Goal: Task Accomplishment & Management: Use online tool/utility

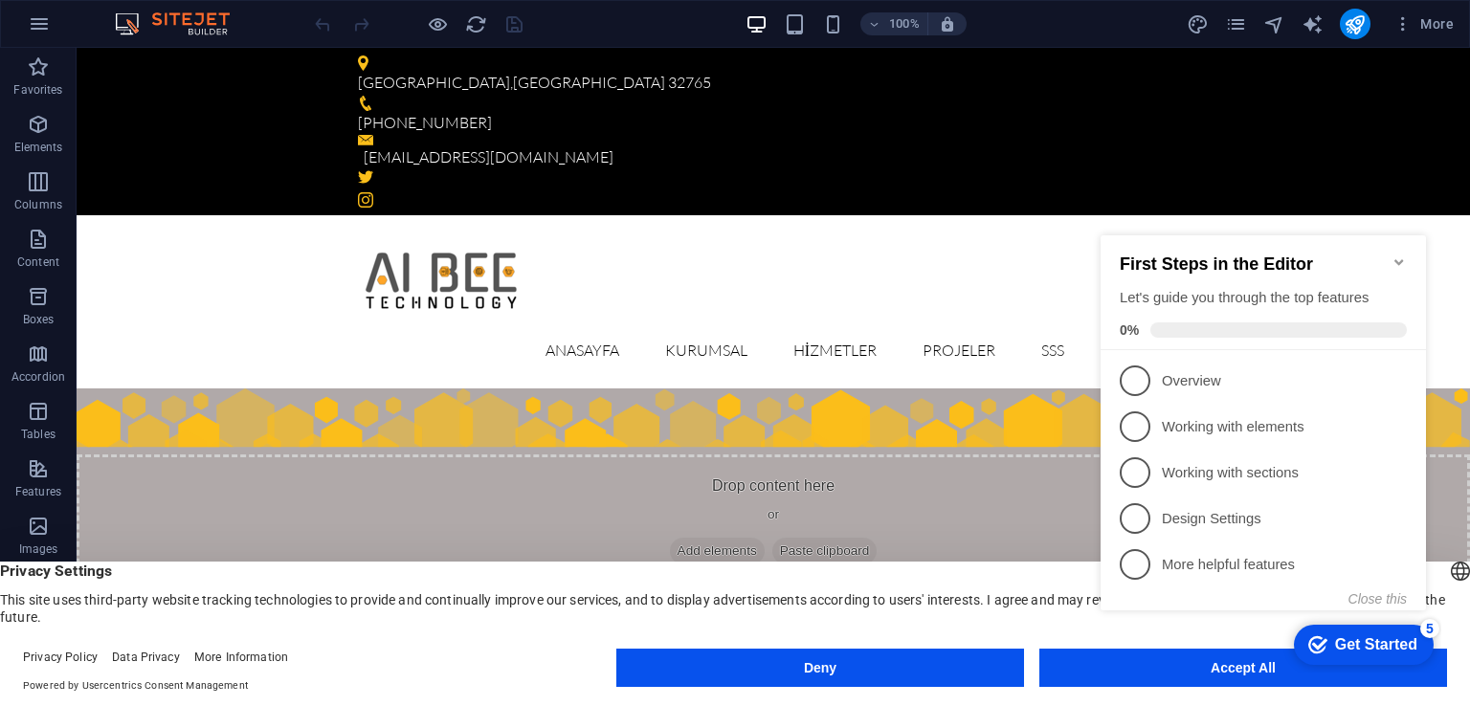
click at [1395, 256] on icon "Minimize checklist" at bounding box center [1398, 262] width 15 height 15
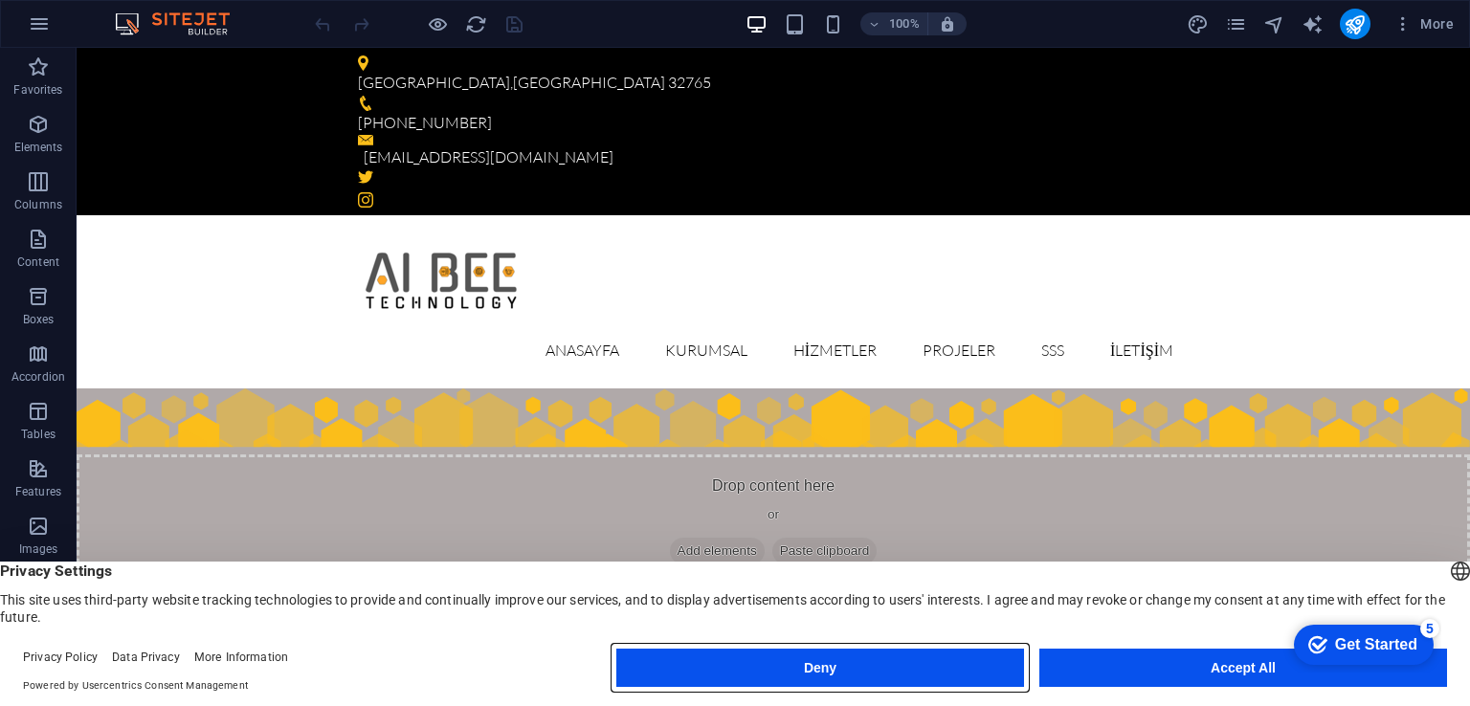
click at [933, 662] on button "Deny" at bounding box center [820, 668] width 408 height 38
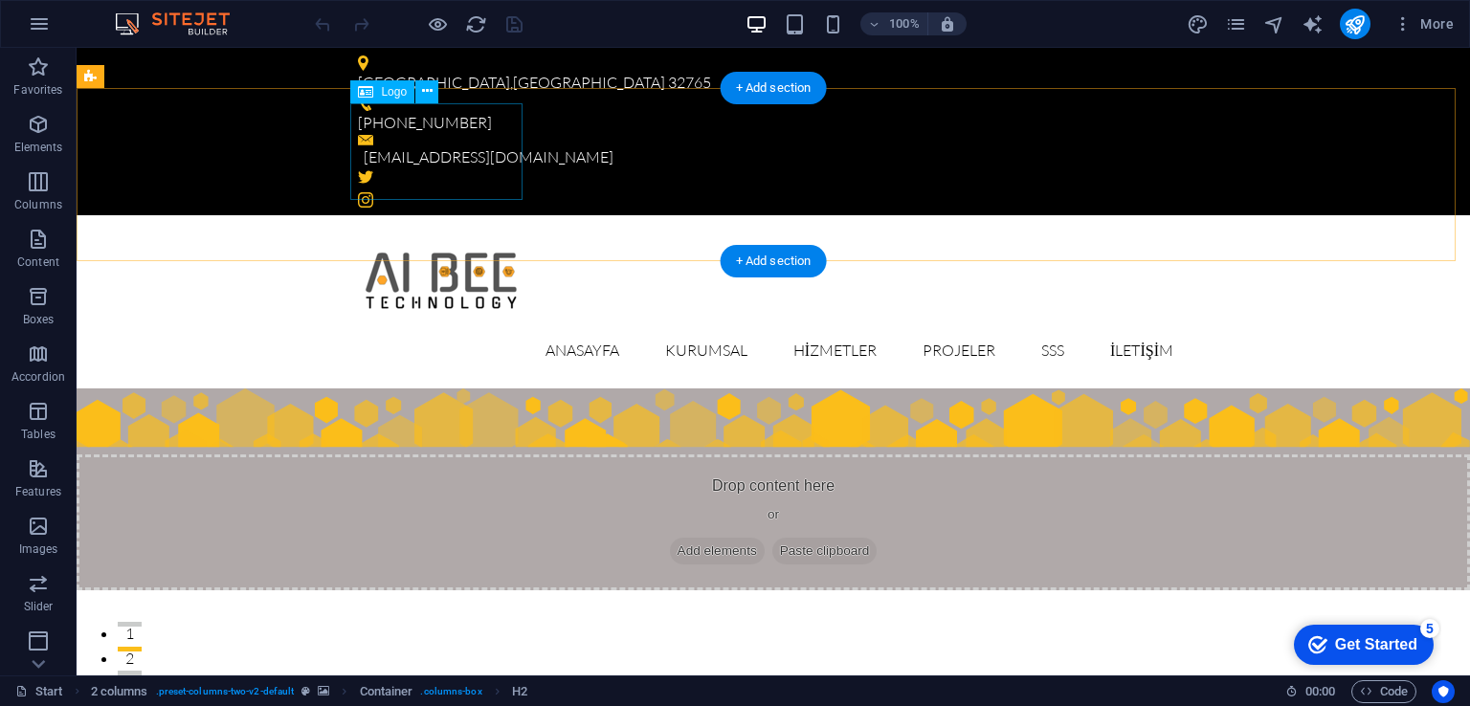
click at [455, 231] on div at bounding box center [773, 279] width 831 height 97
click at [453, 231] on div at bounding box center [773, 279] width 831 height 97
select select "px"
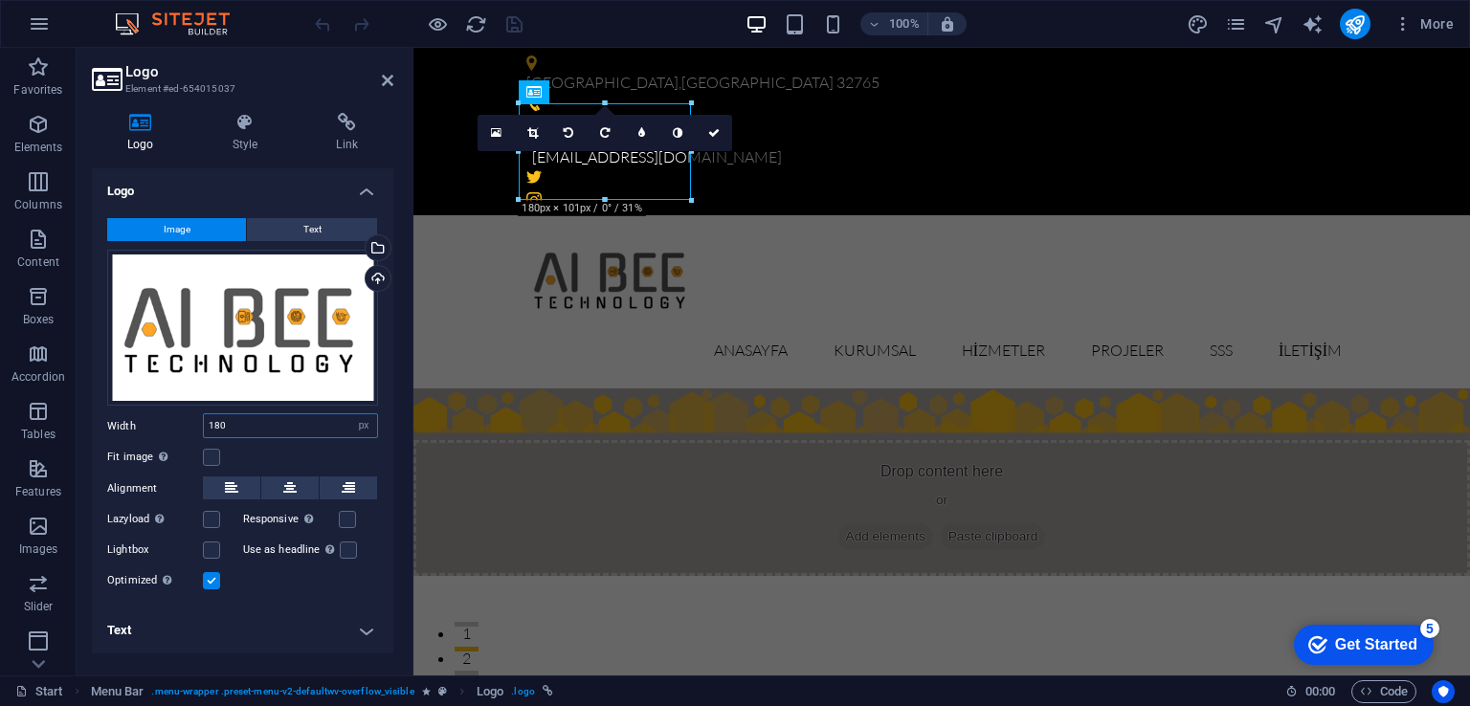
click at [249, 418] on input "180" at bounding box center [290, 425] width 173 height 23
type input "280"
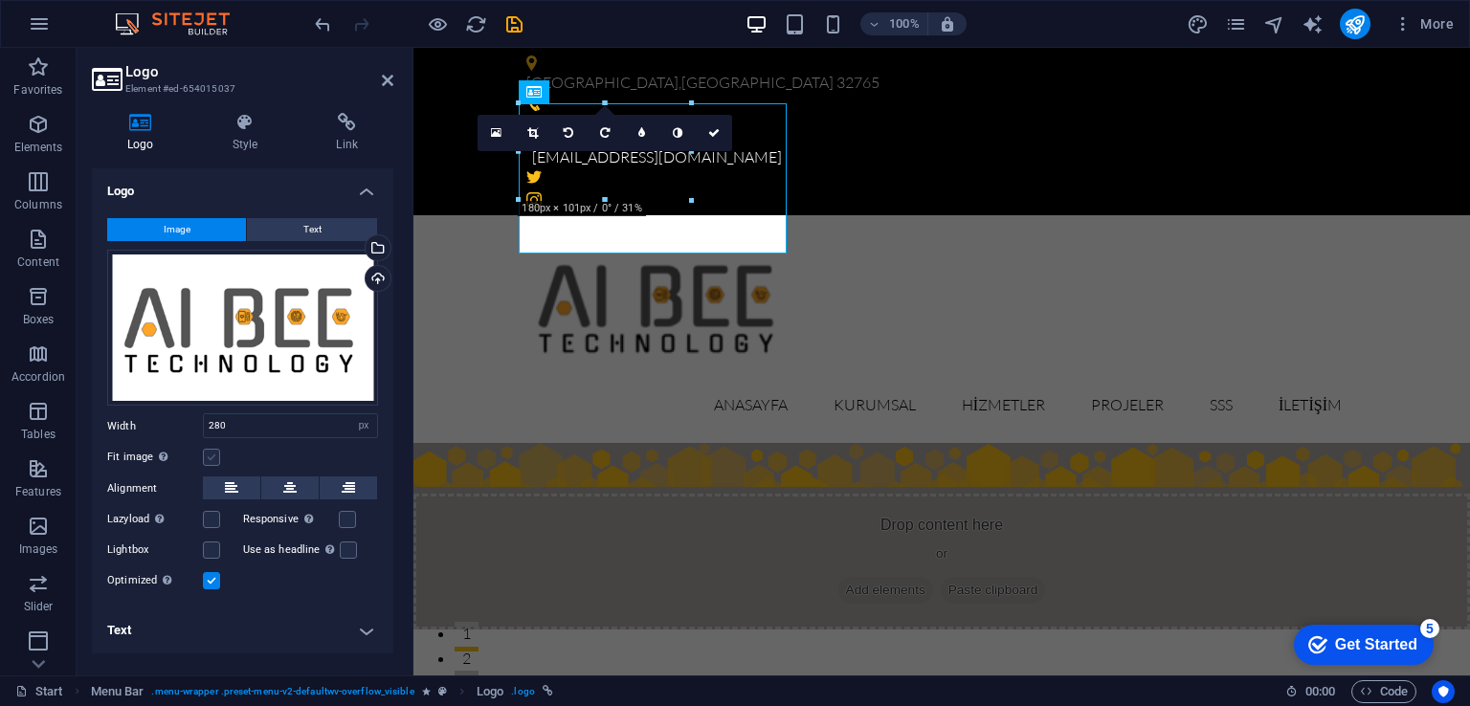
click at [214, 460] on label at bounding box center [211, 457] width 17 height 17
click at [0, 0] on input "Fit image Automatically fit image to a fixed width and height" at bounding box center [0, 0] width 0 height 0
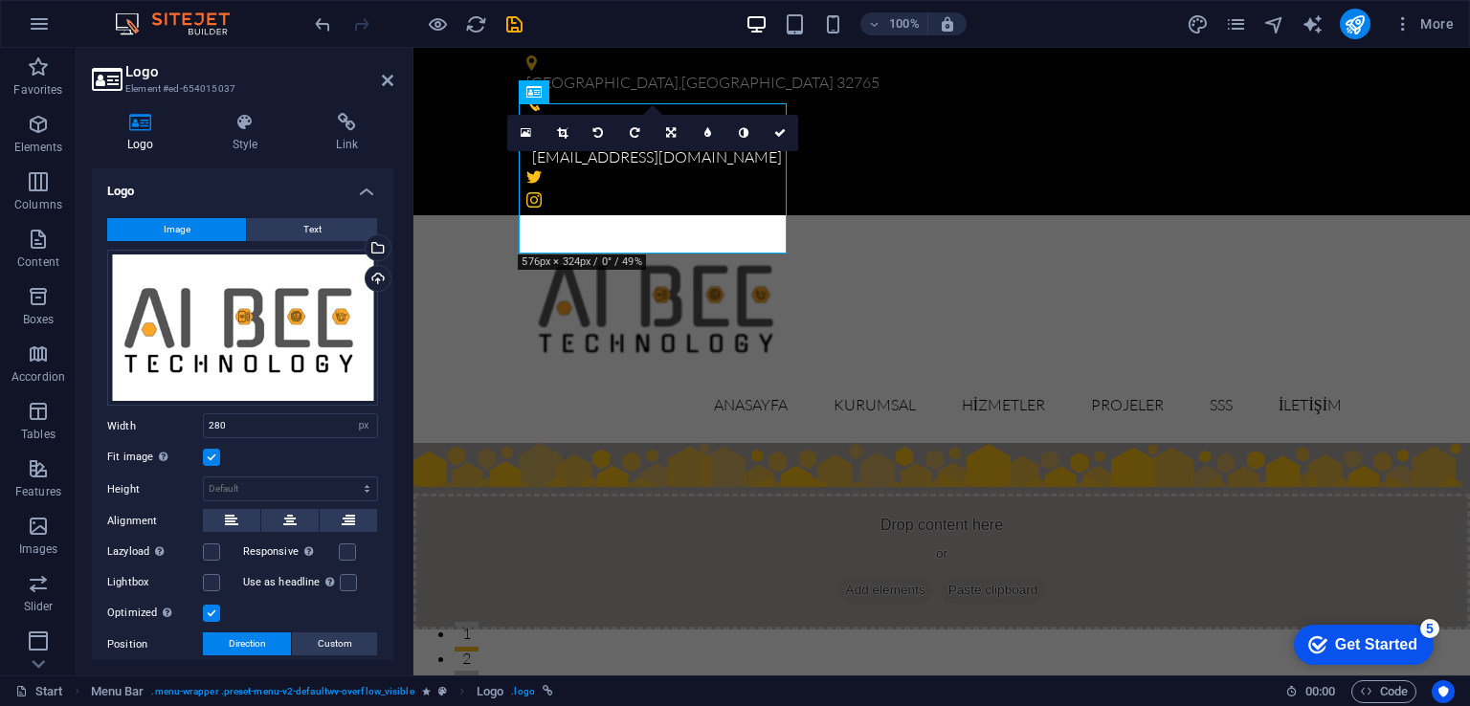
click at [212, 454] on label at bounding box center [211, 457] width 17 height 17
click at [0, 0] on input "Fit image Automatically fit image to a fixed width and height" at bounding box center [0, 0] width 0 height 0
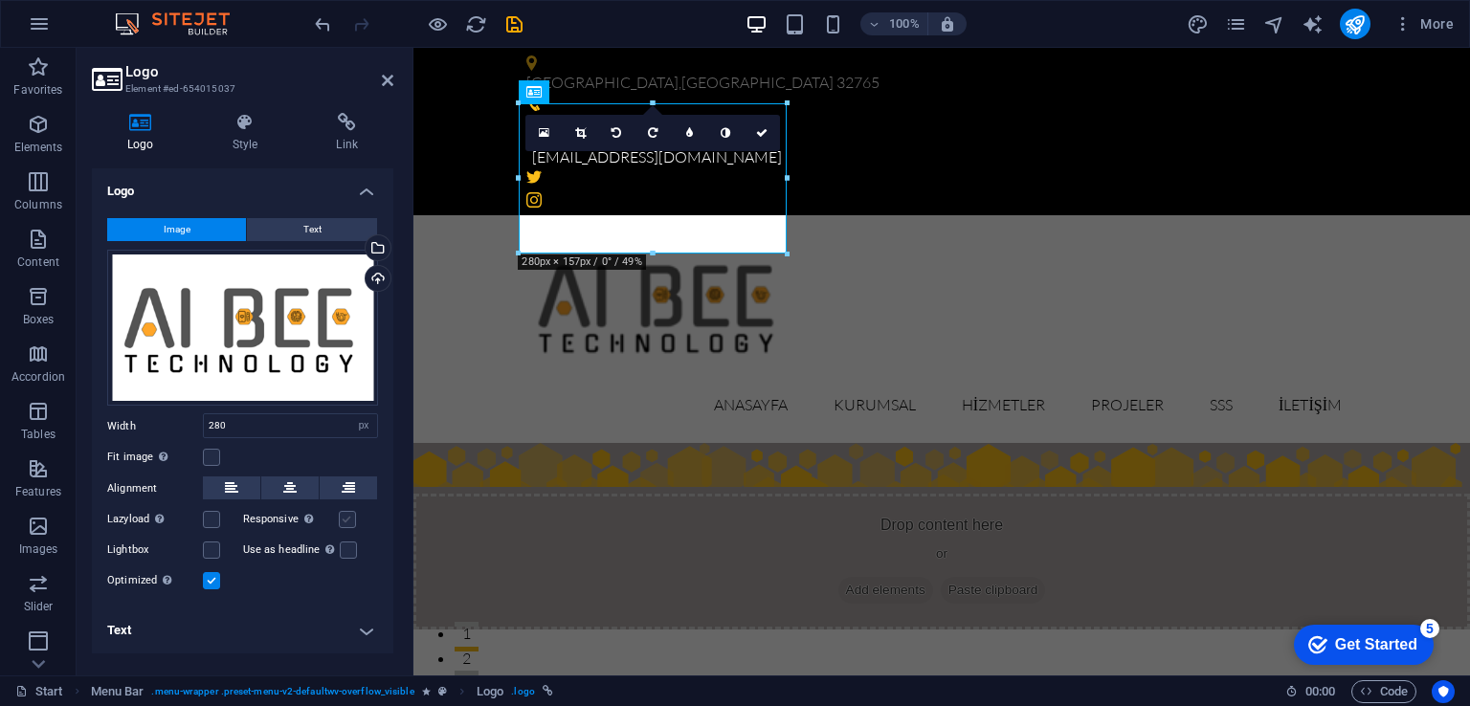
click at [347, 523] on label at bounding box center [347, 519] width 17 height 17
click at [0, 0] on input "Responsive Automatically load retina image and smartphone optimized sizes." at bounding box center [0, 0] width 0 height 0
click at [219, 555] on label at bounding box center [211, 550] width 17 height 17
click at [0, 0] on input "Lightbox" at bounding box center [0, 0] width 0 height 0
click at [218, 556] on label at bounding box center [211, 550] width 17 height 17
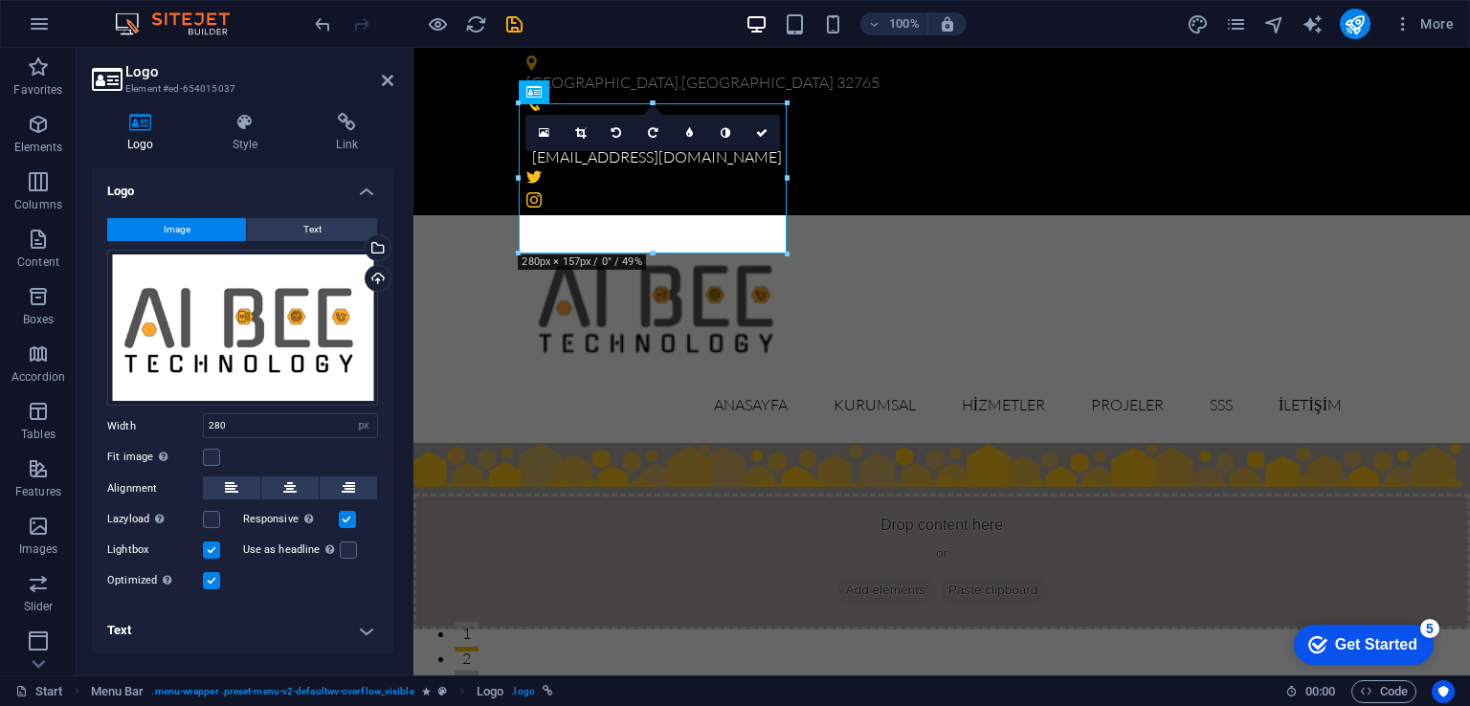
click at [0, 0] on input "Lightbox" at bounding box center [0, 0] width 0 height 0
click at [211, 556] on label at bounding box center [211, 550] width 17 height 17
click at [0, 0] on input "Lightbox" at bounding box center [0, 0] width 0 height 0
click at [214, 548] on label at bounding box center [211, 550] width 17 height 17
click at [0, 0] on input "Lightbox" at bounding box center [0, 0] width 0 height 0
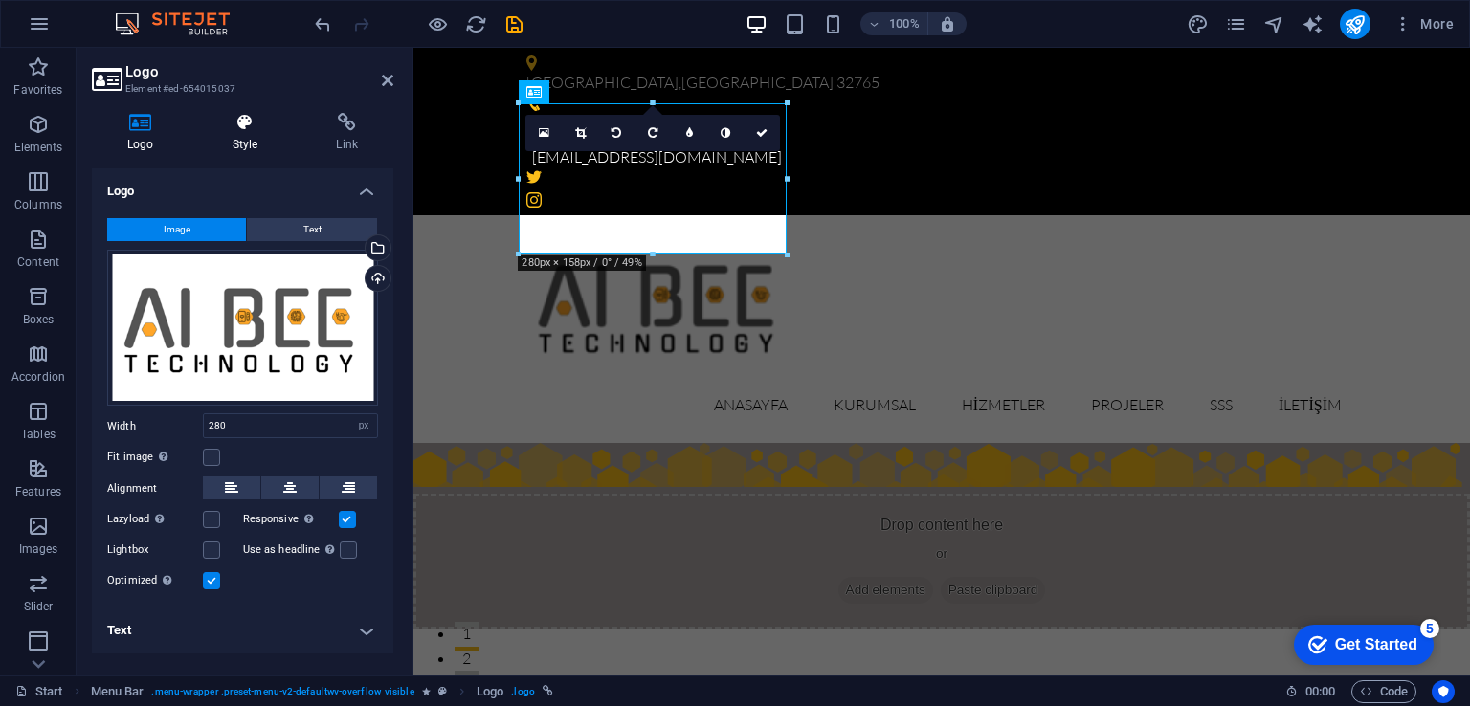
click at [245, 131] on icon at bounding box center [245, 122] width 97 height 19
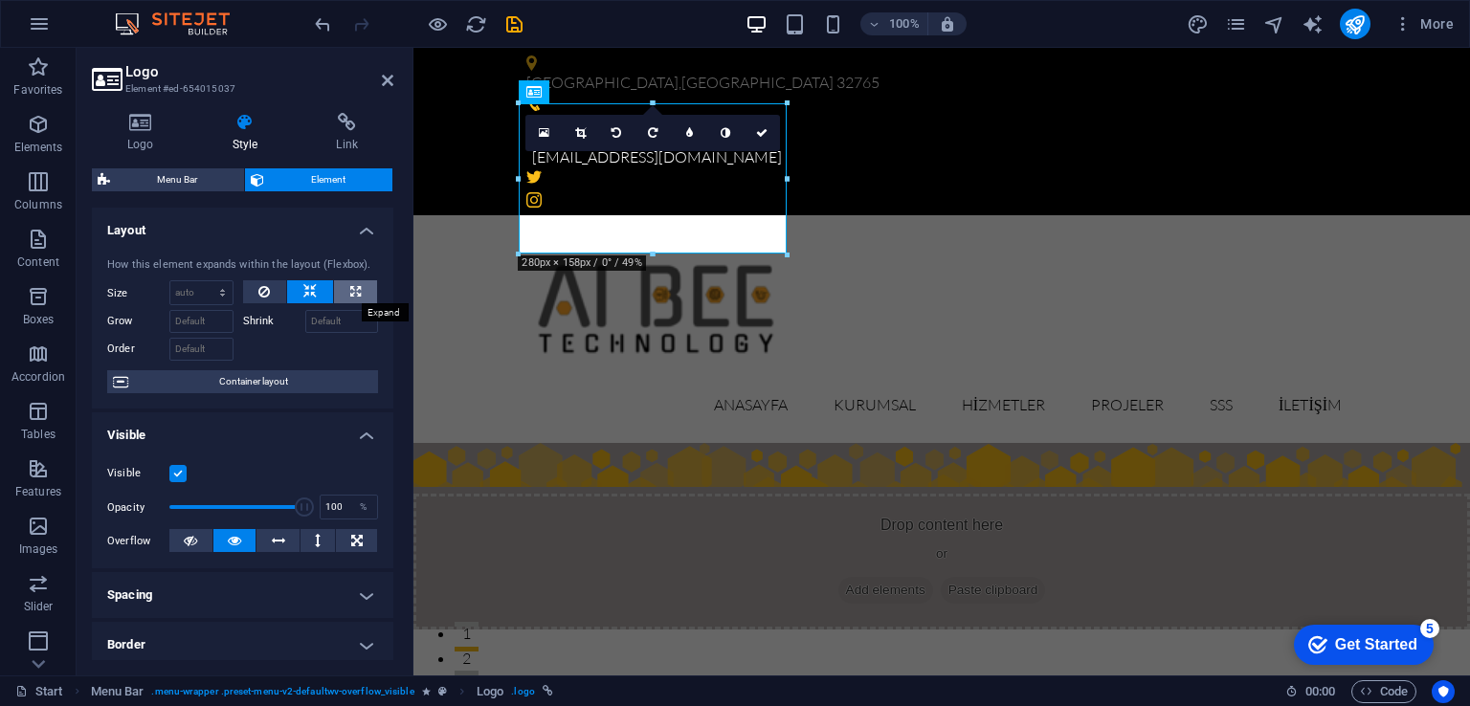
click at [343, 294] on button at bounding box center [355, 291] width 43 height 23
type input "100"
select select "%"
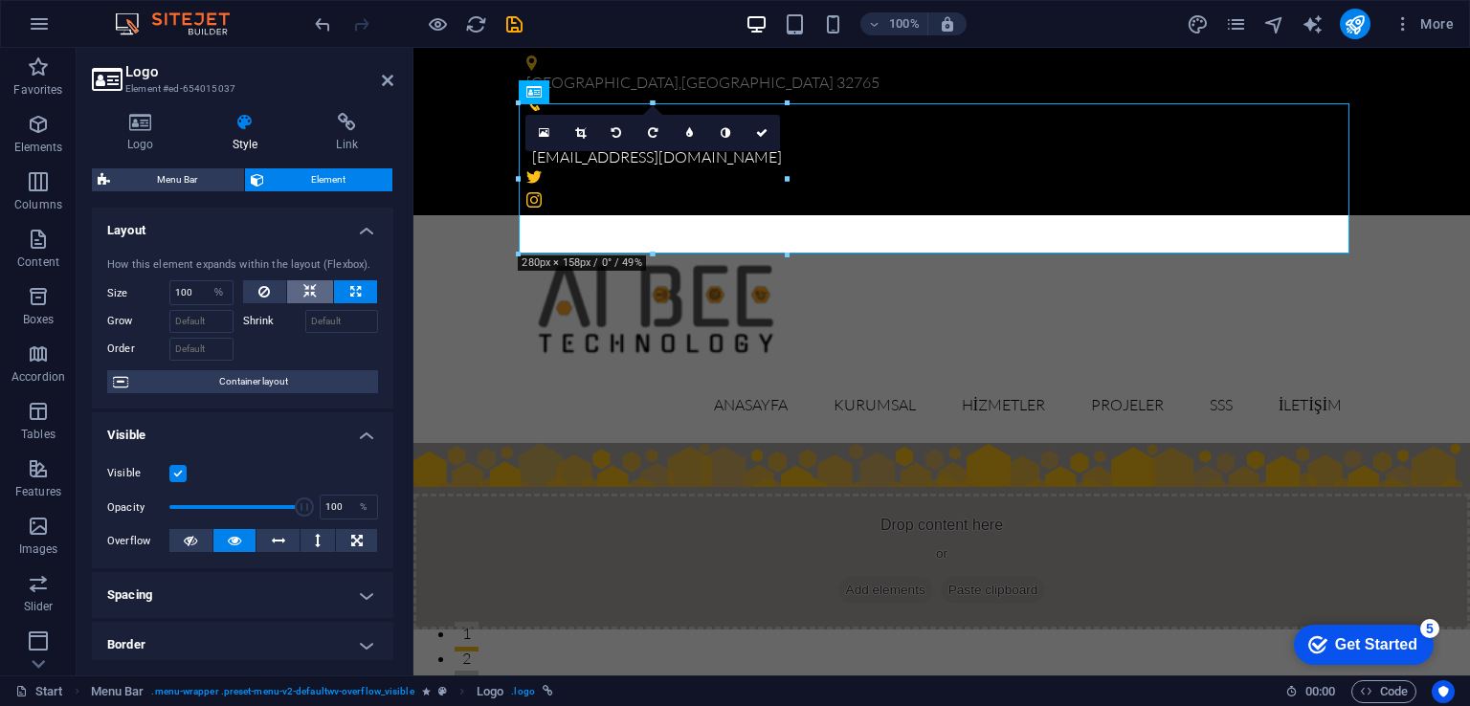
click at [310, 292] on icon at bounding box center [309, 291] width 13 height 23
select select "DISABLED_OPTION_VALUE"
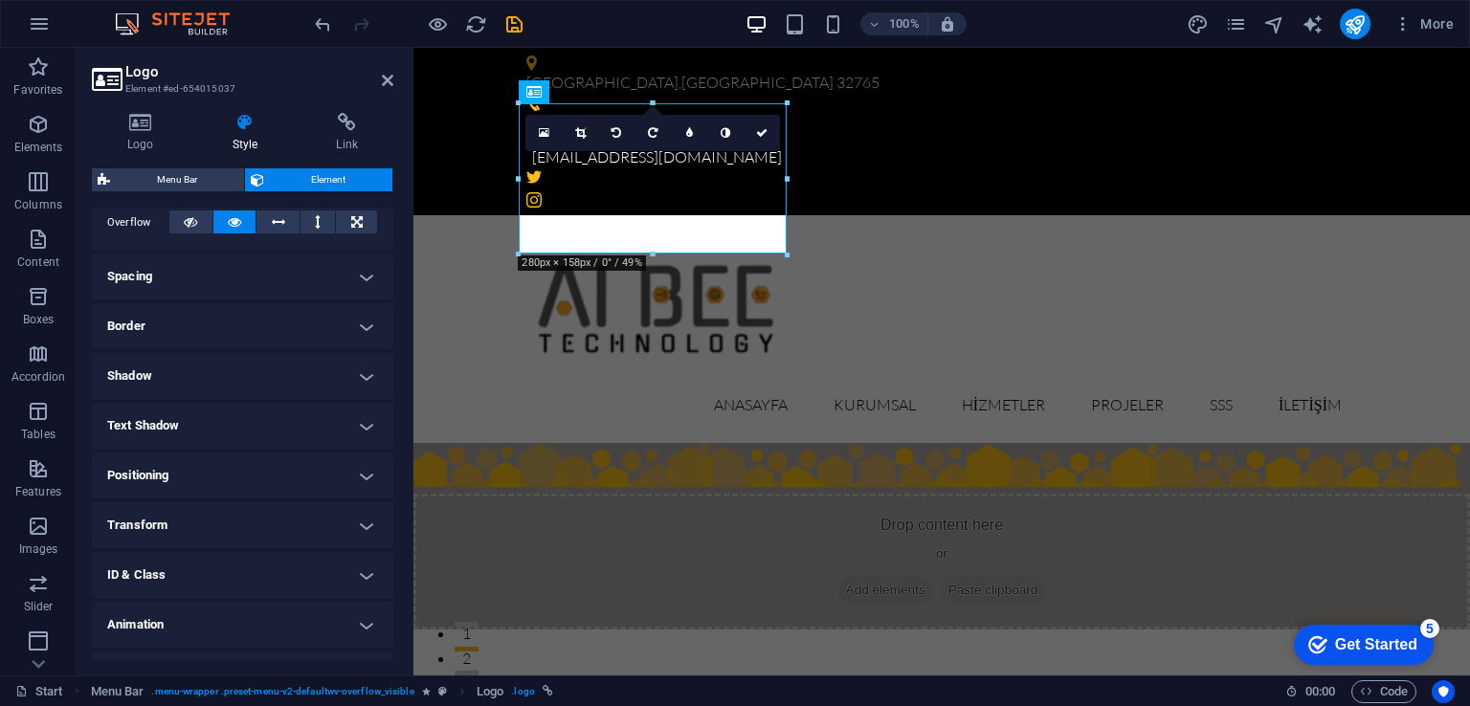
scroll to position [356, 0]
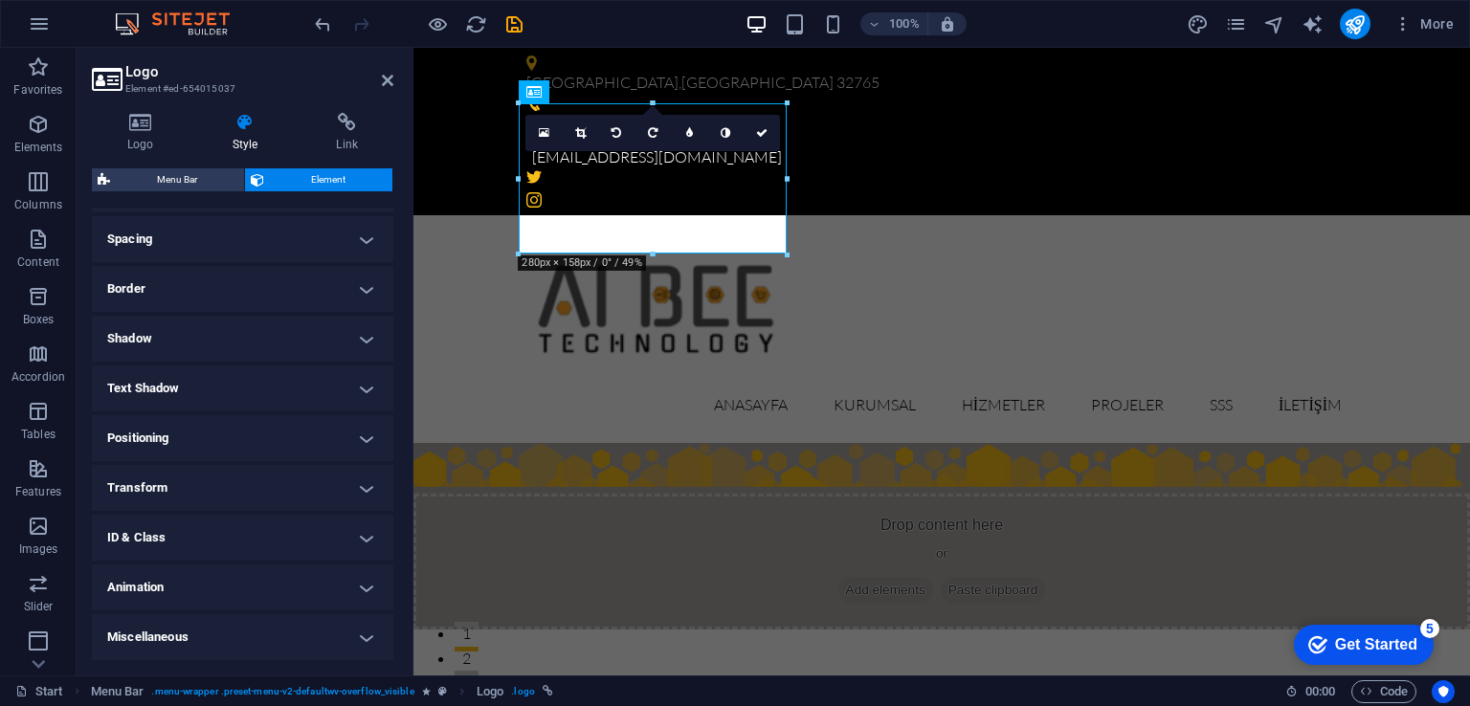
click at [346, 284] on h4 "Border" at bounding box center [242, 289] width 301 height 46
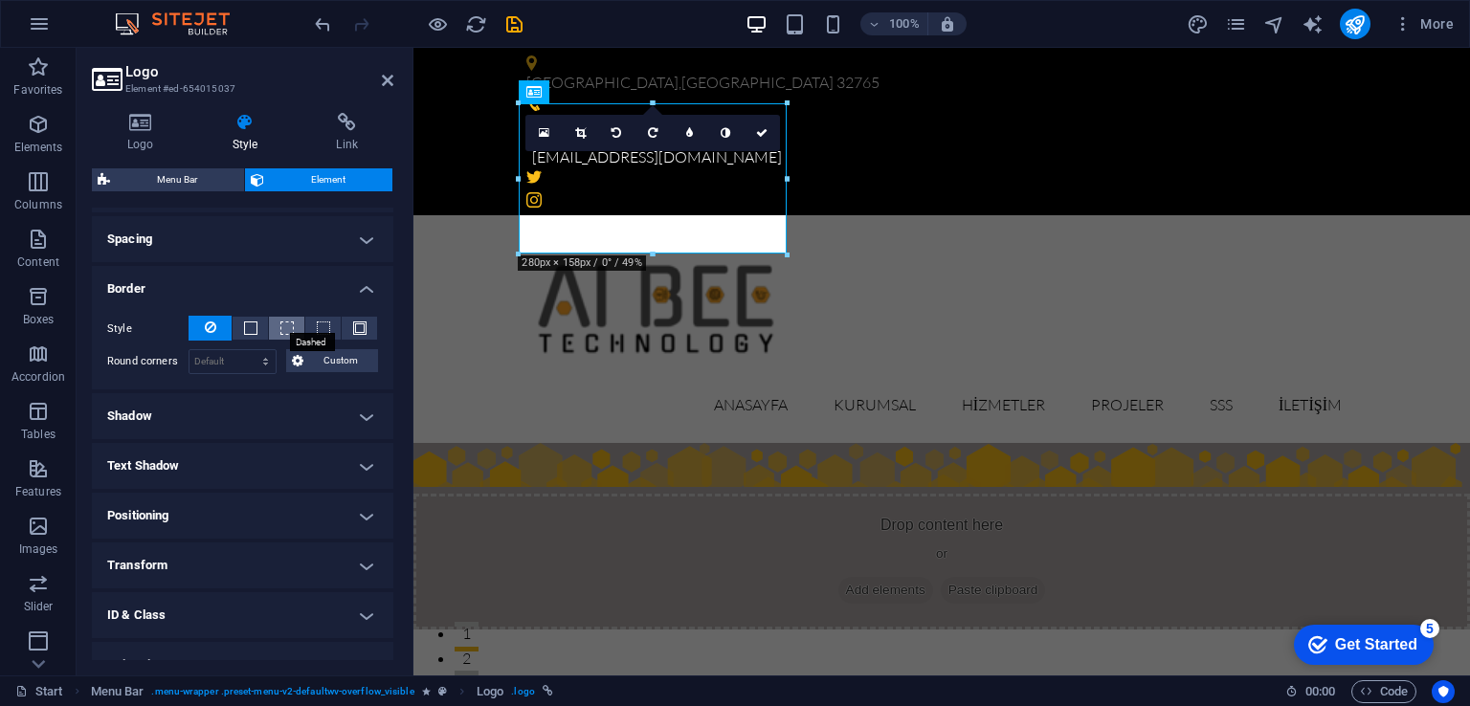
click at [280, 330] on span at bounding box center [286, 328] width 13 height 13
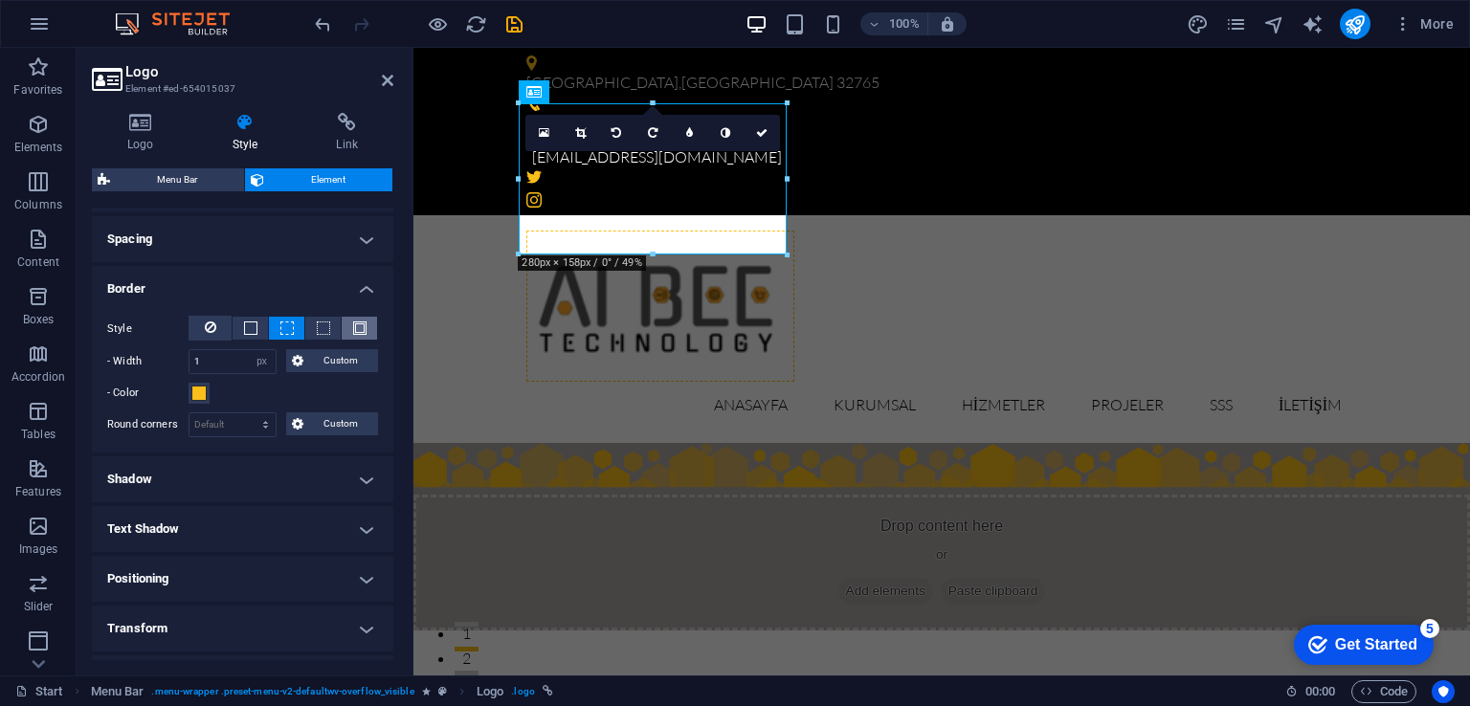
click at [359, 323] on span at bounding box center [359, 328] width 13 height 13
click at [856, 215] on div "Anasayfa Kurumsal Hizmetler Projeler SSS İletişim" at bounding box center [941, 329] width 1056 height 228
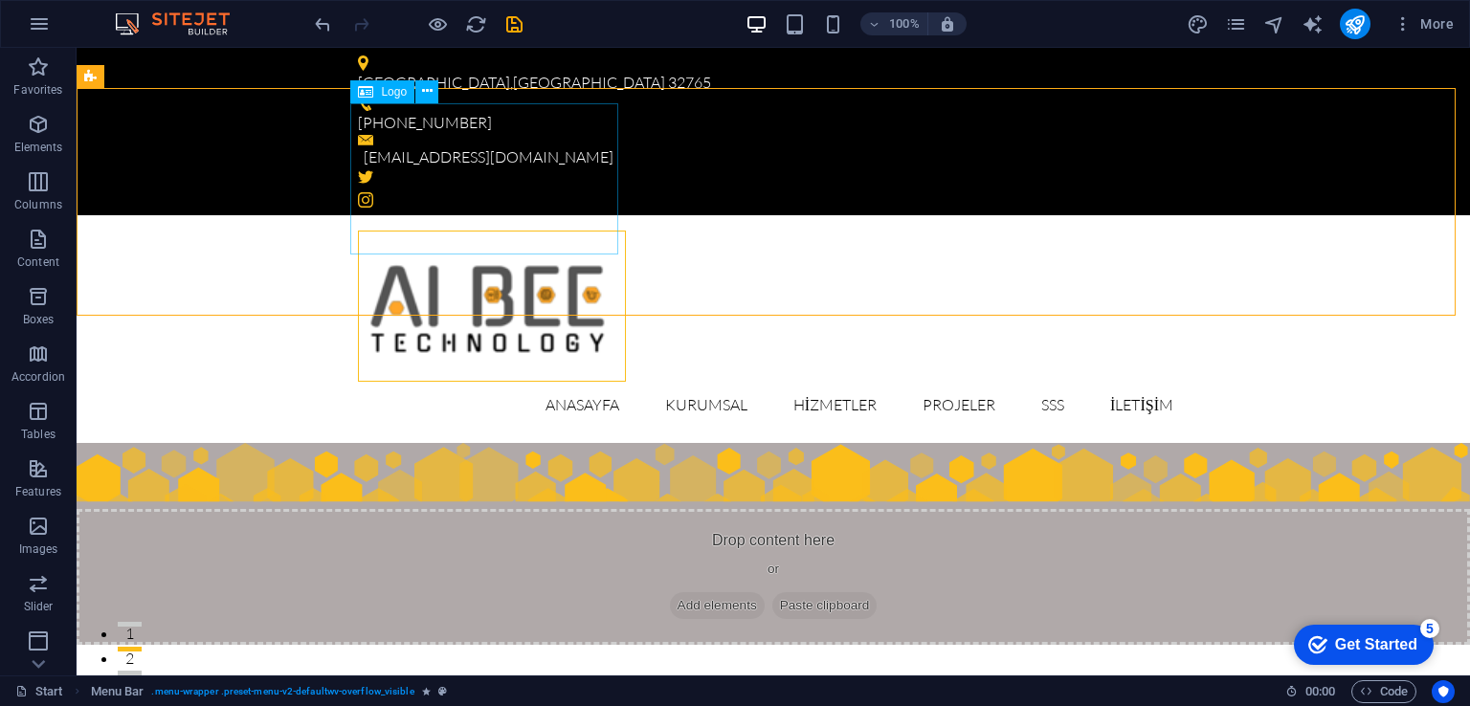
click at [394, 95] on span "Logo" at bounding box center [394, 91] width 26 height 11
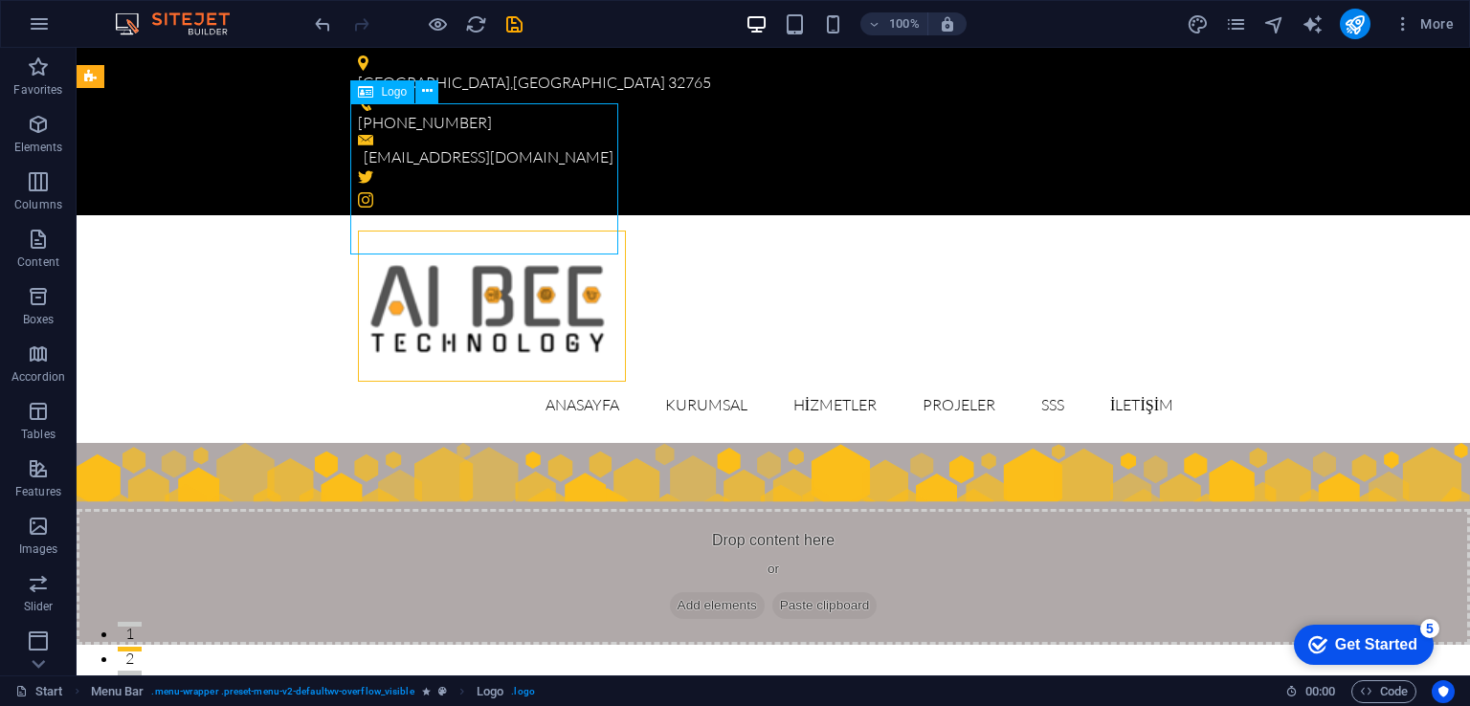
click at [394, 95] on span "Logo" at bounding box center [394, 91] width 26 height 11
select select "px"
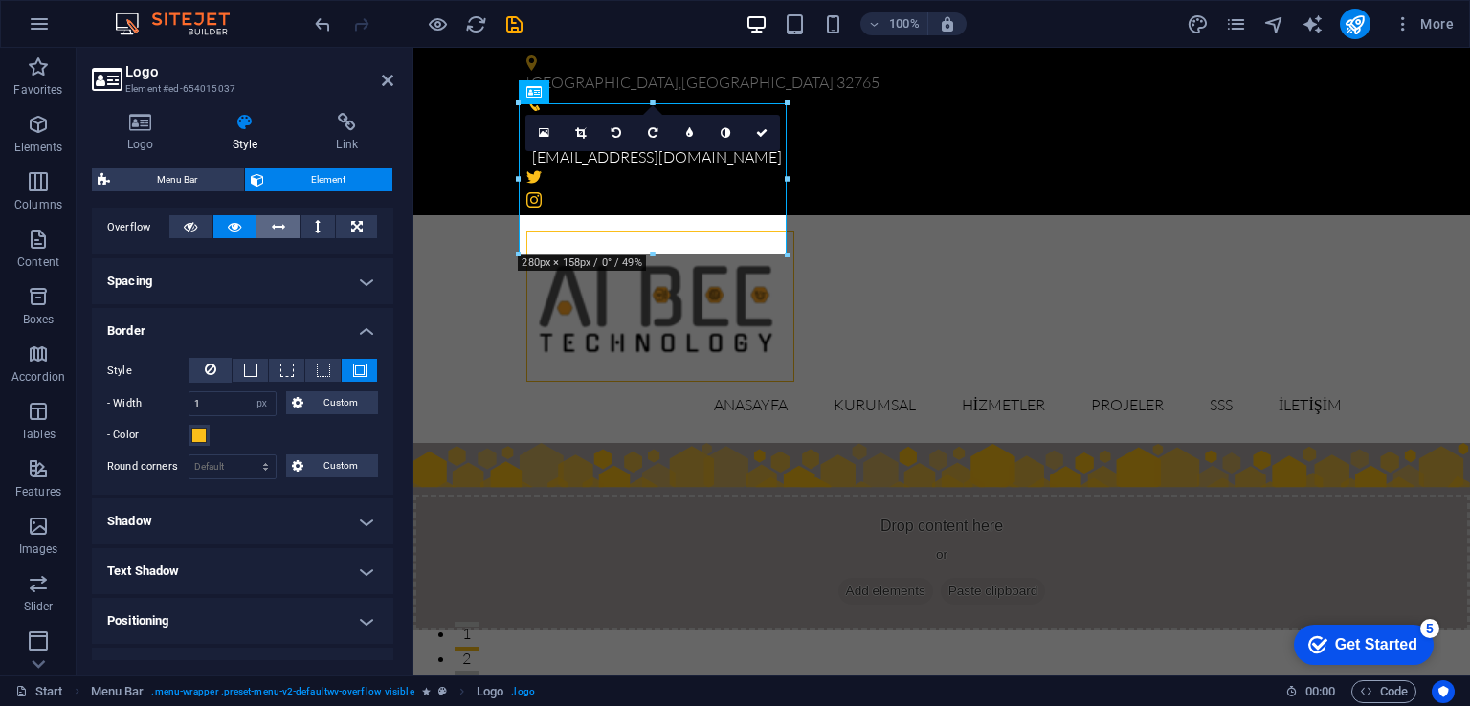
scroll to position [336, 0]
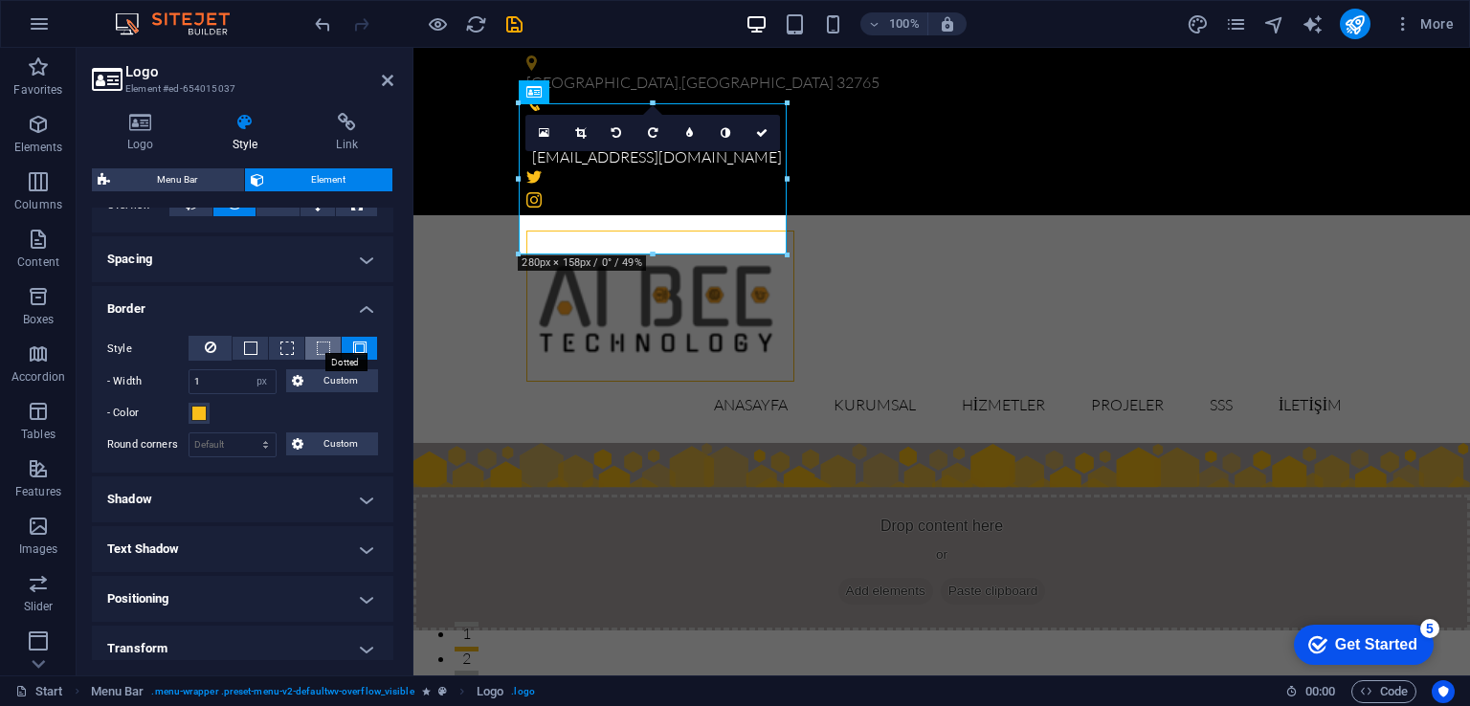
click at [317, 349] on span at bounding box center [323, 348] width 13 height 13
click at [203, 416] on span at bounding box center [198, 413] width 15 height 15
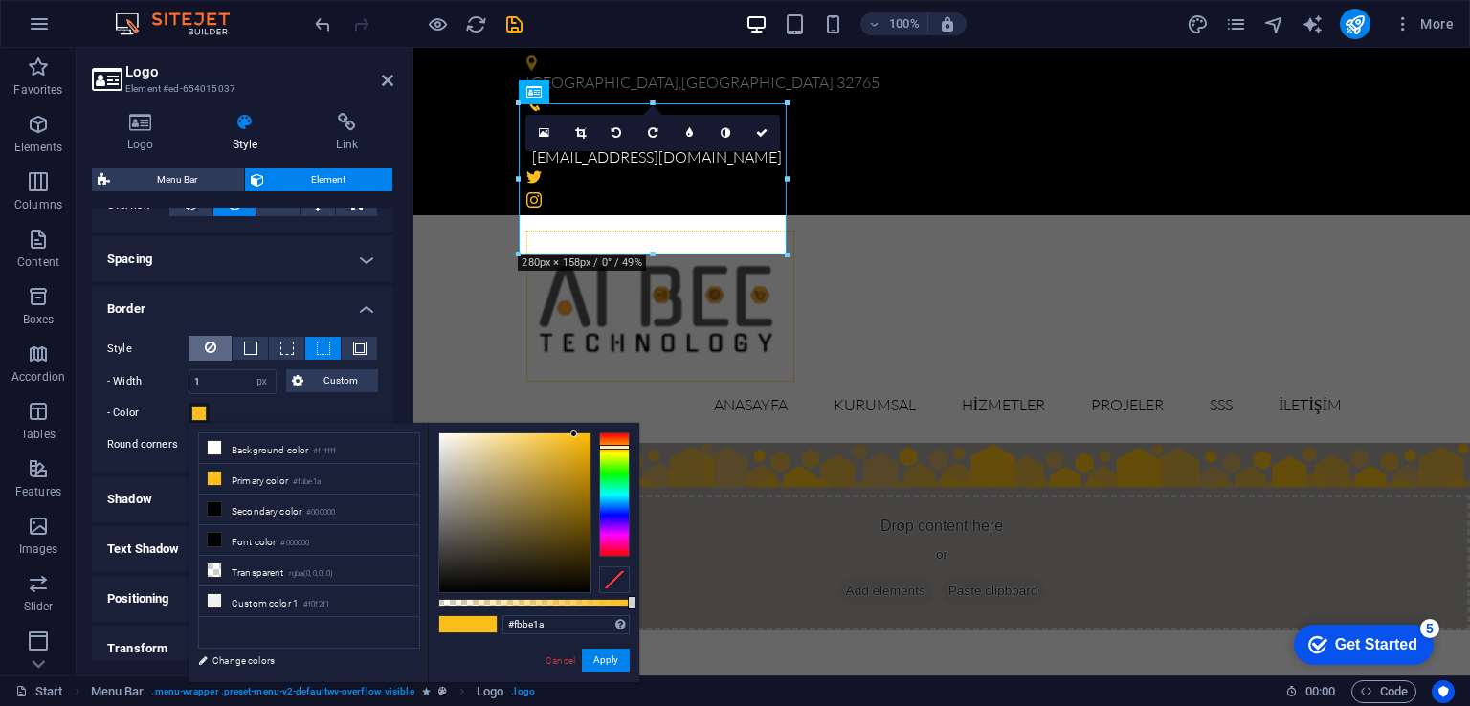
click at [213, 345] on icon at bounding box center [210, 347] width 11 height 23
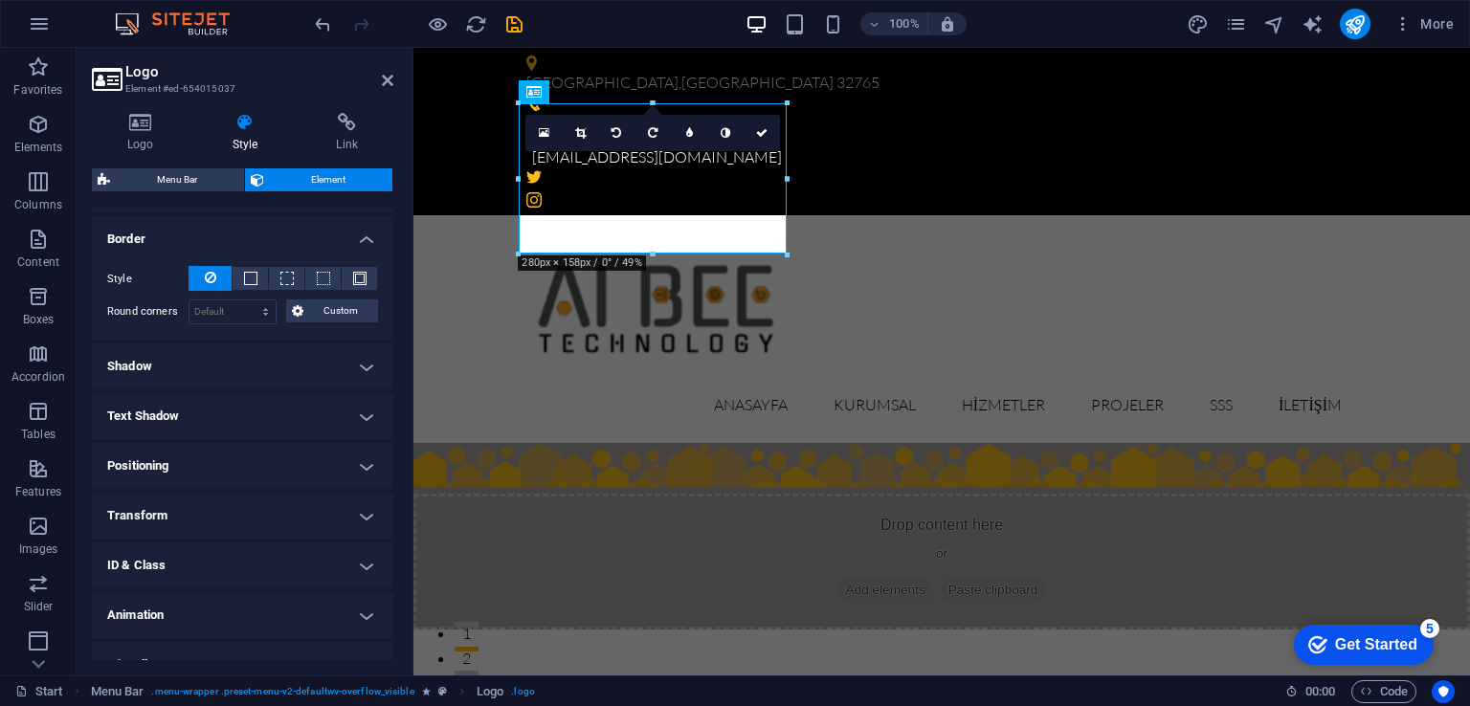
scroll to position [433, 0]
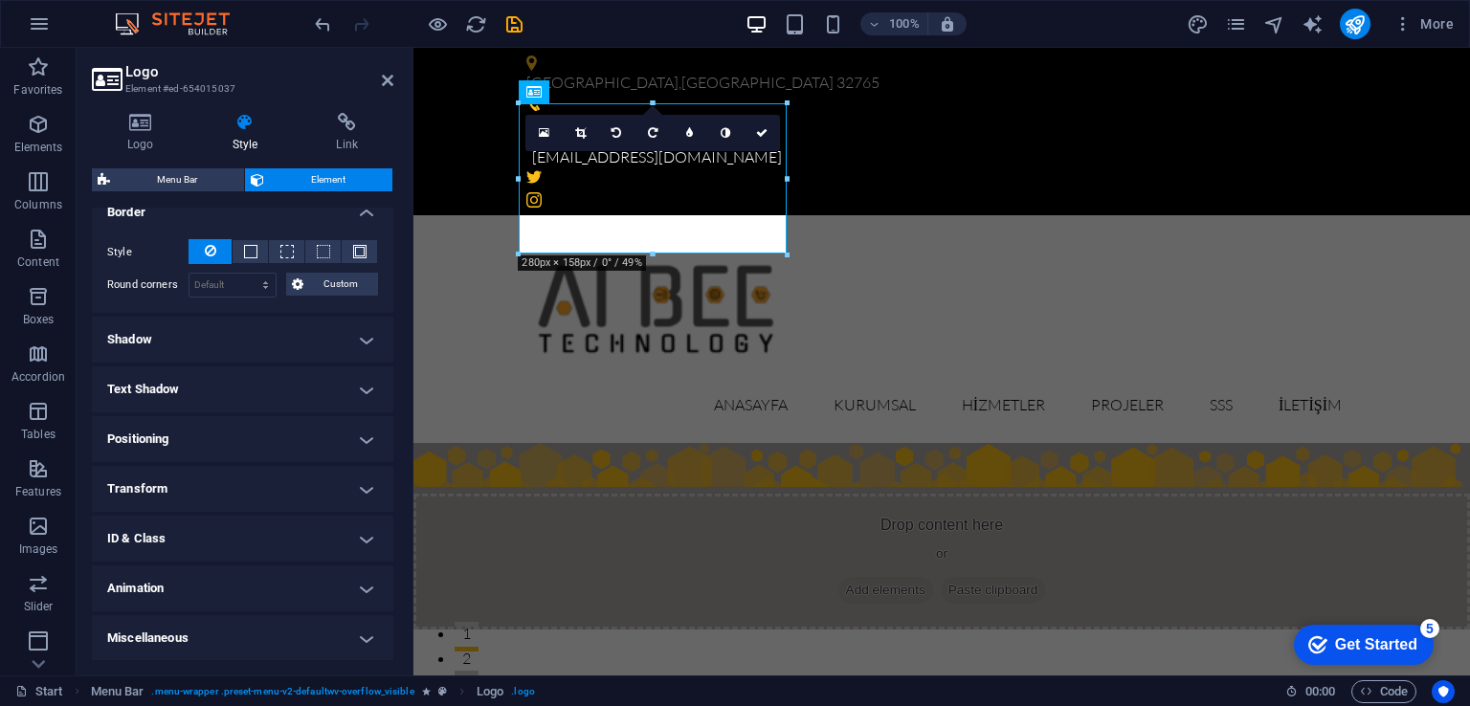
click at [347, 576] on h4 "Animation" at bounding box center [242, 589] width 301 height 46
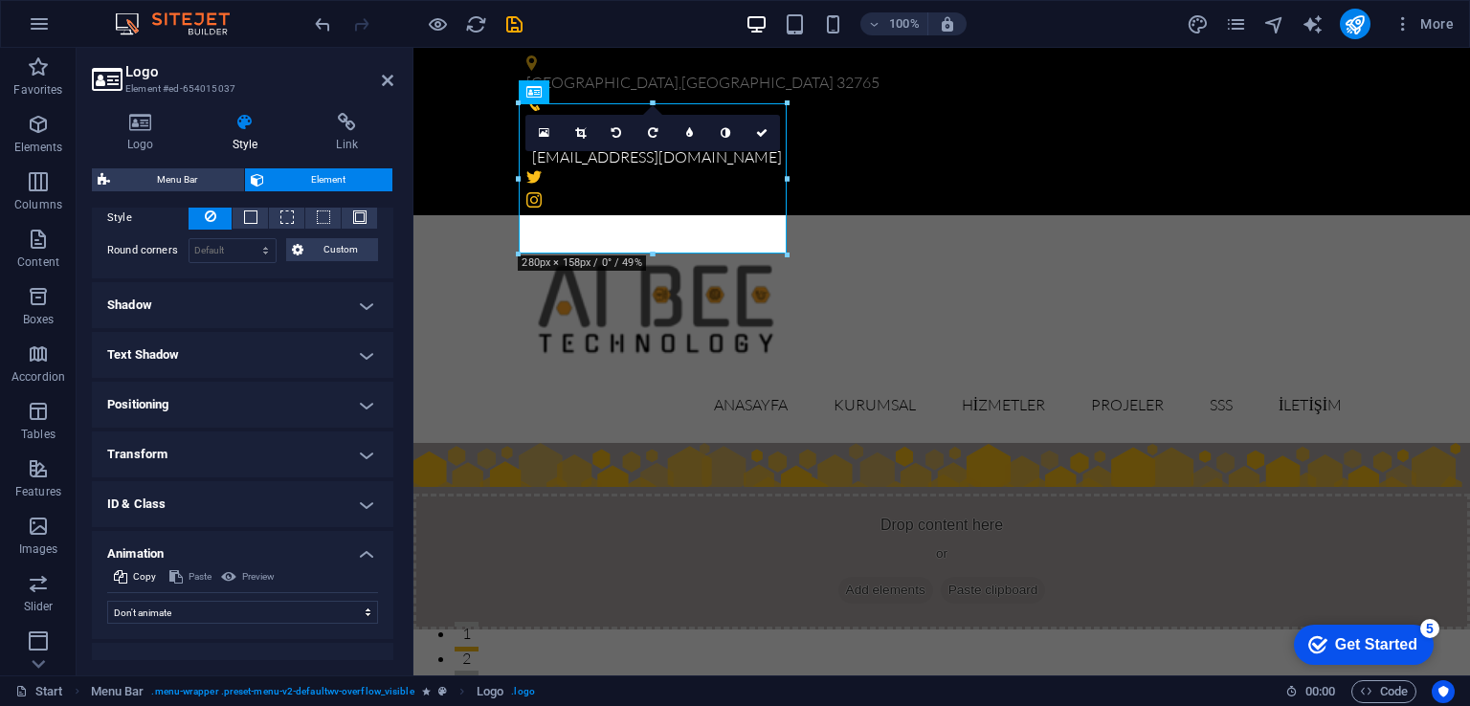
scroll to position [494, 0]
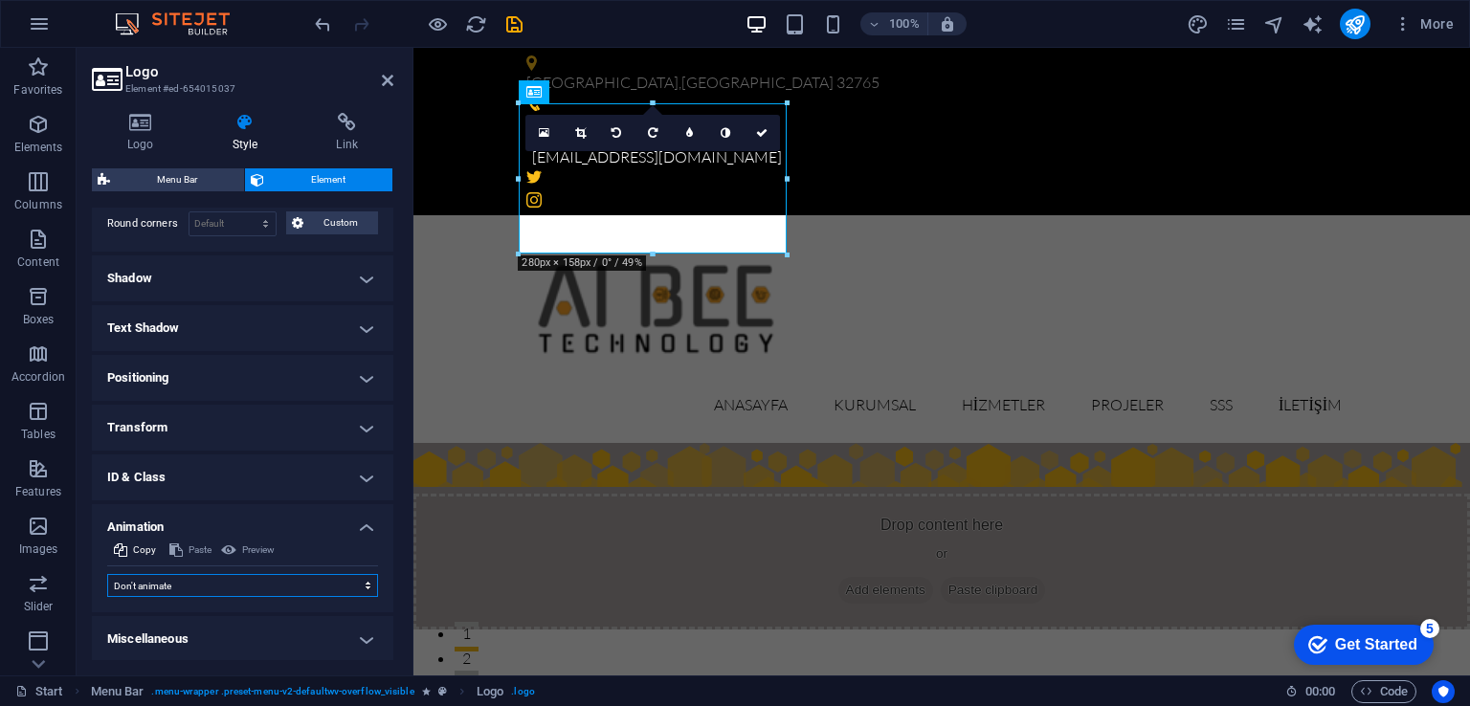
click at [349, 589] on select "Don't animate Show / Hide Slide up/down Zoom in/out Slide left to right Slide r…" at bounding box center [242, 585] width 271 height 23
select select "flash"
click at [107, 574] on select "Don't animate Show / Hide Slide up/down Zoom in/out Slide left to right Slide r…" at bounding box center [242, 585] width 271 height 23
select select "scroll"
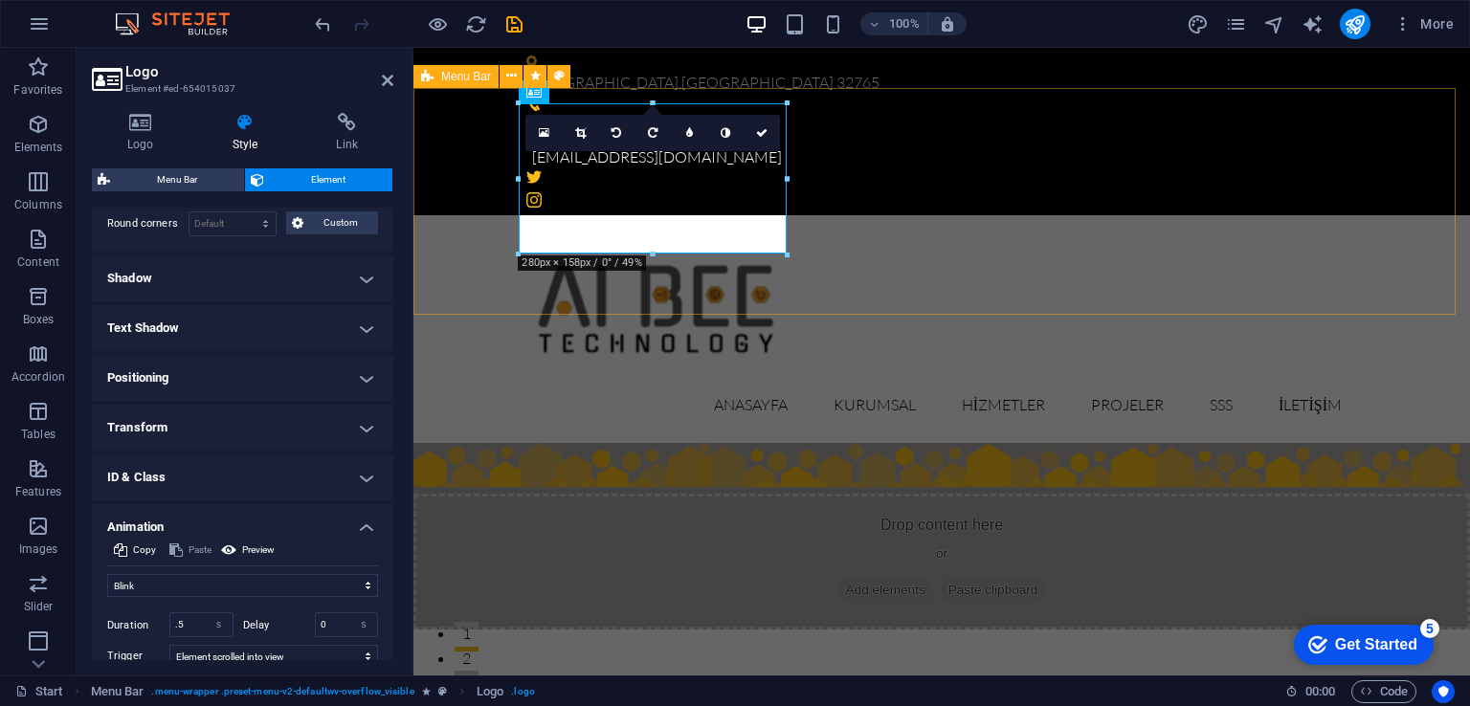
click at [980, 215] on div "Anasayfa Kurumsal Hizmetler Projeler SSS İletişim" at bounding box center [941, 328] width 1056 height 227
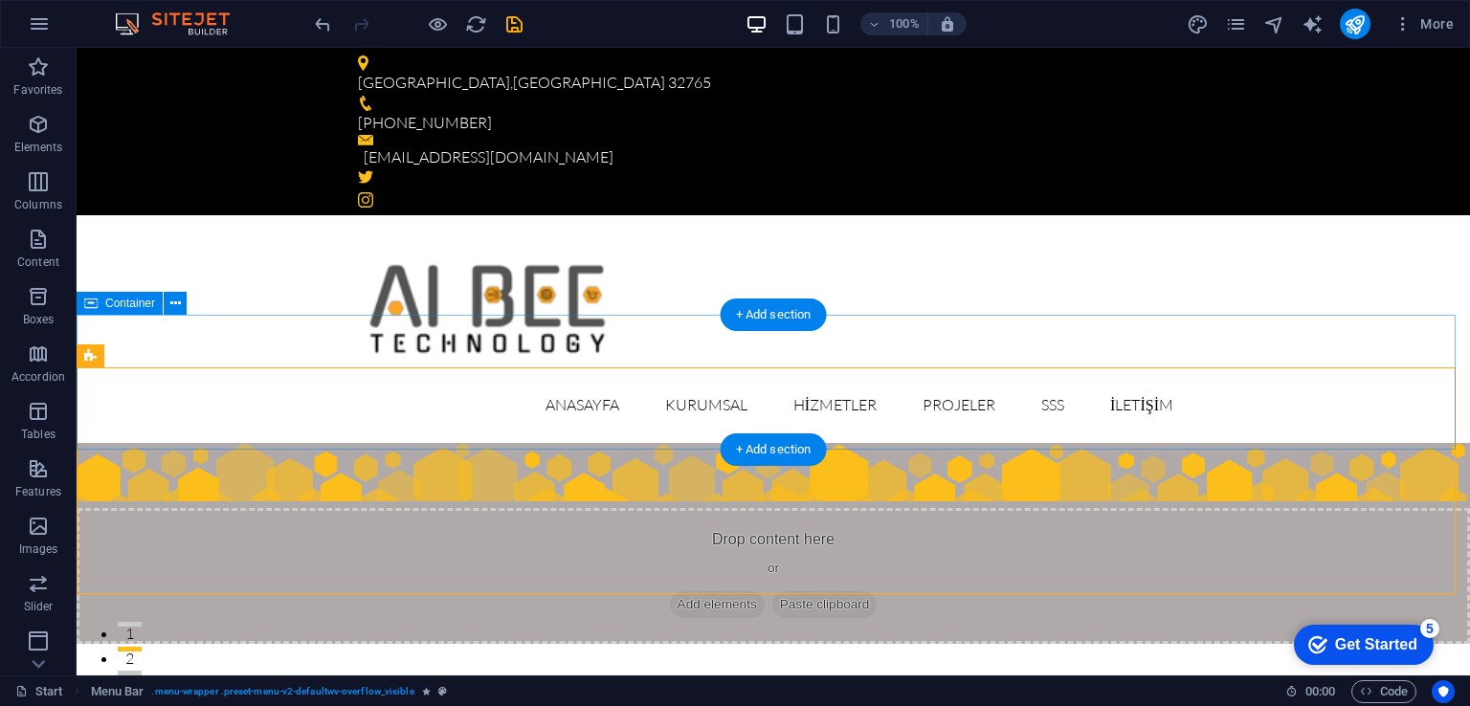
scroll to position [0, 0]
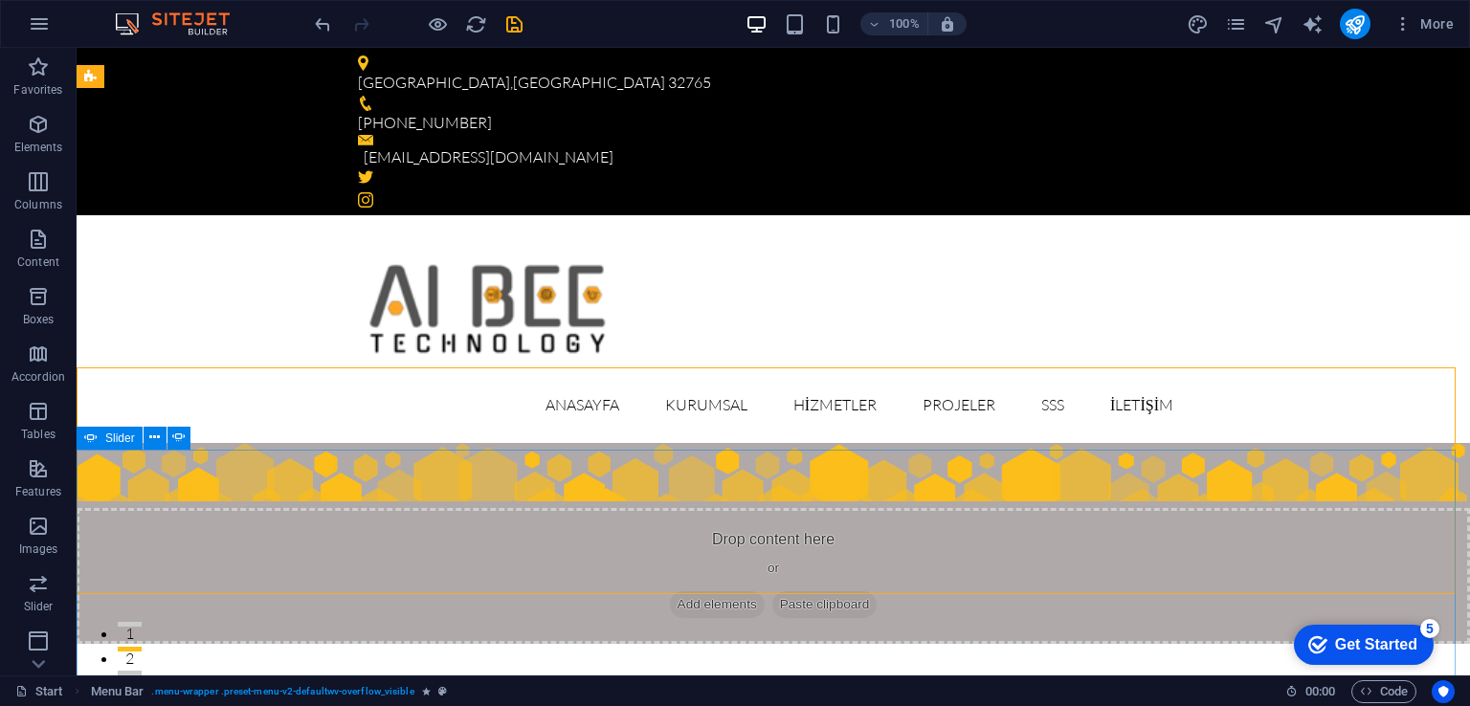
click at [98, 438] on div "Slider" at bounding box center [110, 438] width 66 height 23
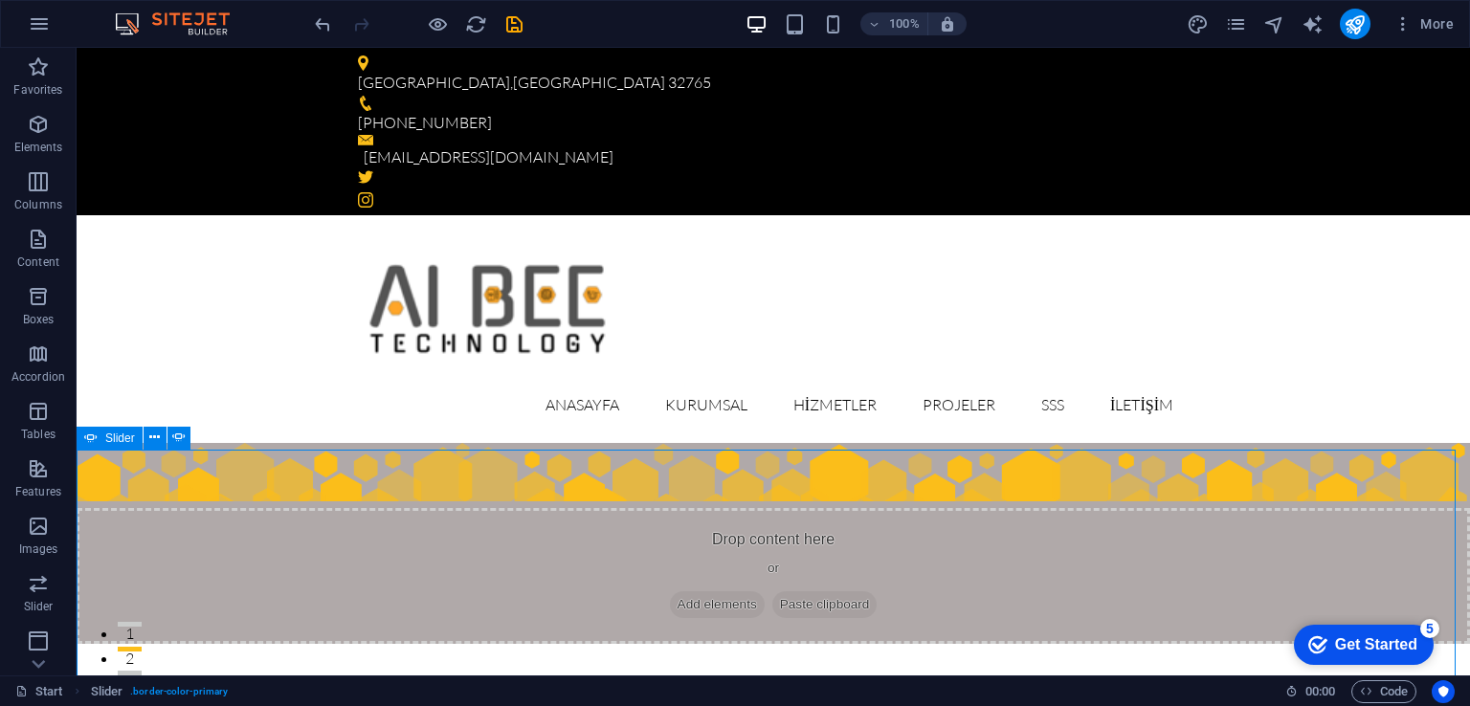
click at [106, 441] on span "Slider" at bounding box center [120, 438] width 30 height 11
select select "px"
select select "ms"
select select "s"
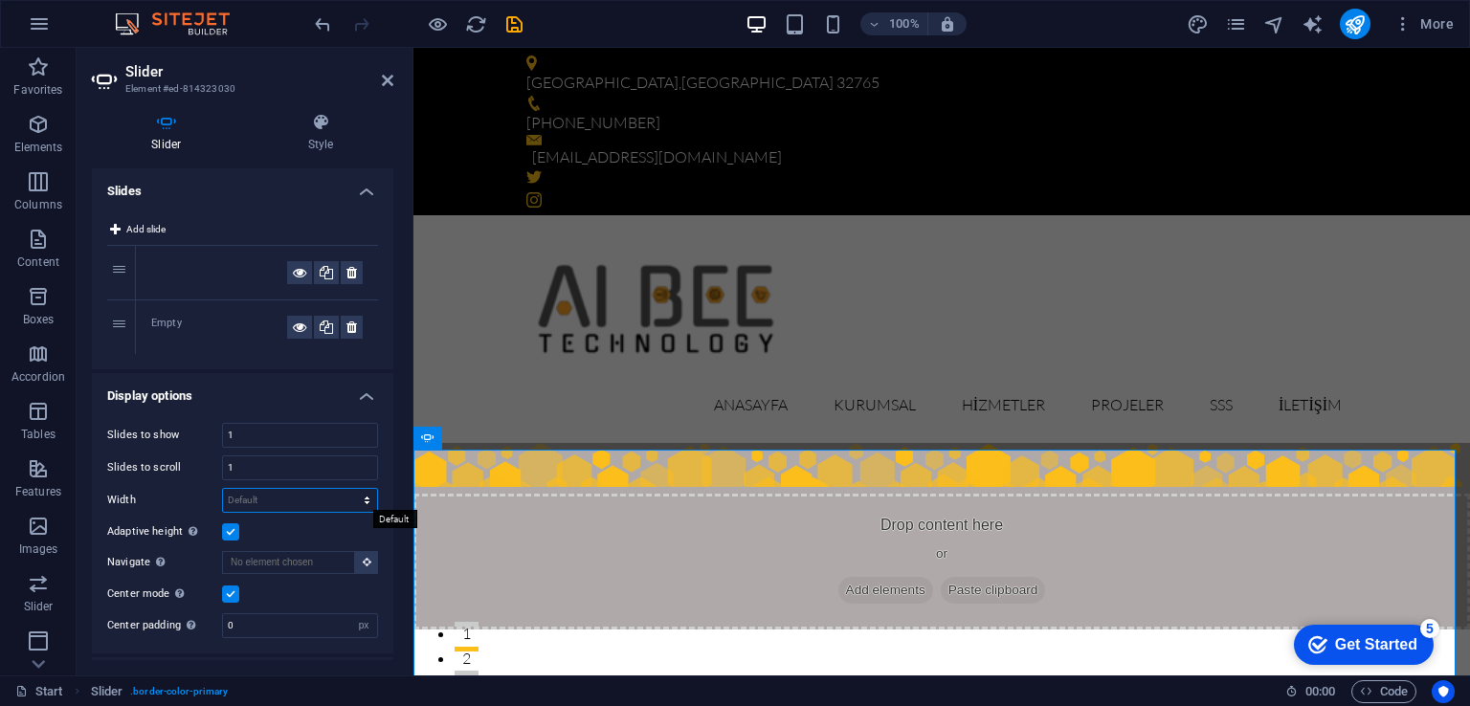
click at [333, 500] on select "Default px % rem em vw vh" at bounding box center [300, 500] width 154 height 23
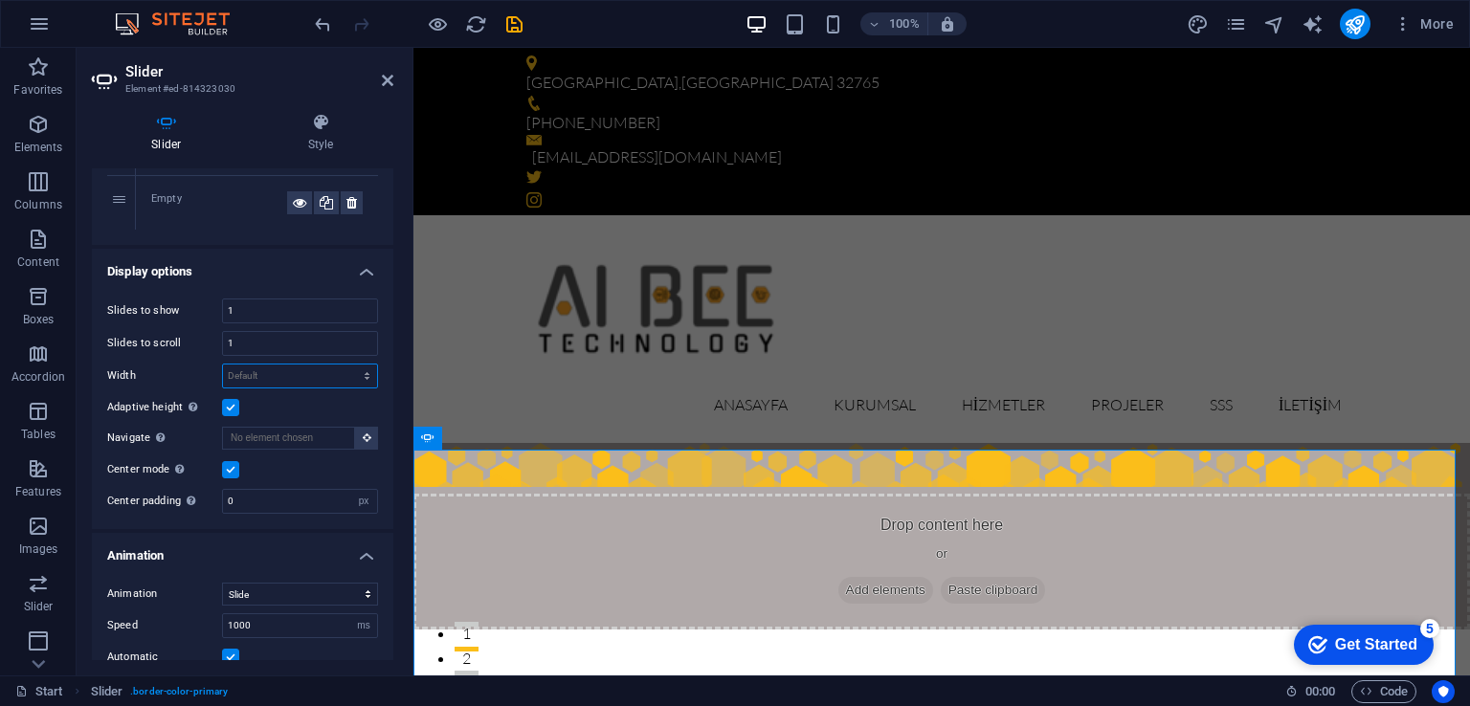
scroll to position [159, 0]
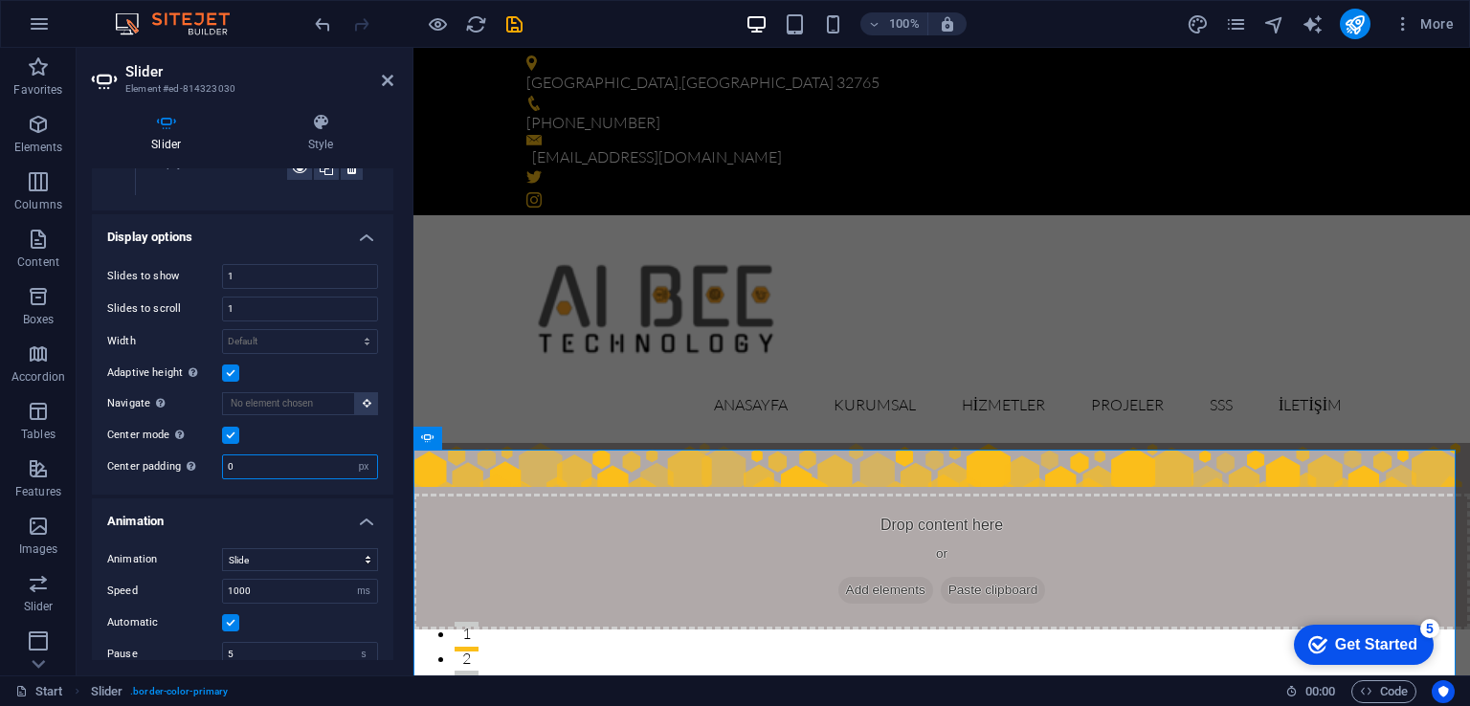
click at [269, 459] on input "0" at bounding box center [300, 467] width 154 height 23
click at [269, 458] on input "0" at bounding box center [300, 467] width 154 height 23
click at [269, 456] on input "50" at bounding box center [300, 467] width 154 height 23
type input "100"
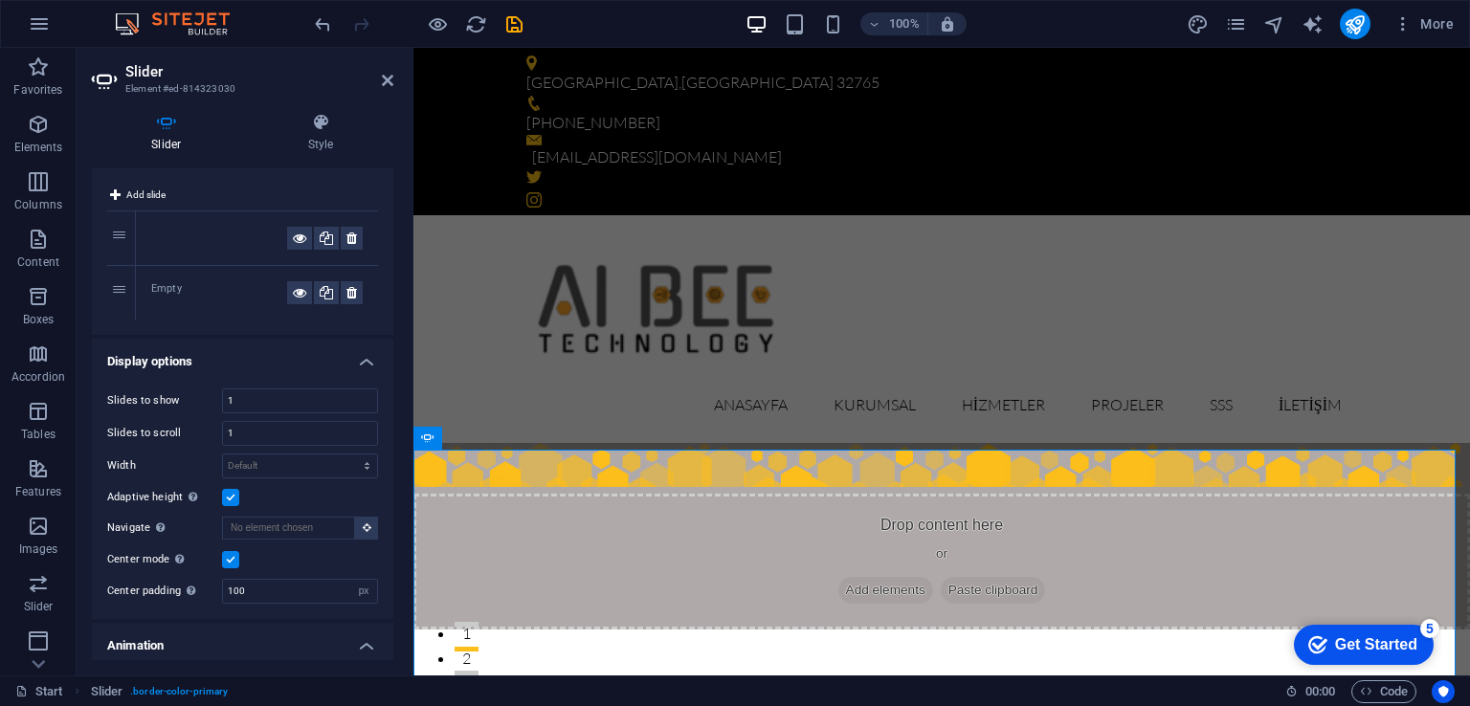
scroll to position [0, 0]
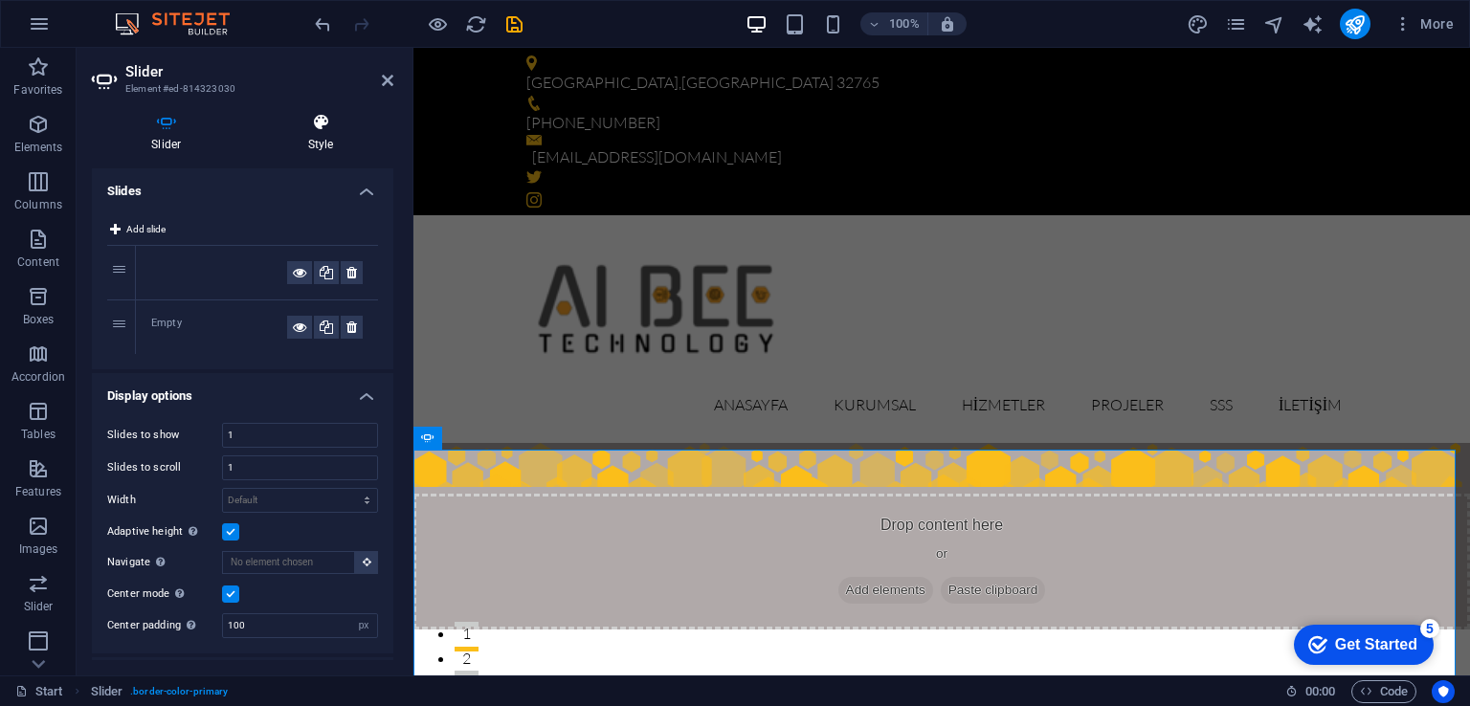
click at [319, 131] on icon at bounding box center [321, 122] width 145 height 19
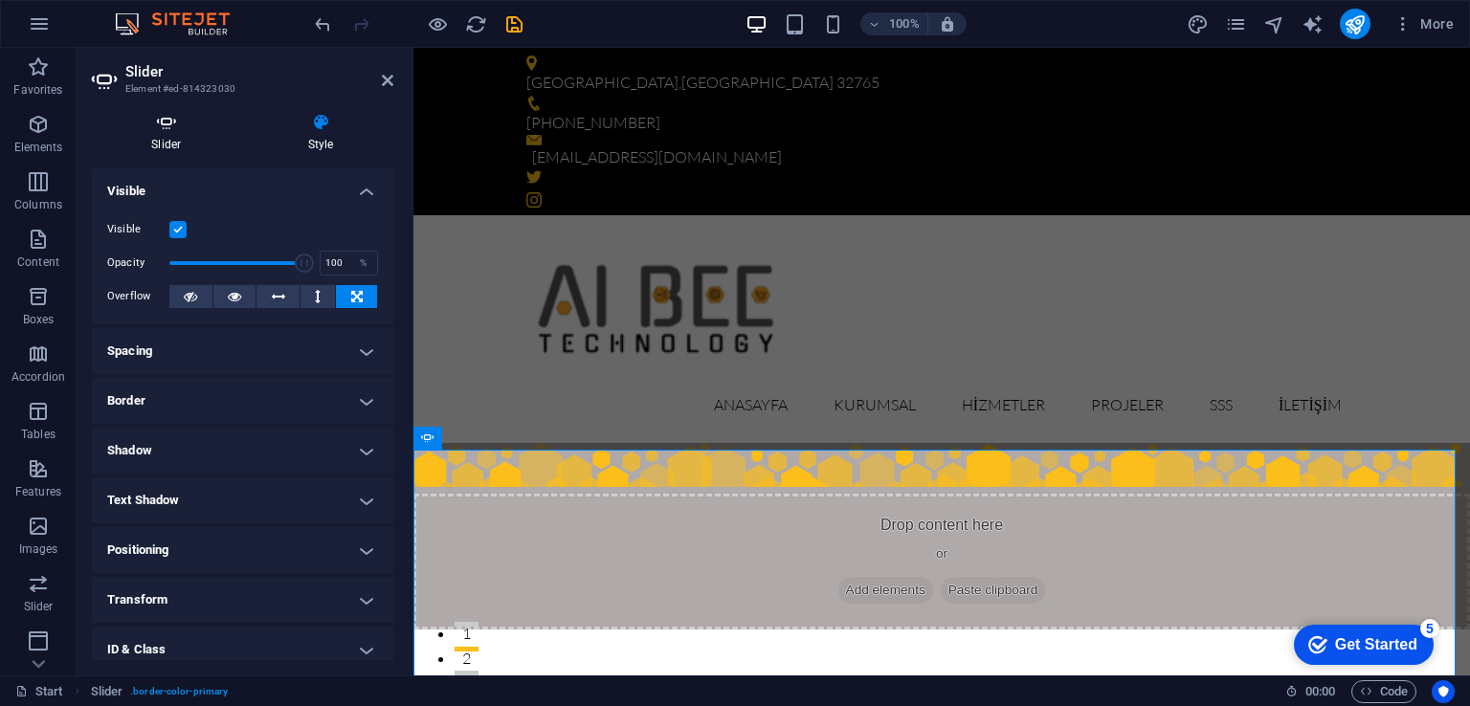
click at [172, 140] on h4 "Slider" at bounding box center [170, 133] width 157 height 40
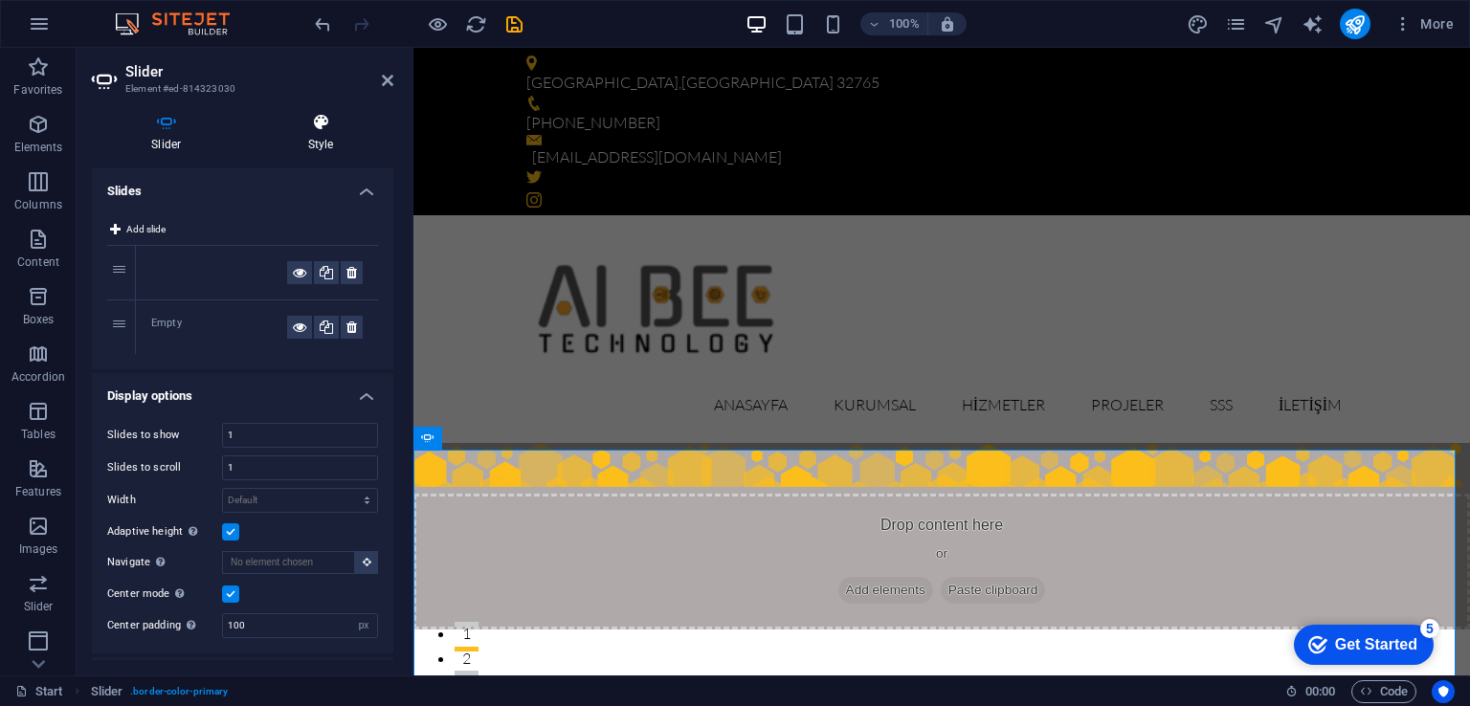
click at [323, 127] on icon at bounding box center [321, 122] width 145 height 19
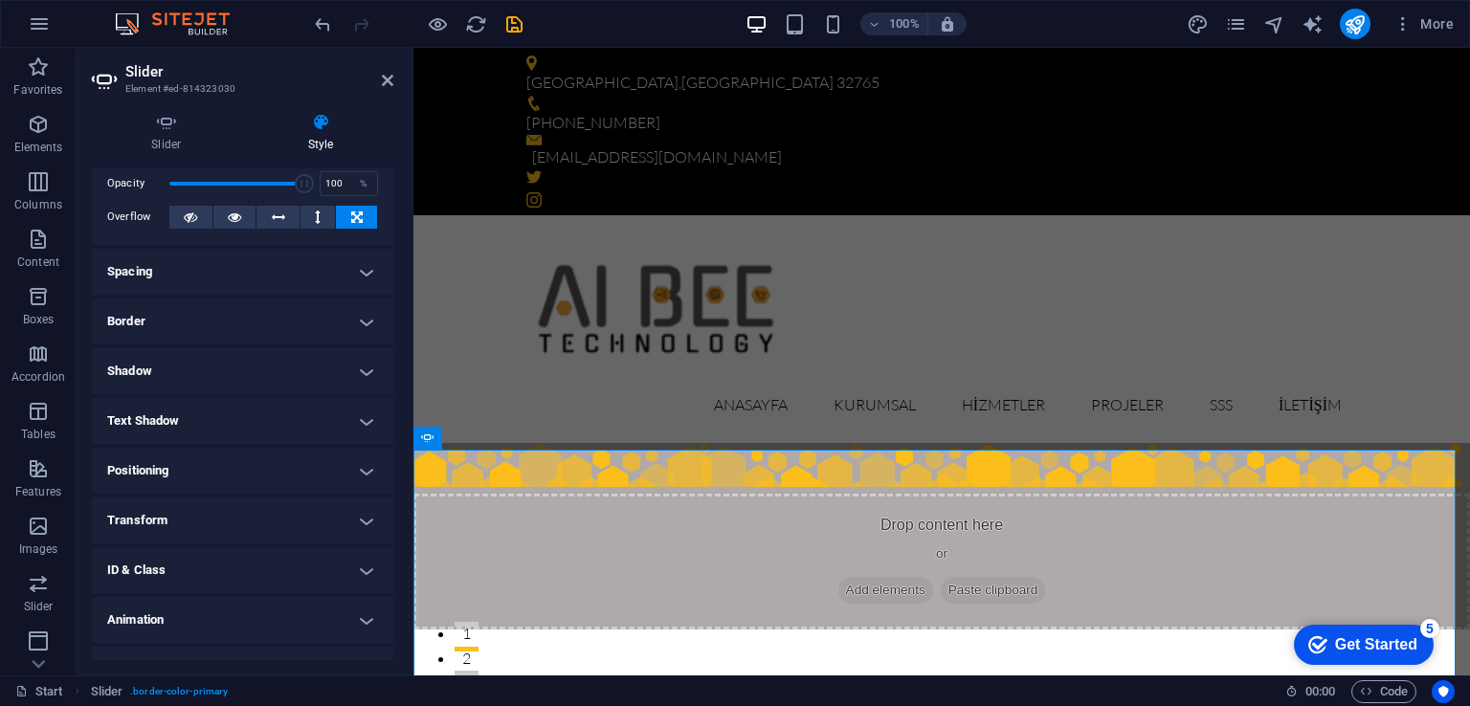
scroll to position [111, 0]
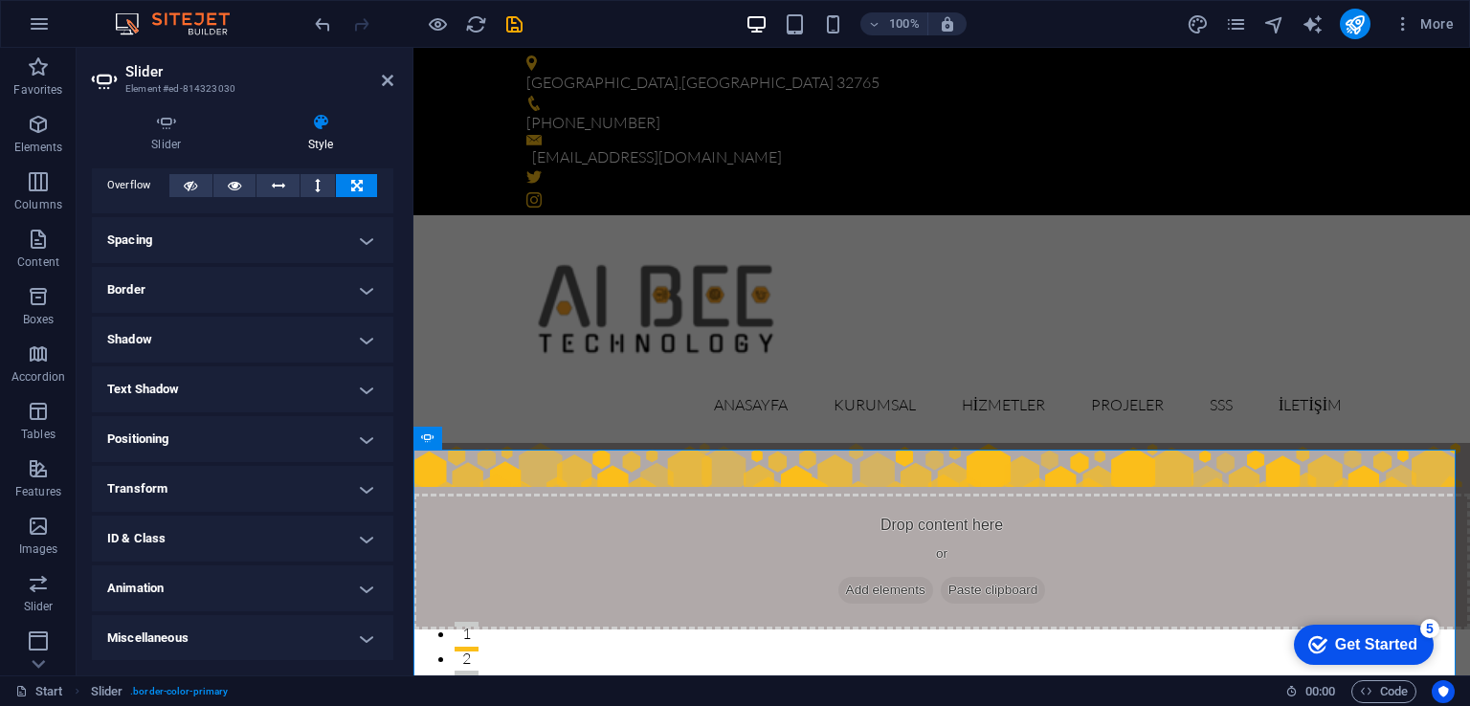
click at [326, 435] on h4 "Positioning" at bounding box center [242, 439] width 301 height 46
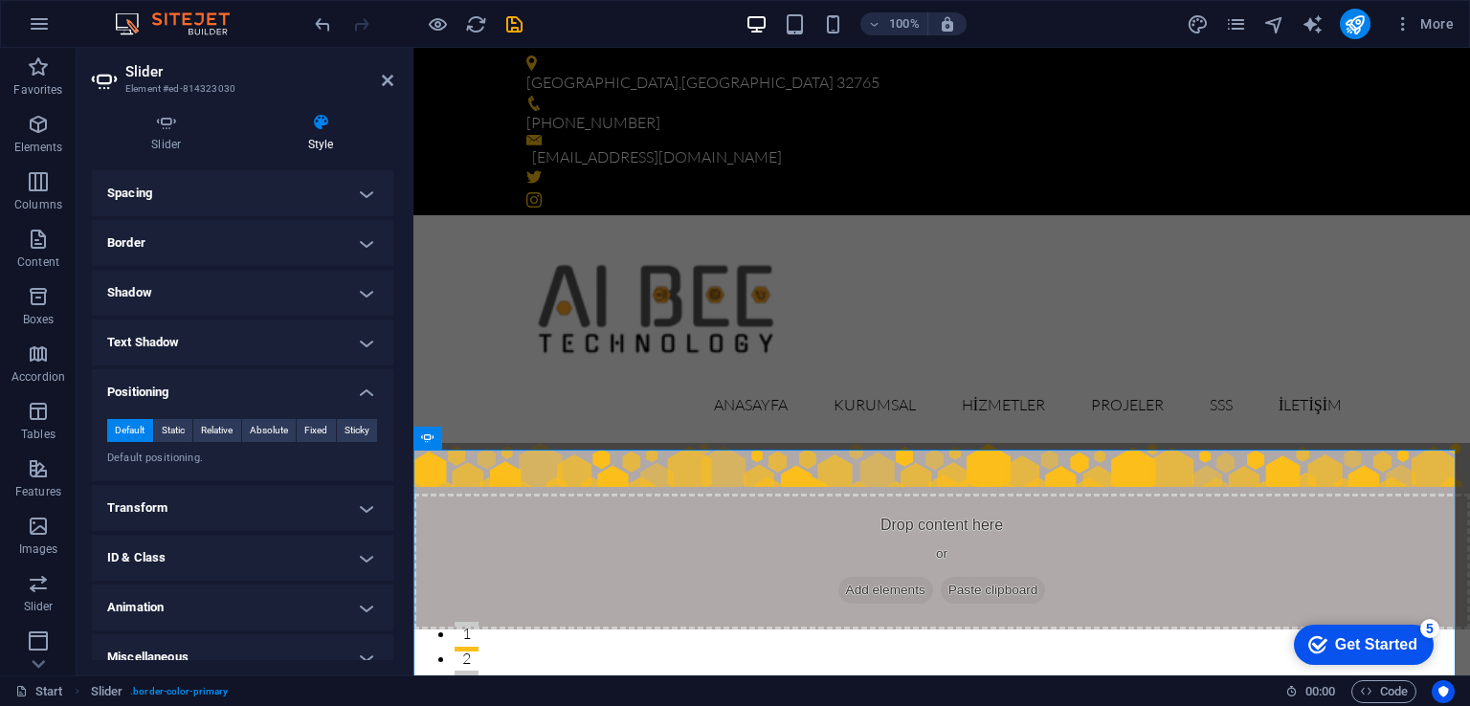
scroll to position [178, 0]
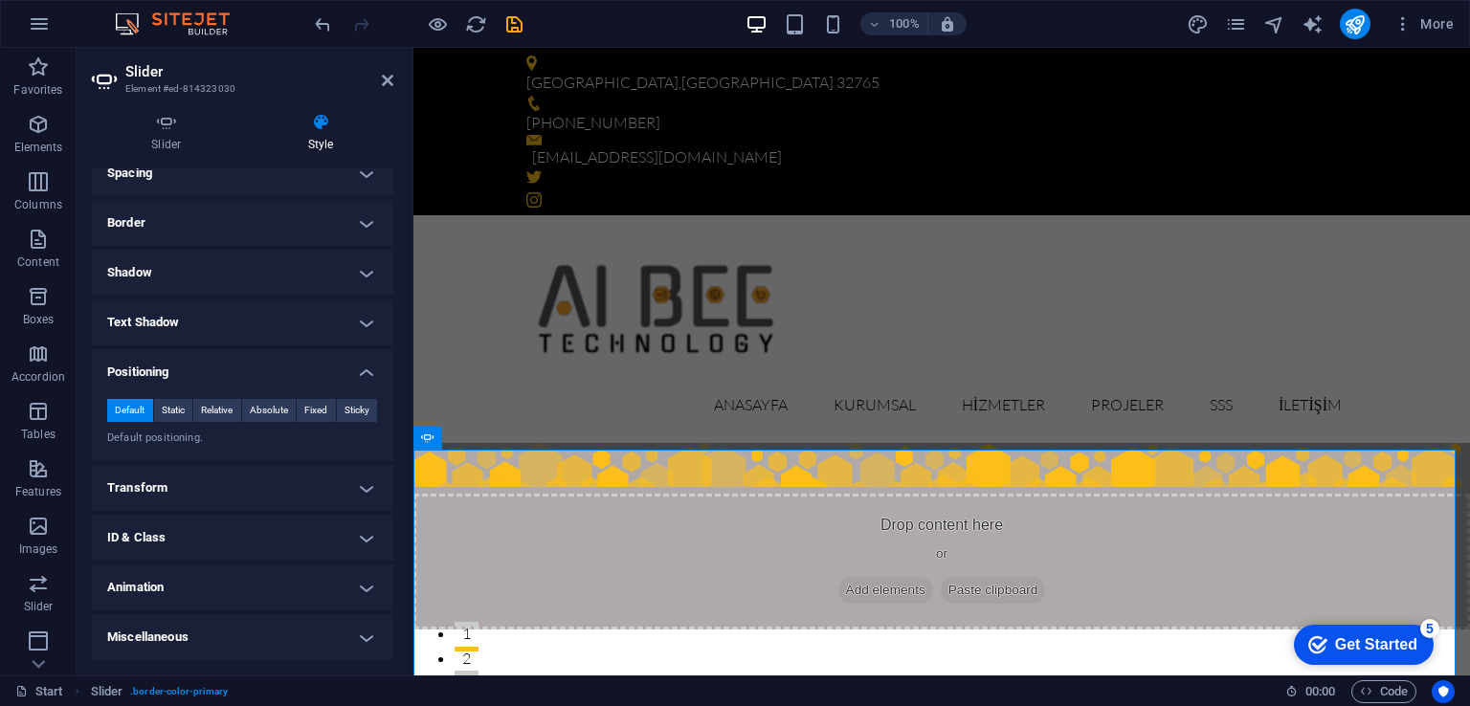
click at [358, 369] on h4 "Positioning" at bounding box center [242, 366] width 301 height 34
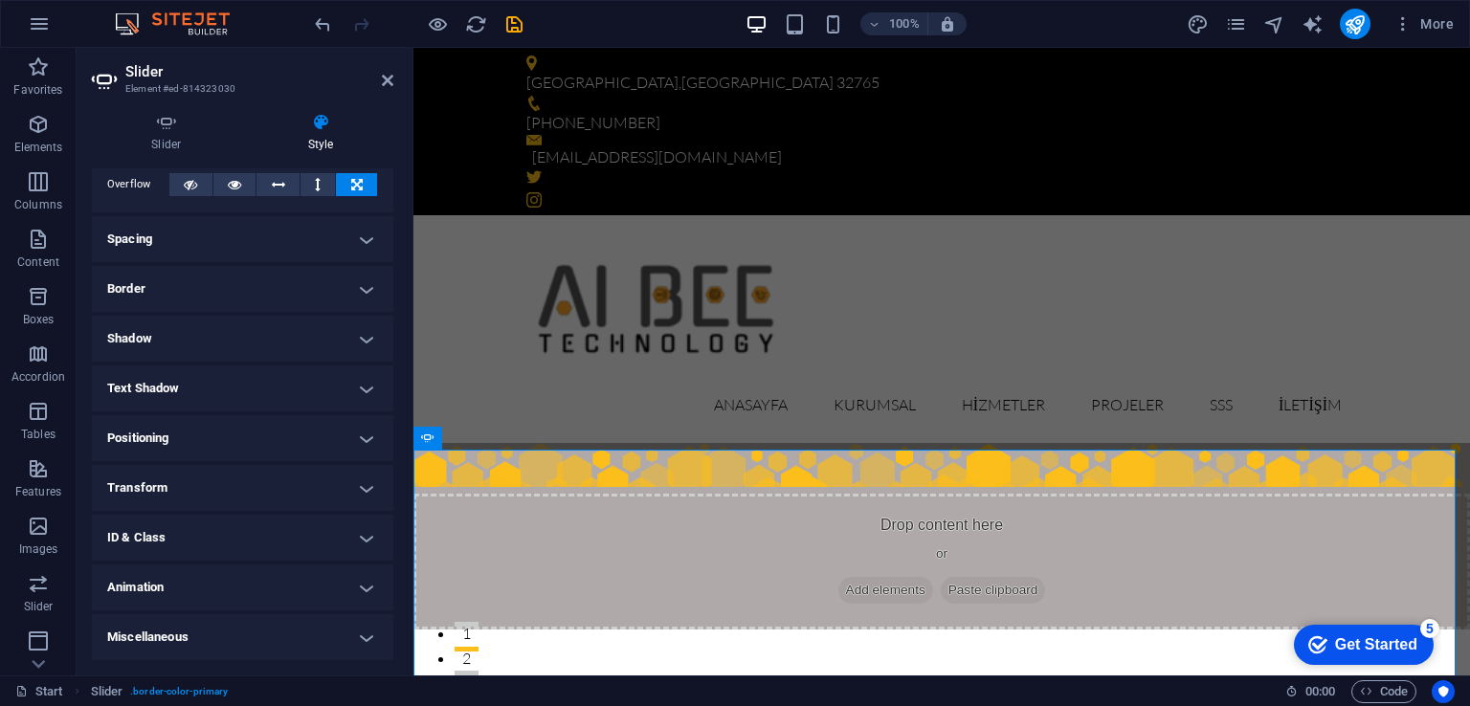
scroll to position [111, 0]
click at [371, 631] on h4 "Miscellaneous" at bounding box center [242, 638] width 301 height 46
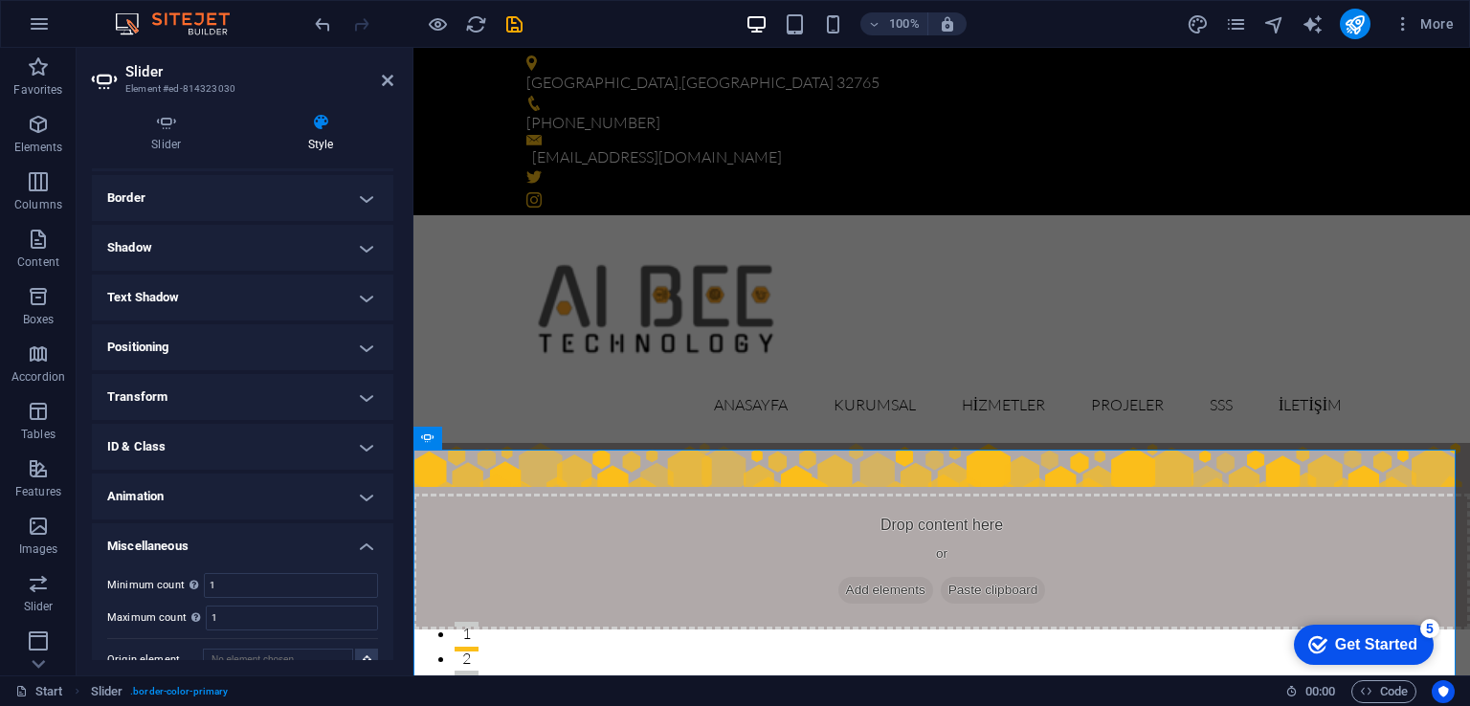
scroll to position [230, 0]
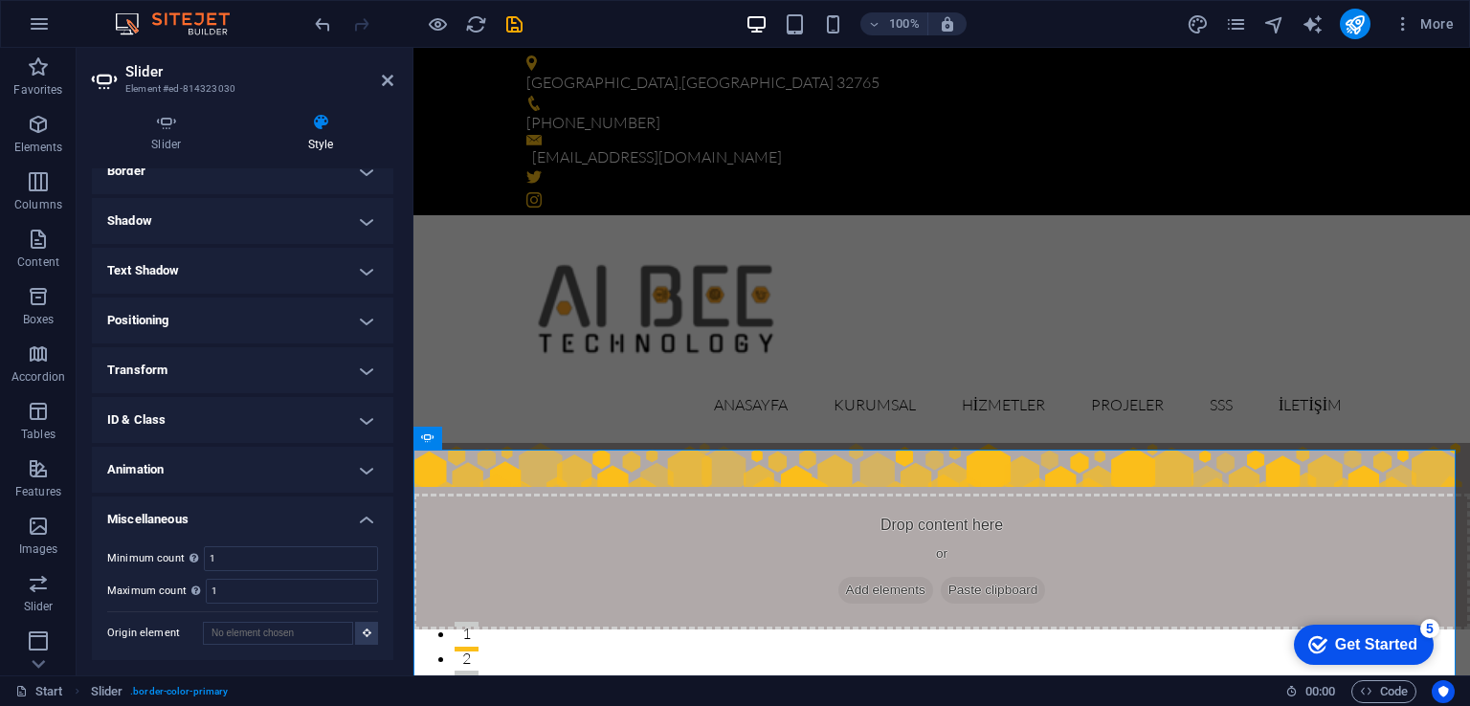
click at [358, 522] on h4 "Miscellaneous" at bounding box center [242, 514] width 301 height 34
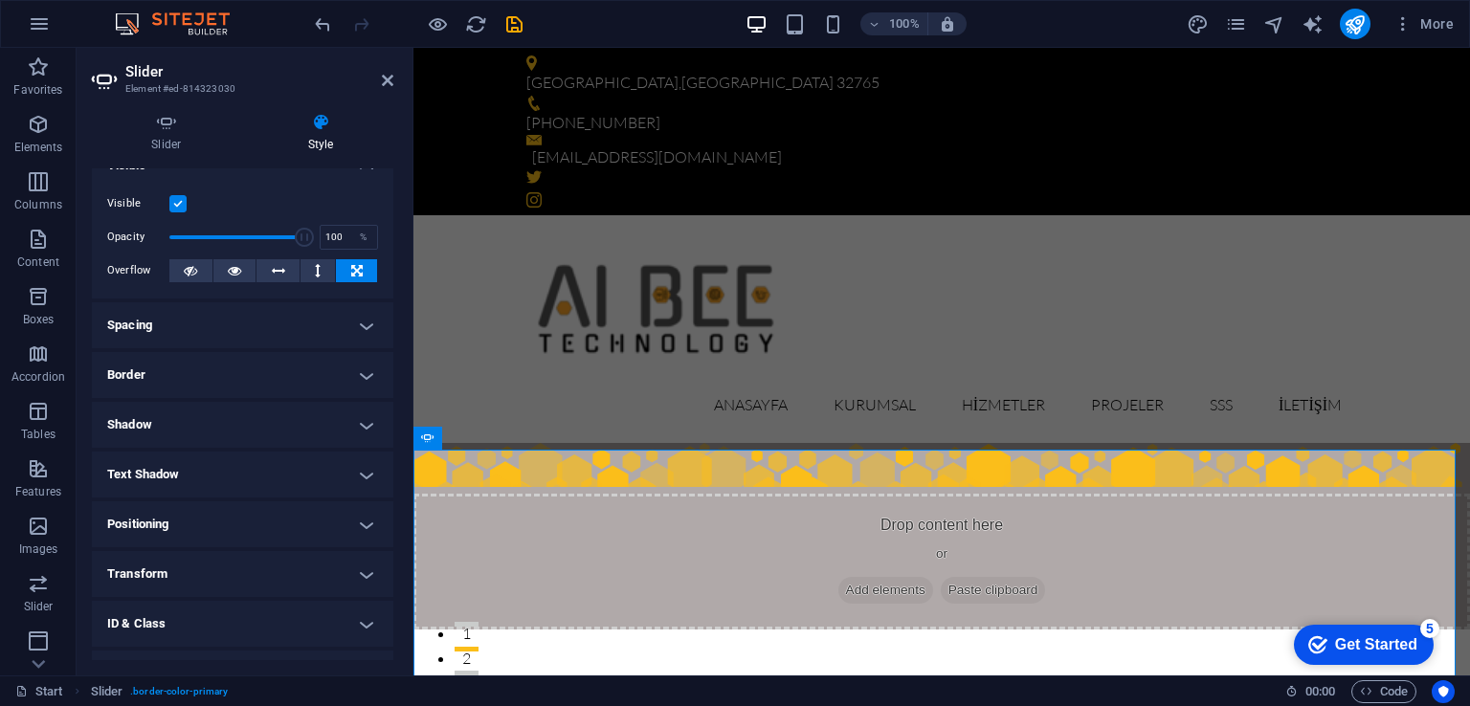
scroll to position [0, 0]
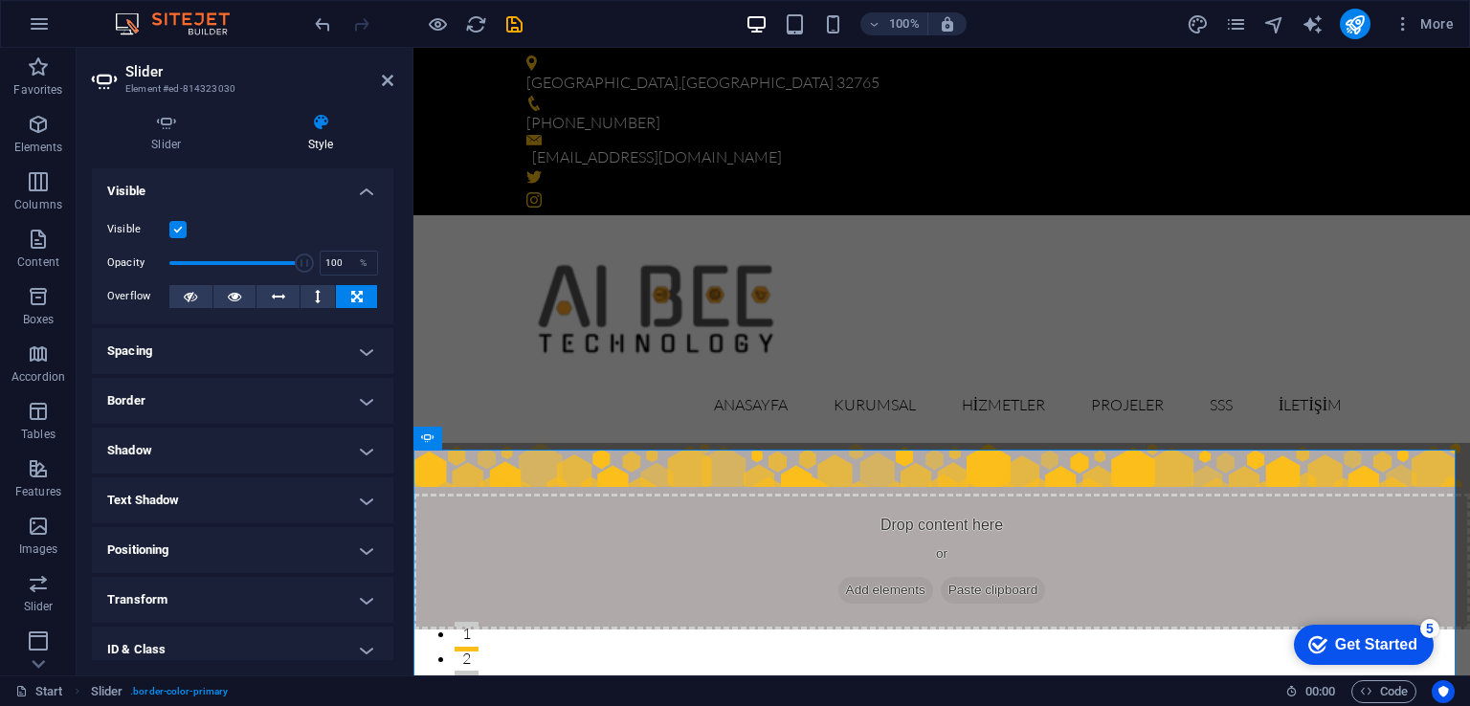
click at [363, 347] on h4 "Spacing" at bounding box center [242, 351] width 301 height 46
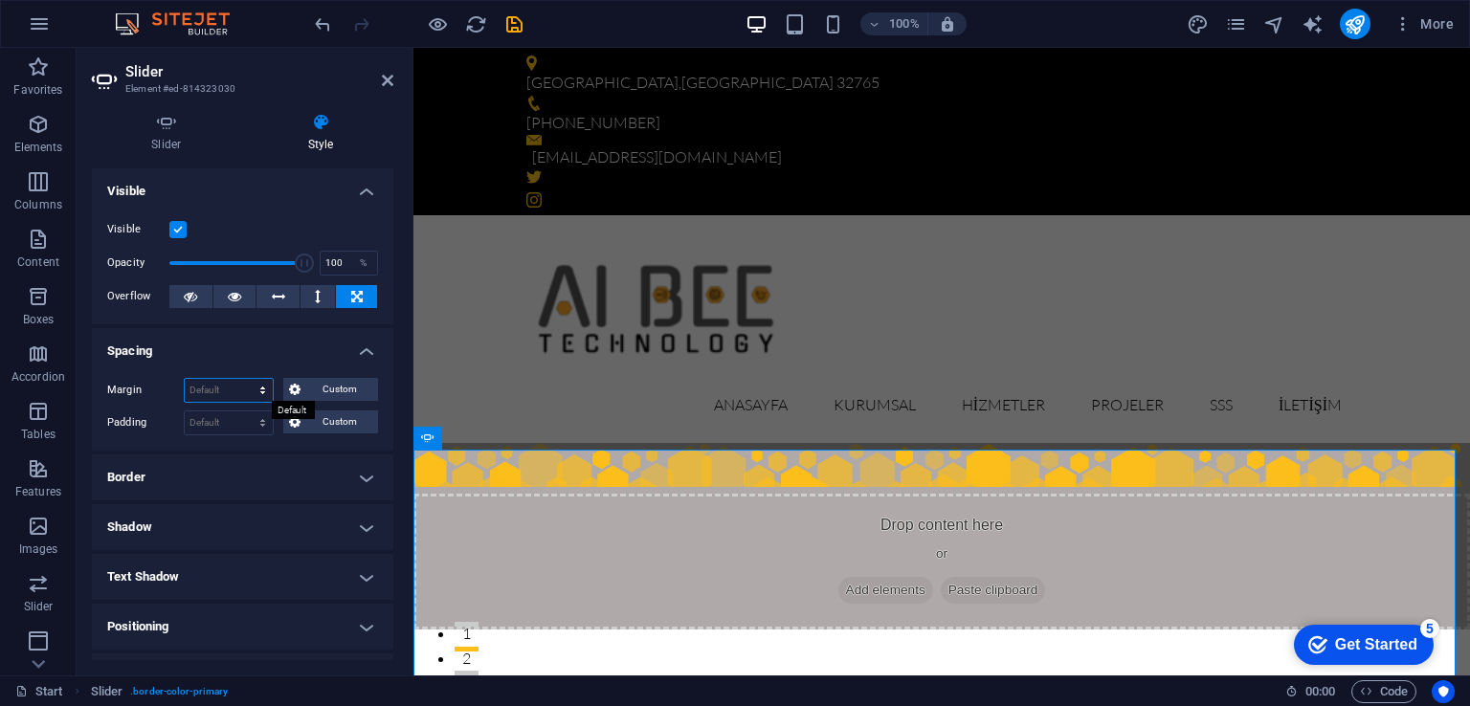
click at [218, 388] on select "Default auto px % rem vw vh Custom" at bounding box center [229, 390] width 88 height 23
click at [319, 388] on span "Custom" at bounding box center [339, 389] width 66 height 23
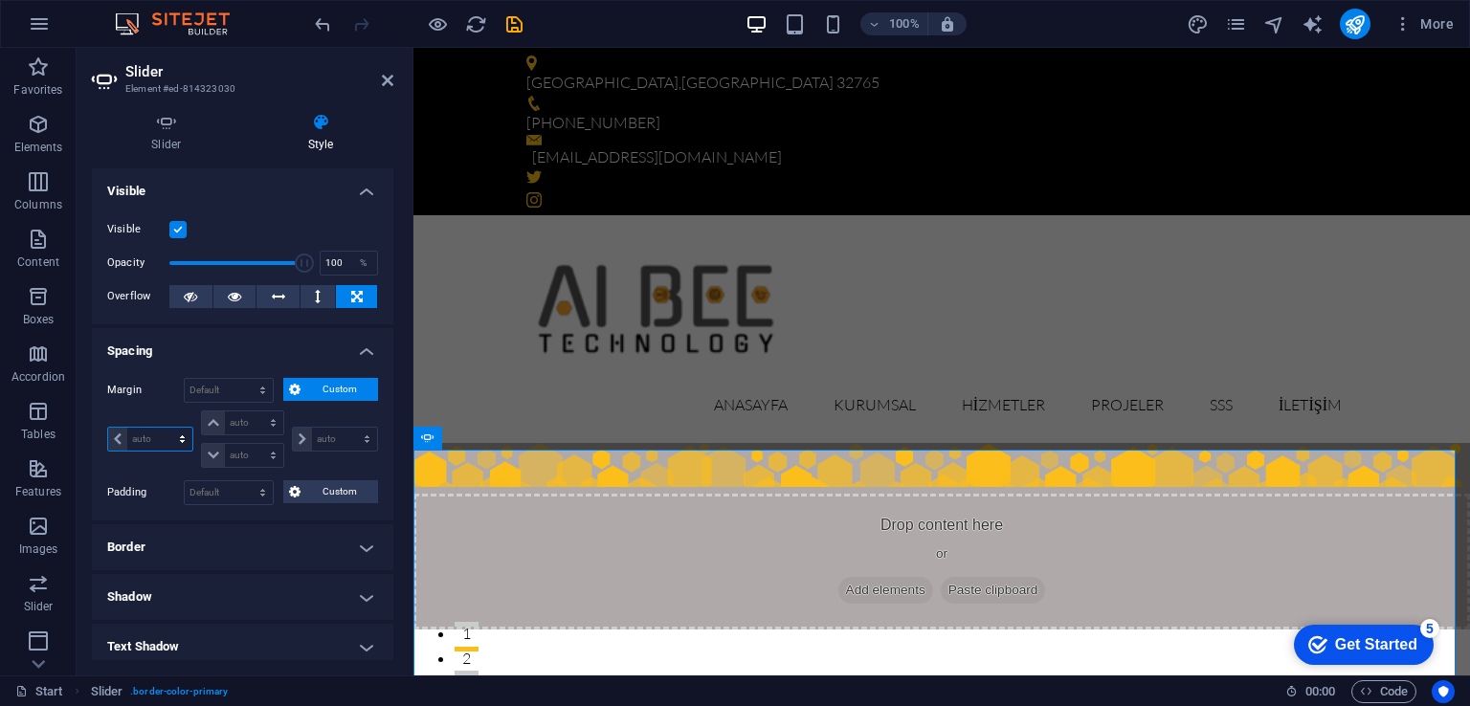
click at [157, 434] on select "auto px % rem vw vh" at bounding box center [150, 439] width 84 height 23
click at [157, 437] on select "auto px % rem vw vh" at bounding box center [150, 439] width 84 height 23
click at [108, 428] on select "auto px % rem vw vh" at bounding box center [150, 439] width 84 height 23
select select "DISABLED_OPTION_VALUE"
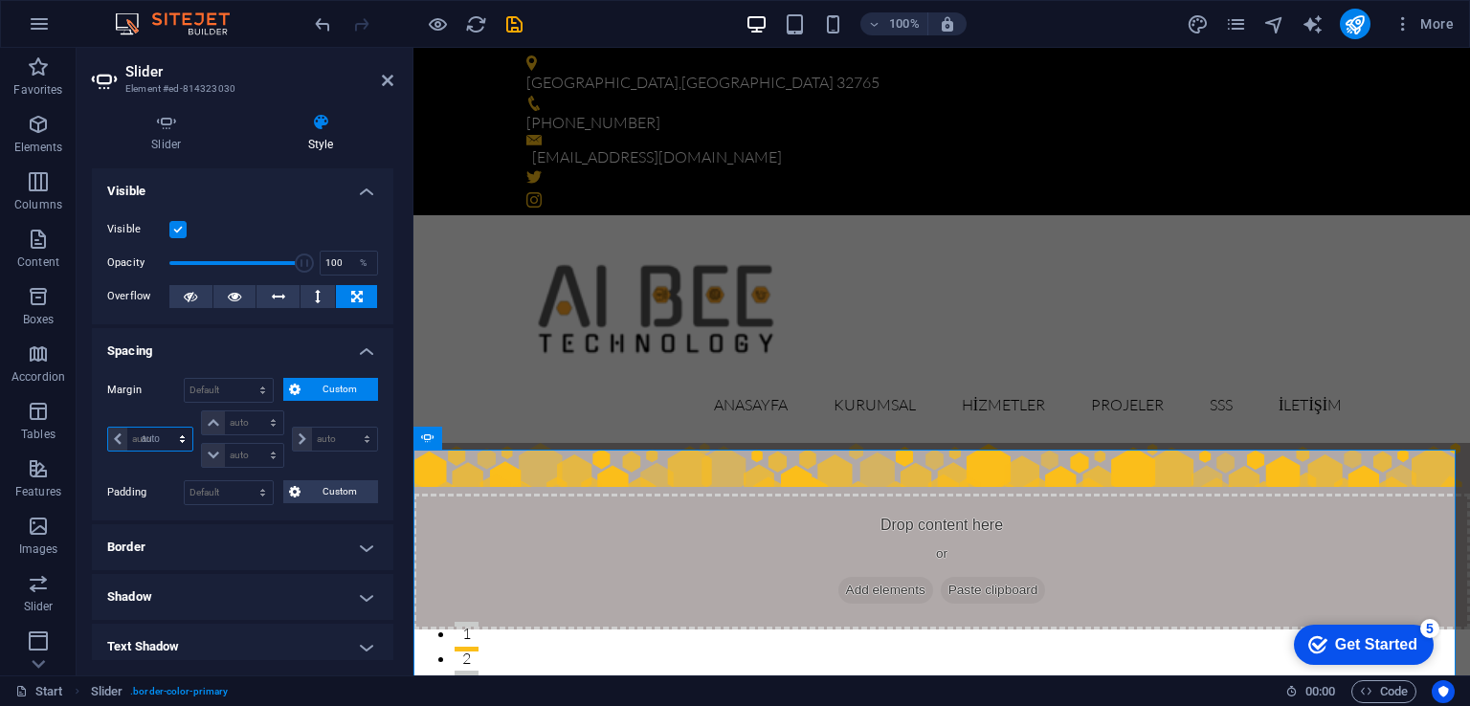
type input "0"
select select "px"
type input "0"
select select "px"
type input "0"
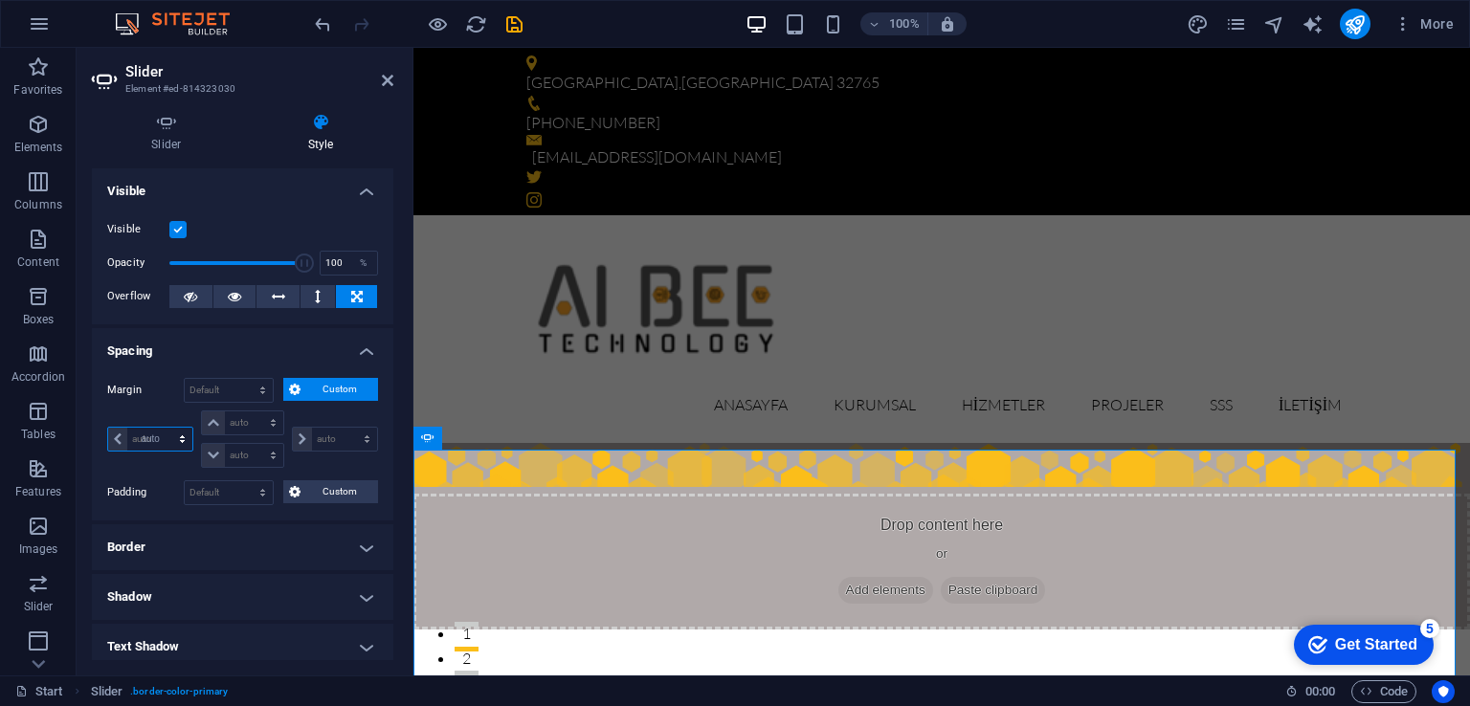
select select "px"
click at [162, 437] on select "auto px % rem vw vh" at bounding box center [150, 439] width 84 height 23
select select "px"
click at [165, 428] on select "auto px % rem vw vh" at bounding box center [150, 439] width 84 height 23
type input "0"
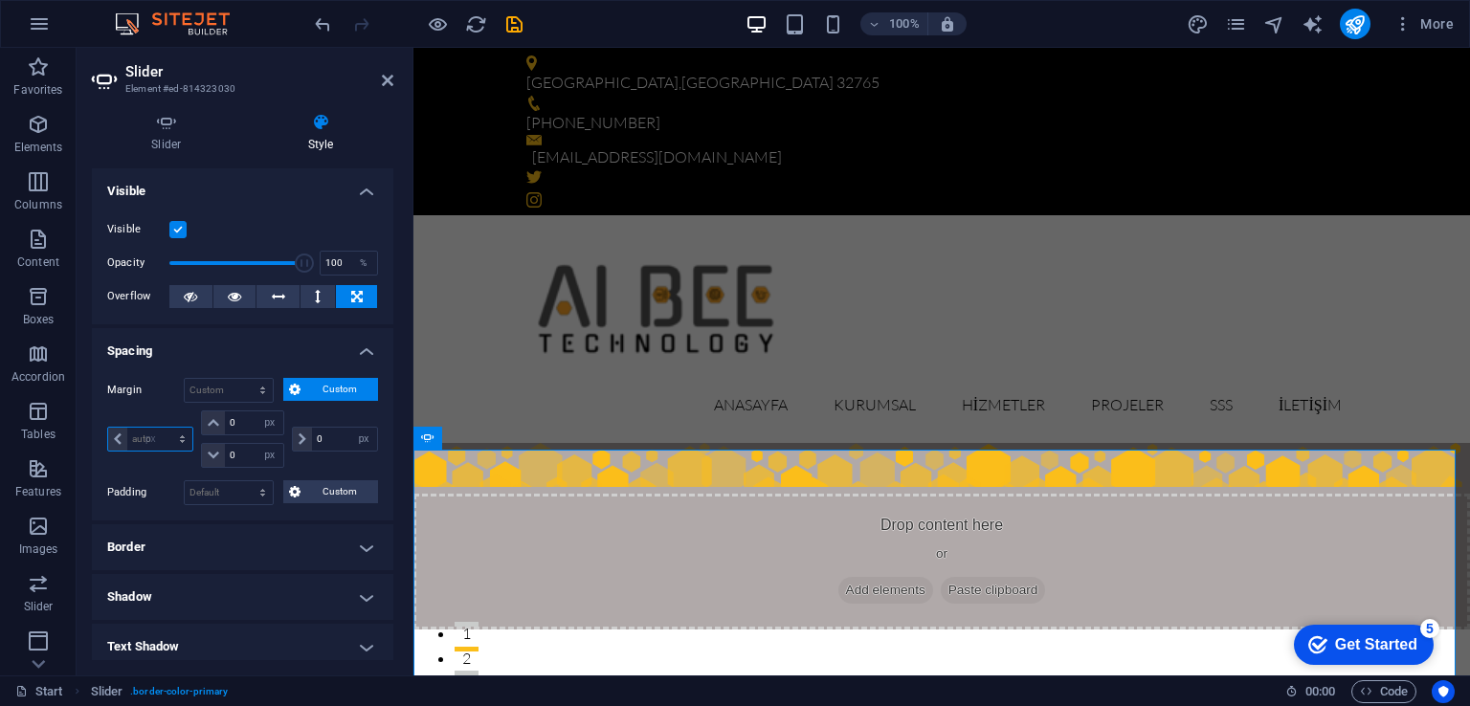
select select "px"
type input "50"
select select "DISABLED_OPTION_VALUE"
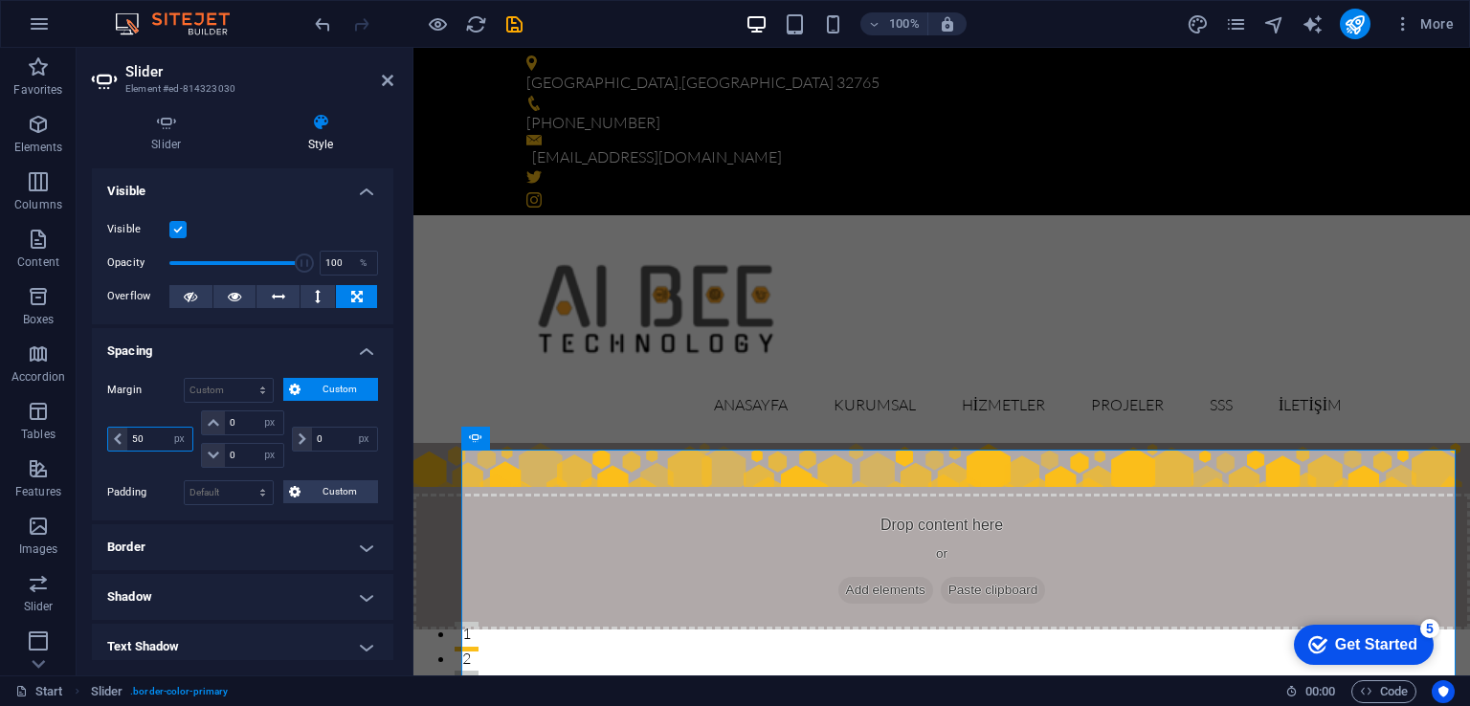
click at [155, 441] on input "50" at bounding box center [159, 439] width 65 height 23
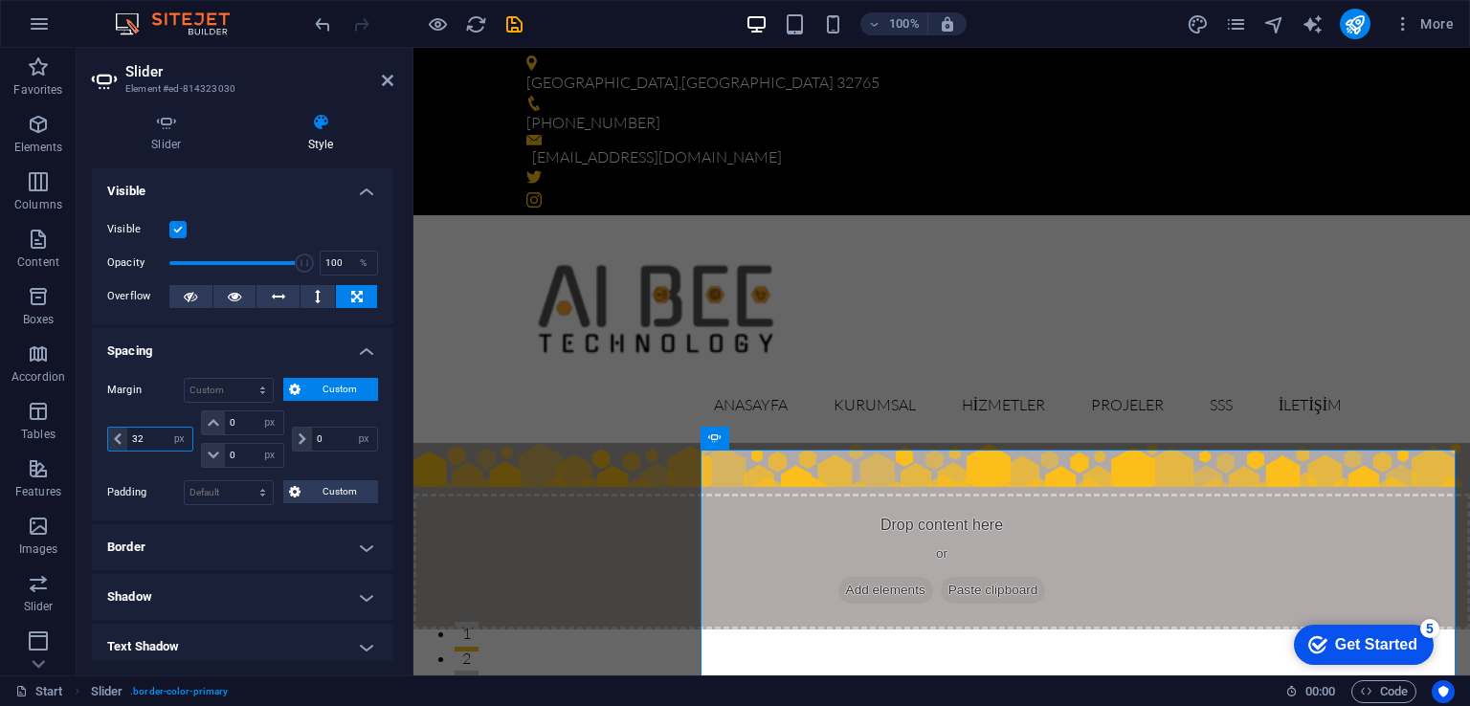
type input "3"
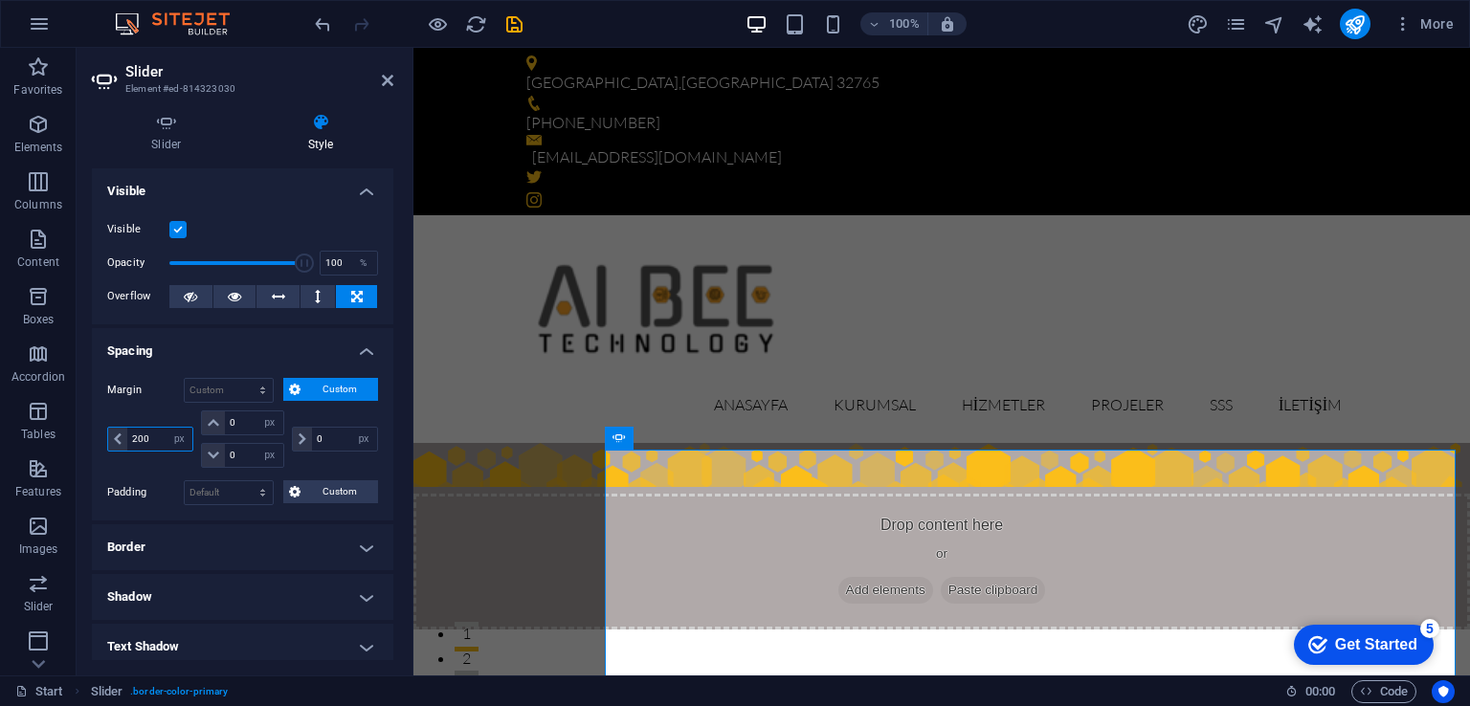
type input "200"
click at [911, 215] on div "Anasayfa Kurumsal Hizmetler Projeler SSS İletişim" at bounding box center [941, 328] width 1056 height 227
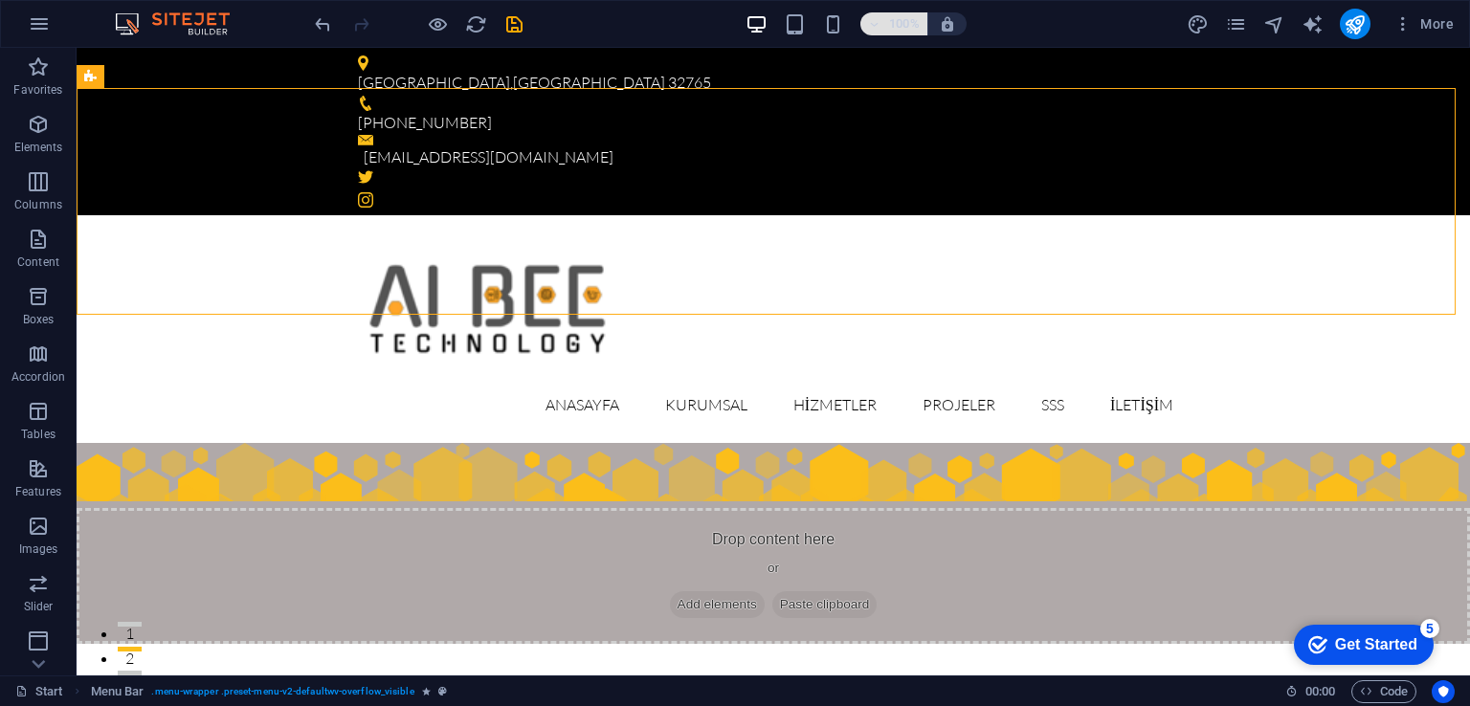
click at [889, 25] on h6 "100%" at bounding box center [904, 23] width 31 height 23
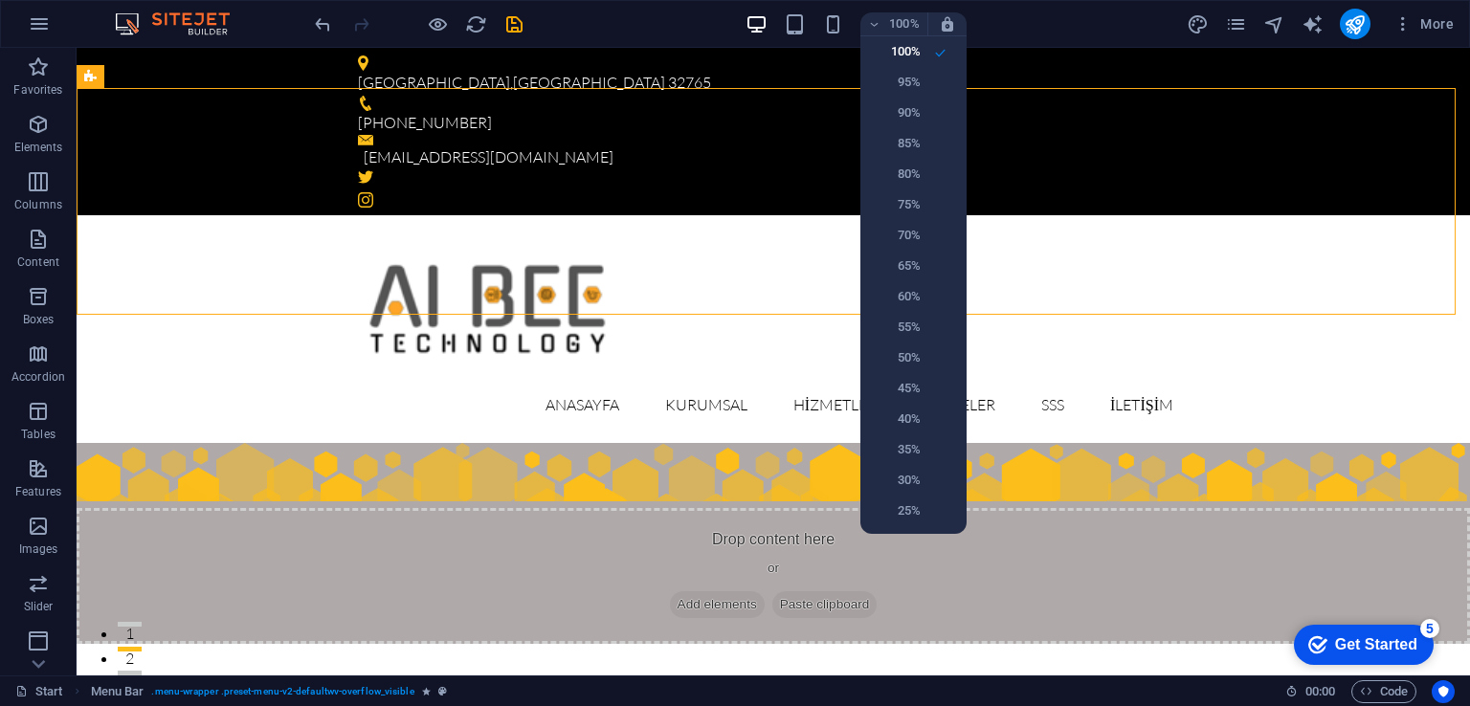
click at [889, 20] on div at bounding box center [735, 353] width 1470 height 706
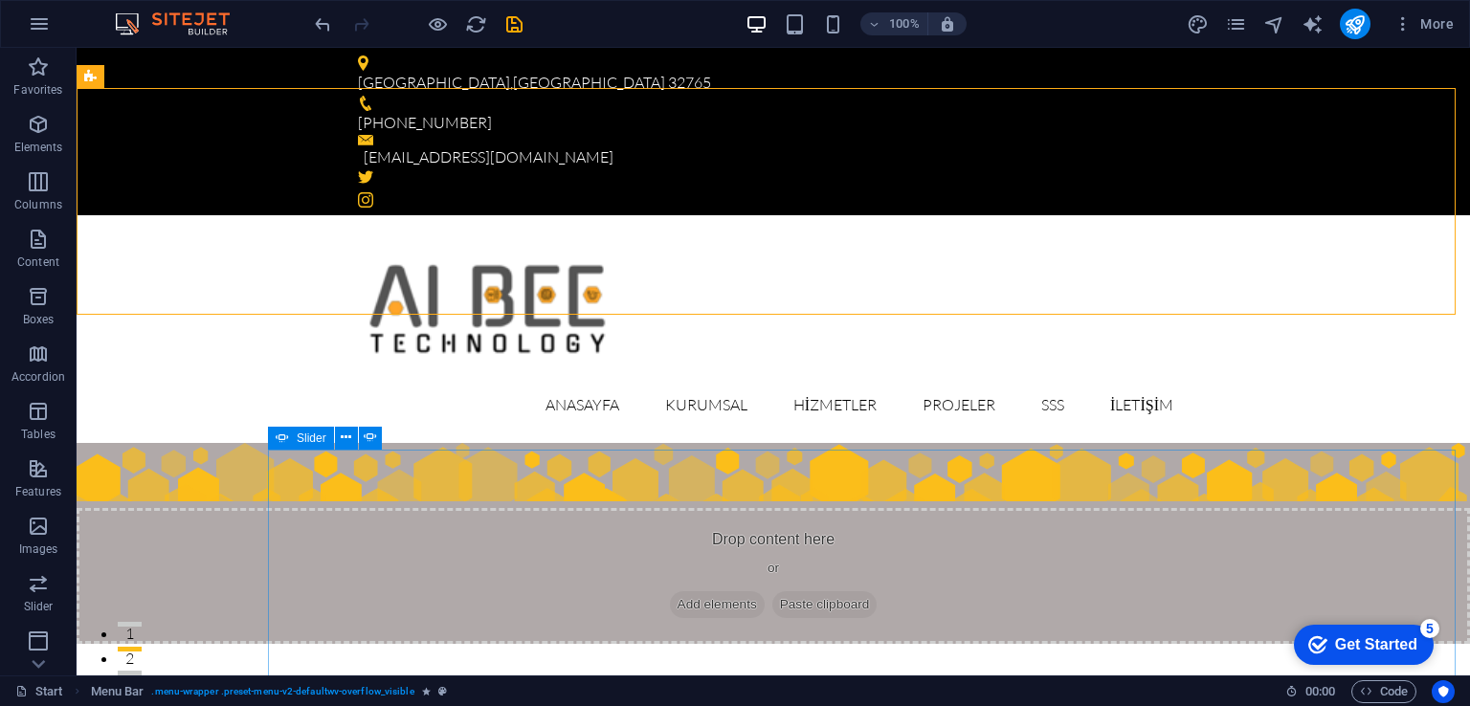
click at [302, 435] on span "Slider" at bounding box center [312, 438] width 30 height 11
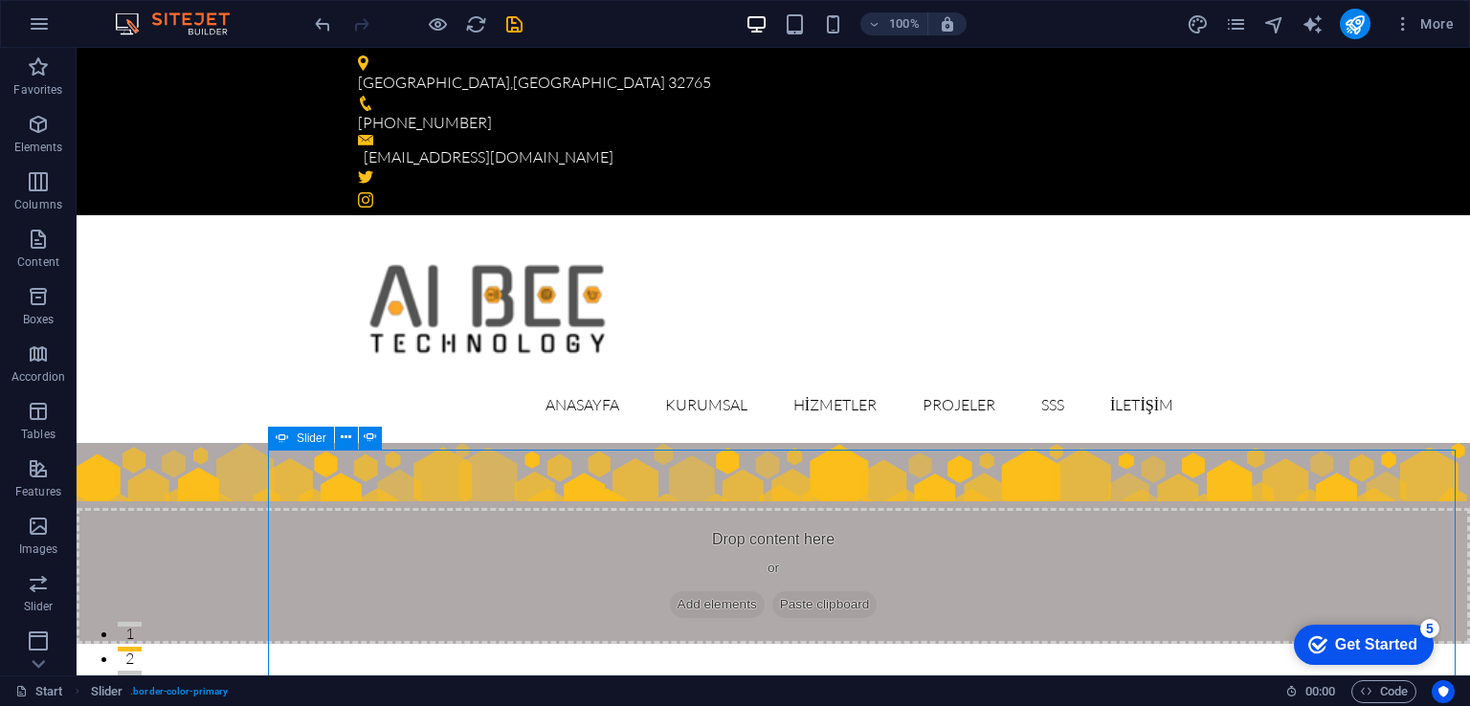
click at [306, 440] on span "Slider" at bounding box center [312, 438] width 30 height 11
select select "px"
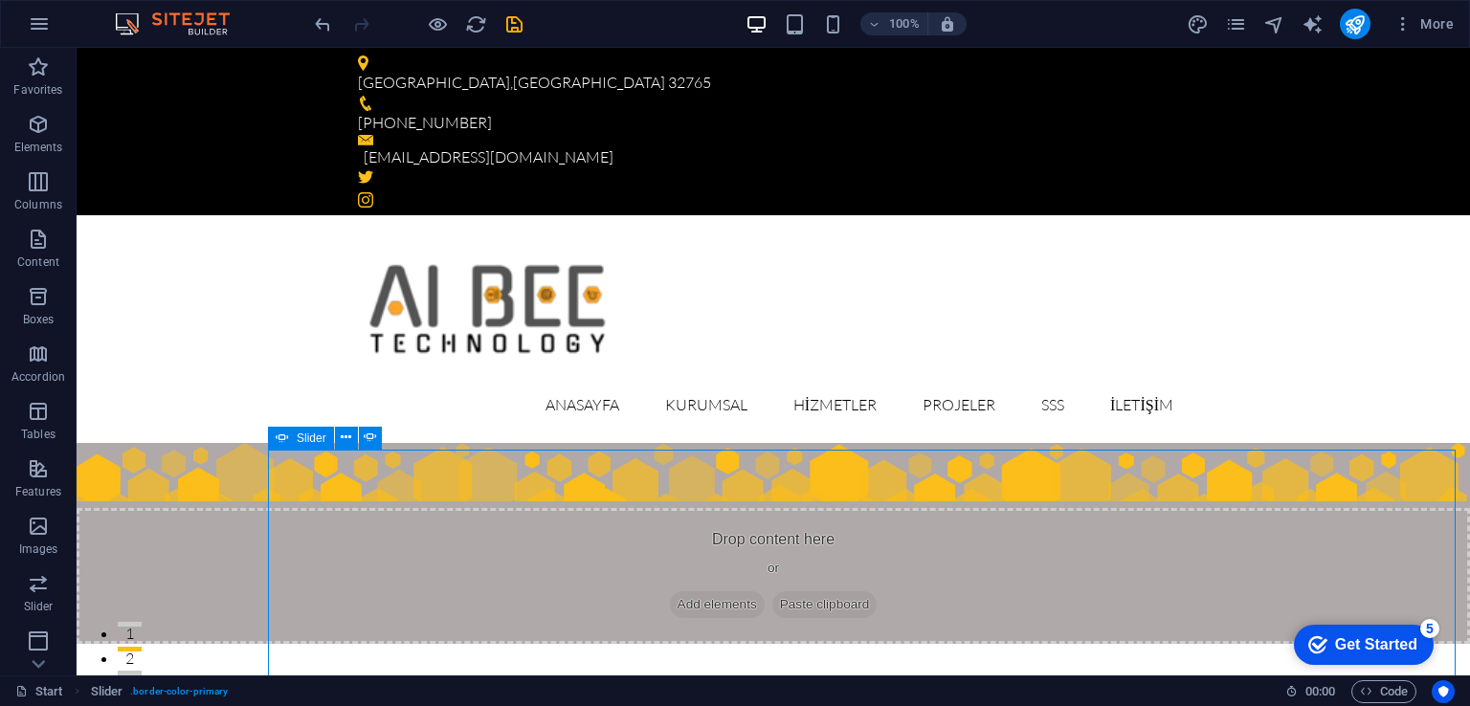
select select "px"
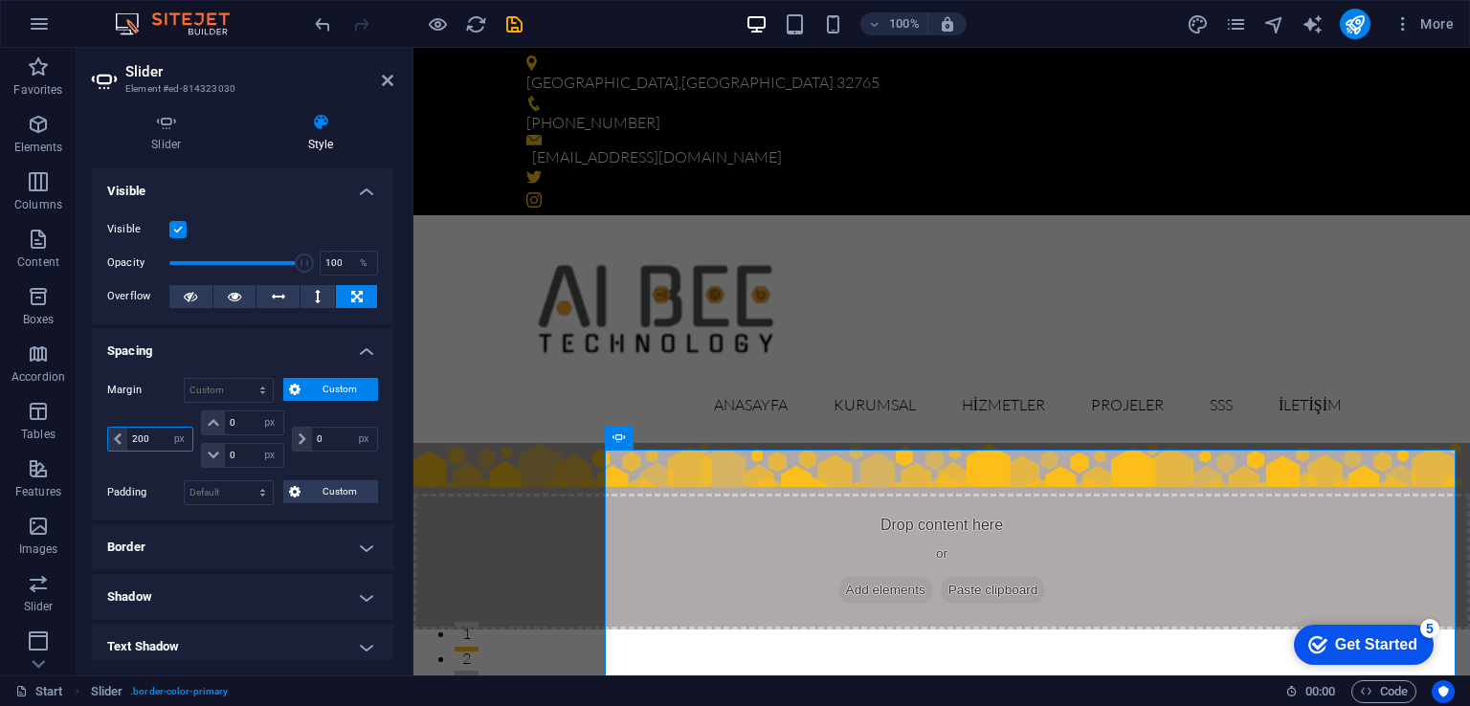
click at [160, 438] on input "200" at bounding box center [159, 439] width 65 height 23
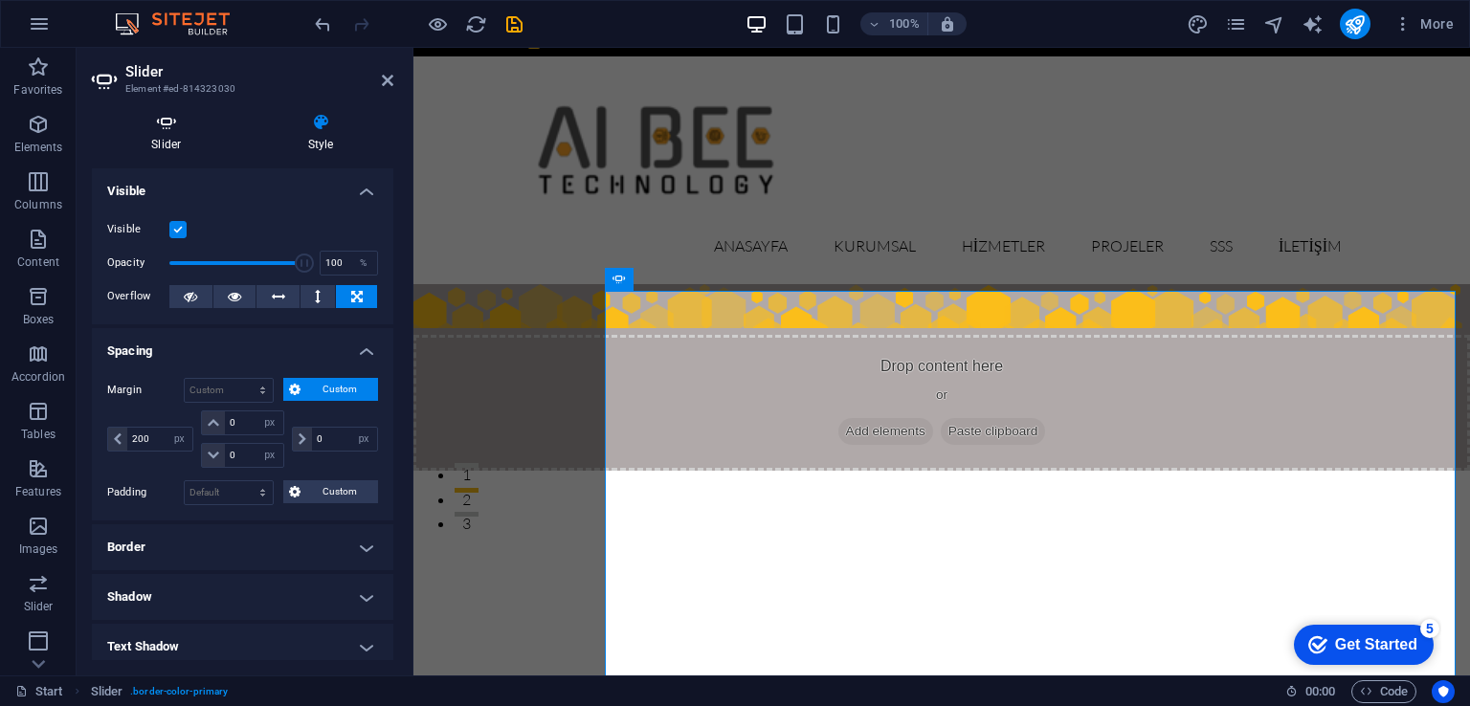
click at [170, 139] on h4 "Slider" at bounding box center [170, 133] width 157 height 40
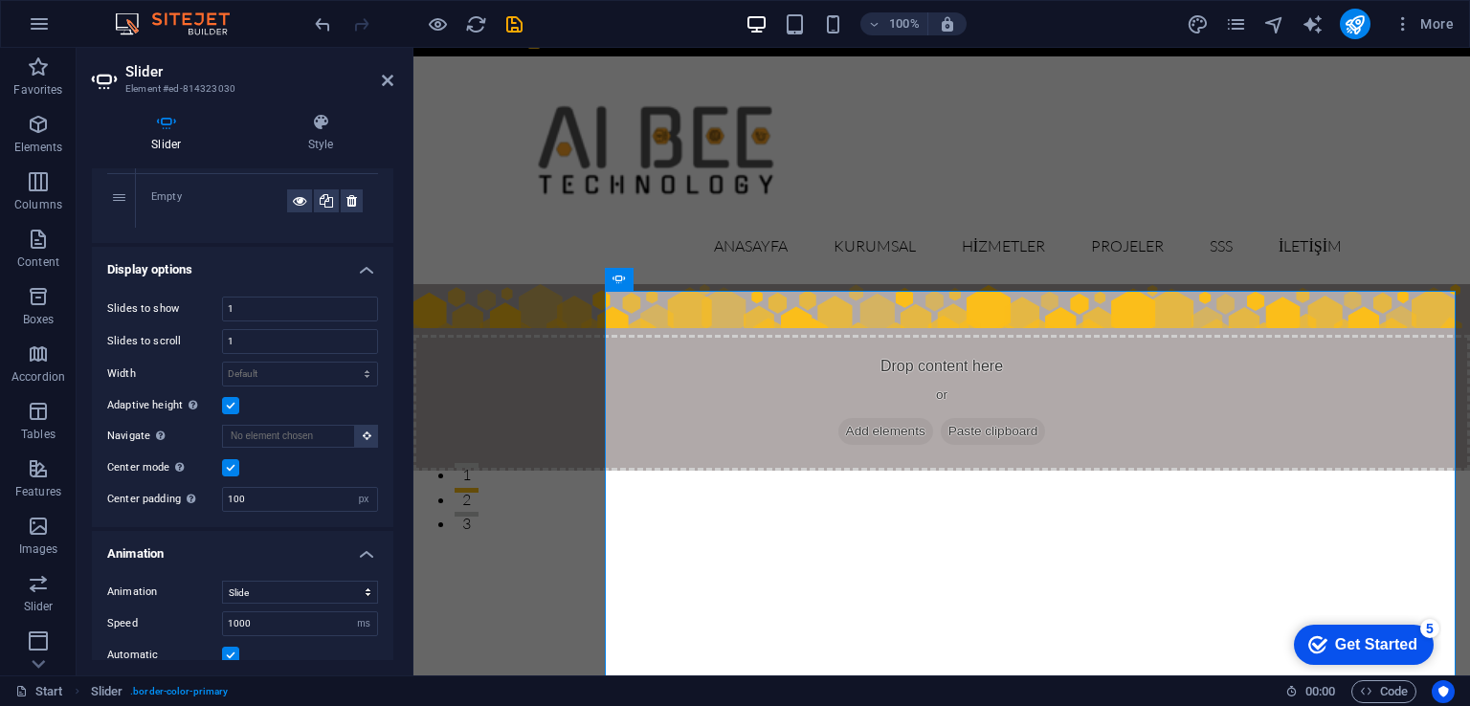
scroll to position [159, 0]
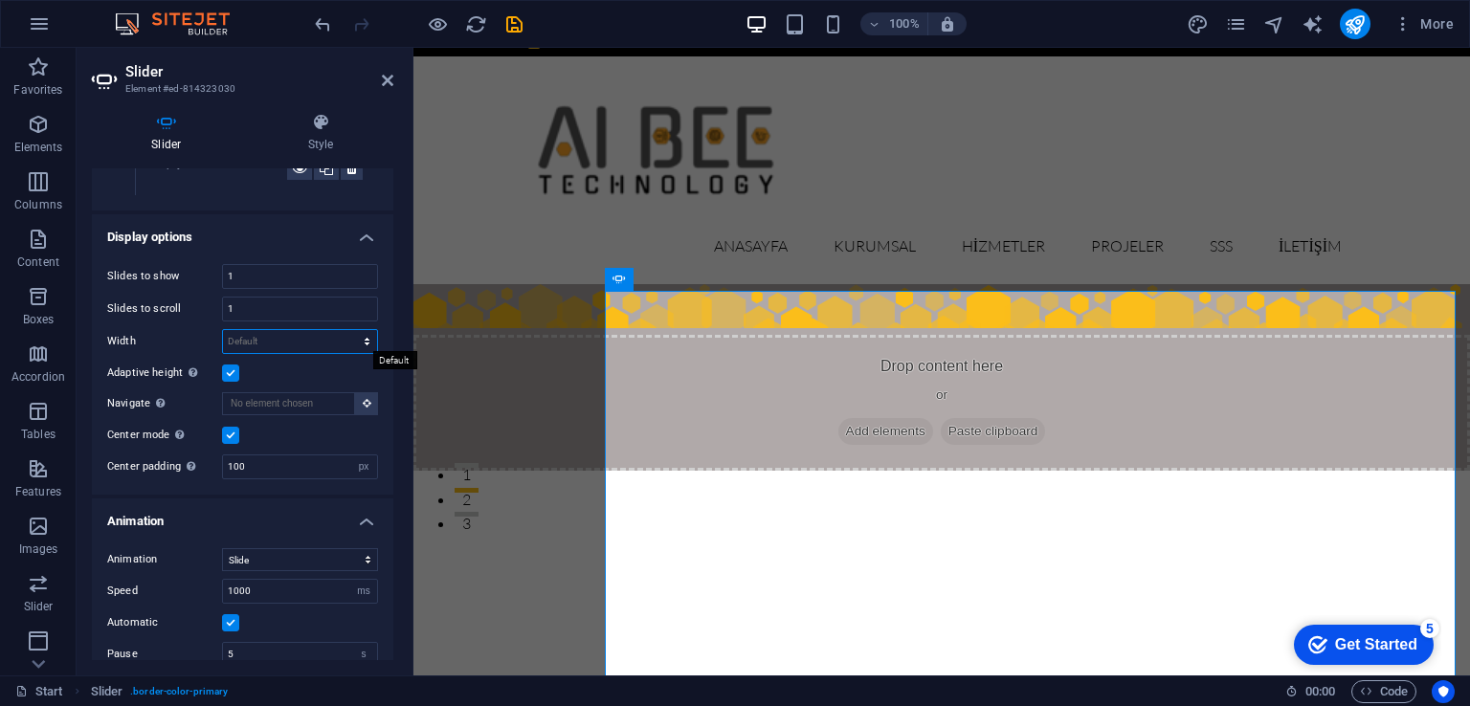
click at [300, 338] on select "Default px % rem em vw vh" at bounding box center [300, 341] width 154 height 23
select select "%"
click at [346, 330] on select "Default px % rem em vw vh" at bounding box center [300, 341] width 154 height 23
click at [280, 342] on input "100" at bounding box center [300, 341] width 154 height 23
drag, startPoint x: 295, startPoint y: 343, endPoint x: 186, endPoint y: 345, distance: 109.1
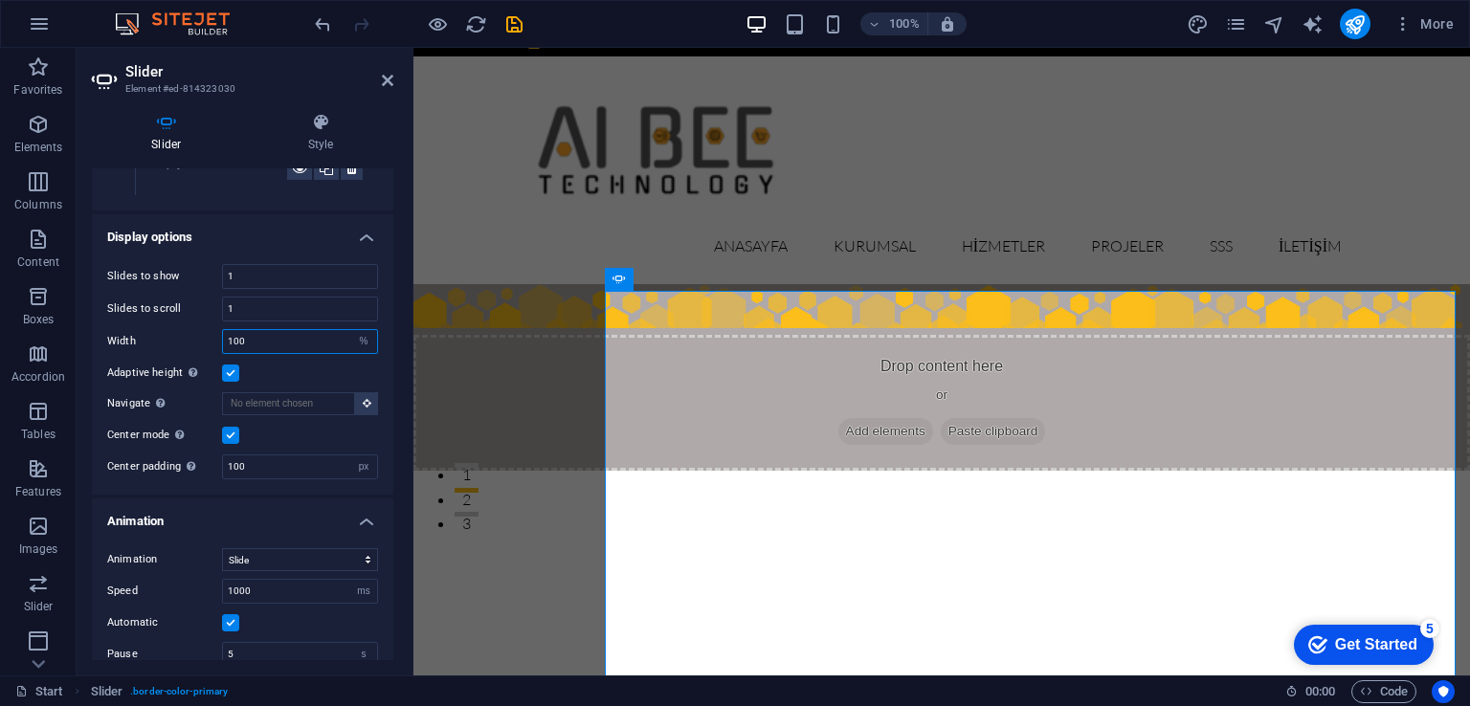
click at [186, 345] on div "Width 100 Default px % rem em vw vh" at bounding box center [242, 341] width 271 height 25
type input "8"
click at [284, 339] on input "70" at bounding box center [300, 341] width 154 height 23
type input "60"
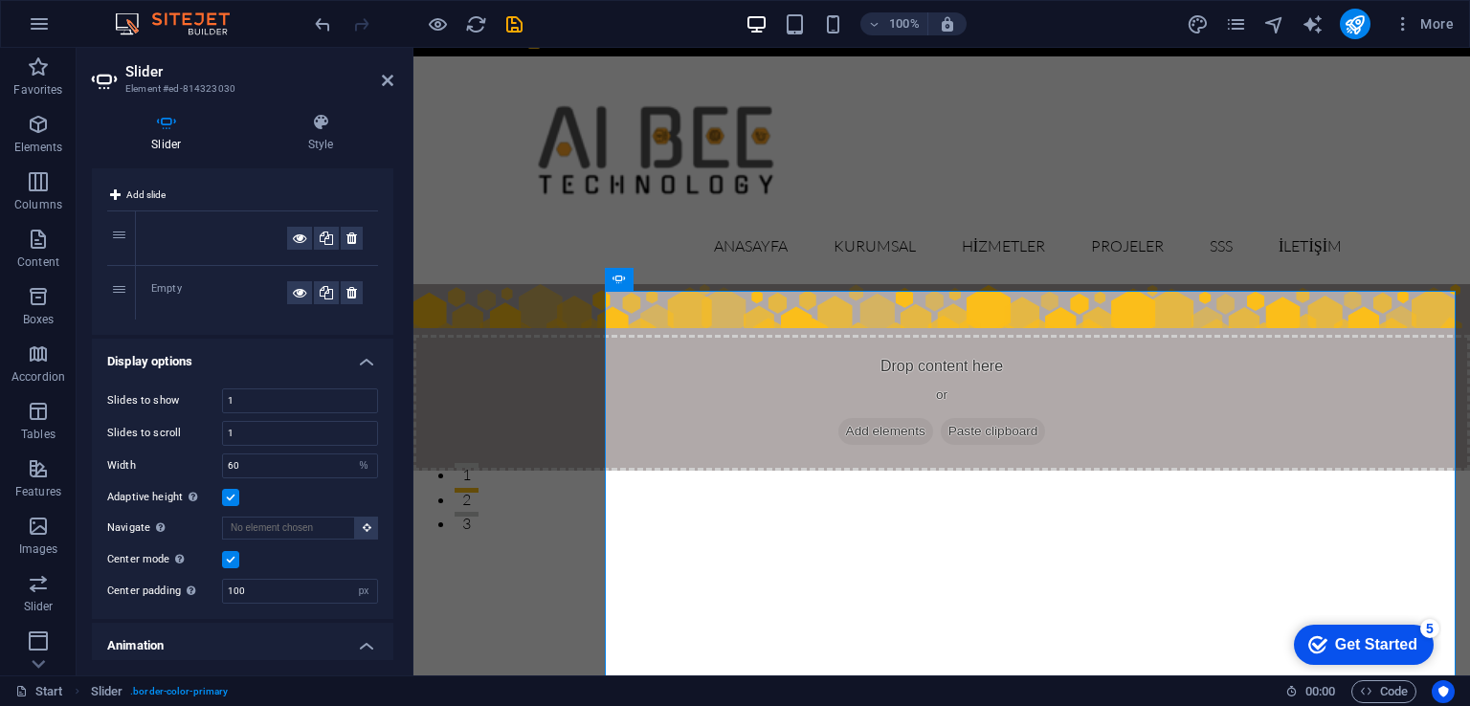
scroll to position [0, 0]
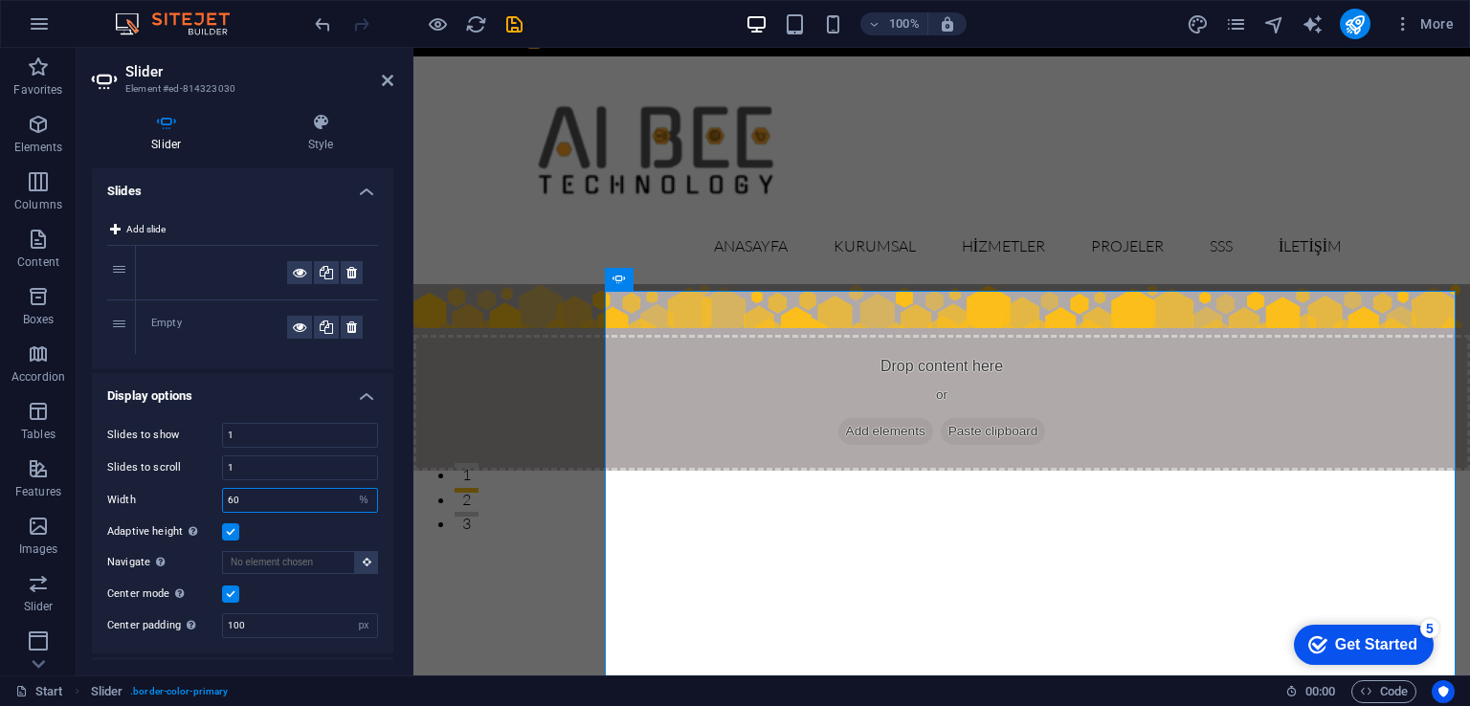
click at [261, 496] on input "60" at bounding box center [300, 500] width 154 height 23
click at [360, 496] on select "Default px % rem em vw vh" at bounding box center [363, 500] width 27 height 23
click at [350, 489] on select "Default px % rem em vw vh" at bounding box center [363, 500] width 27 height 23
select select "DISABLED_OPTION_VALUE"
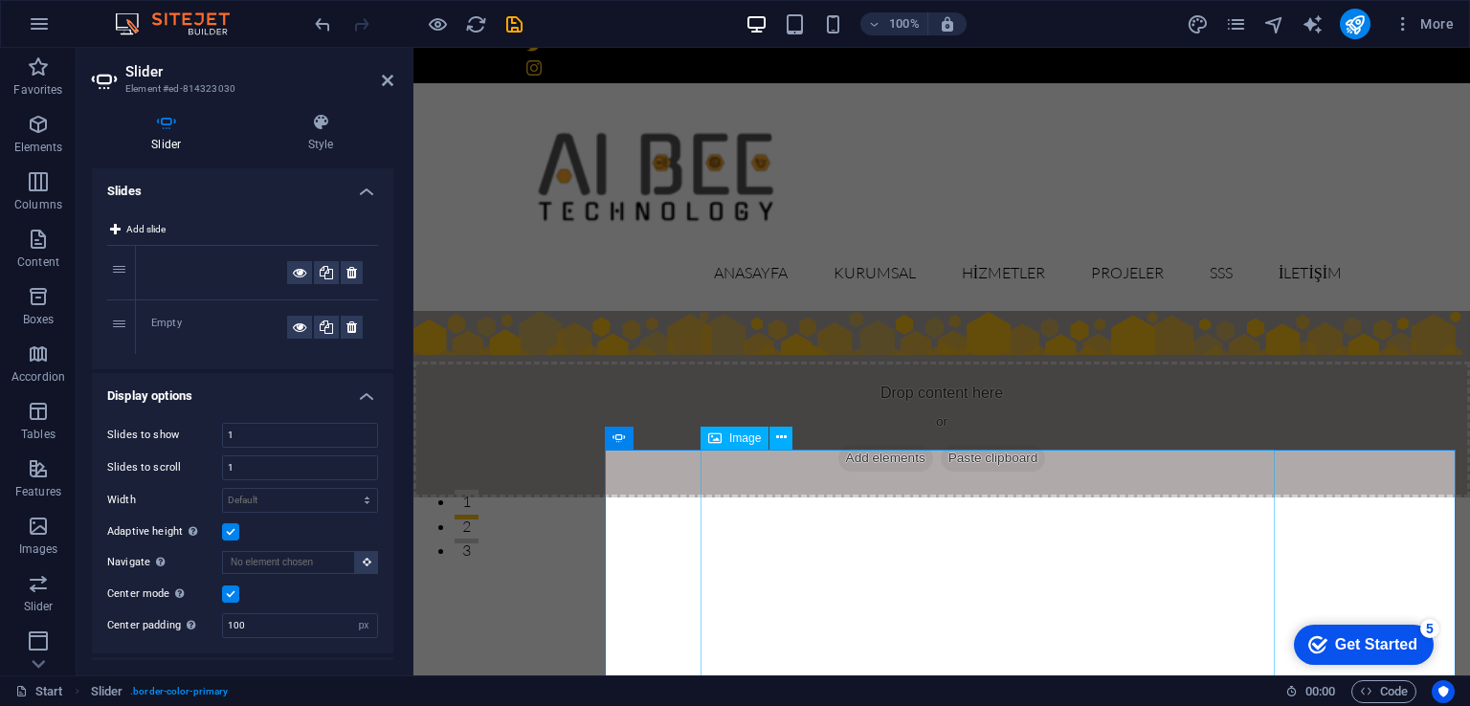
scroll to position [159, 0]
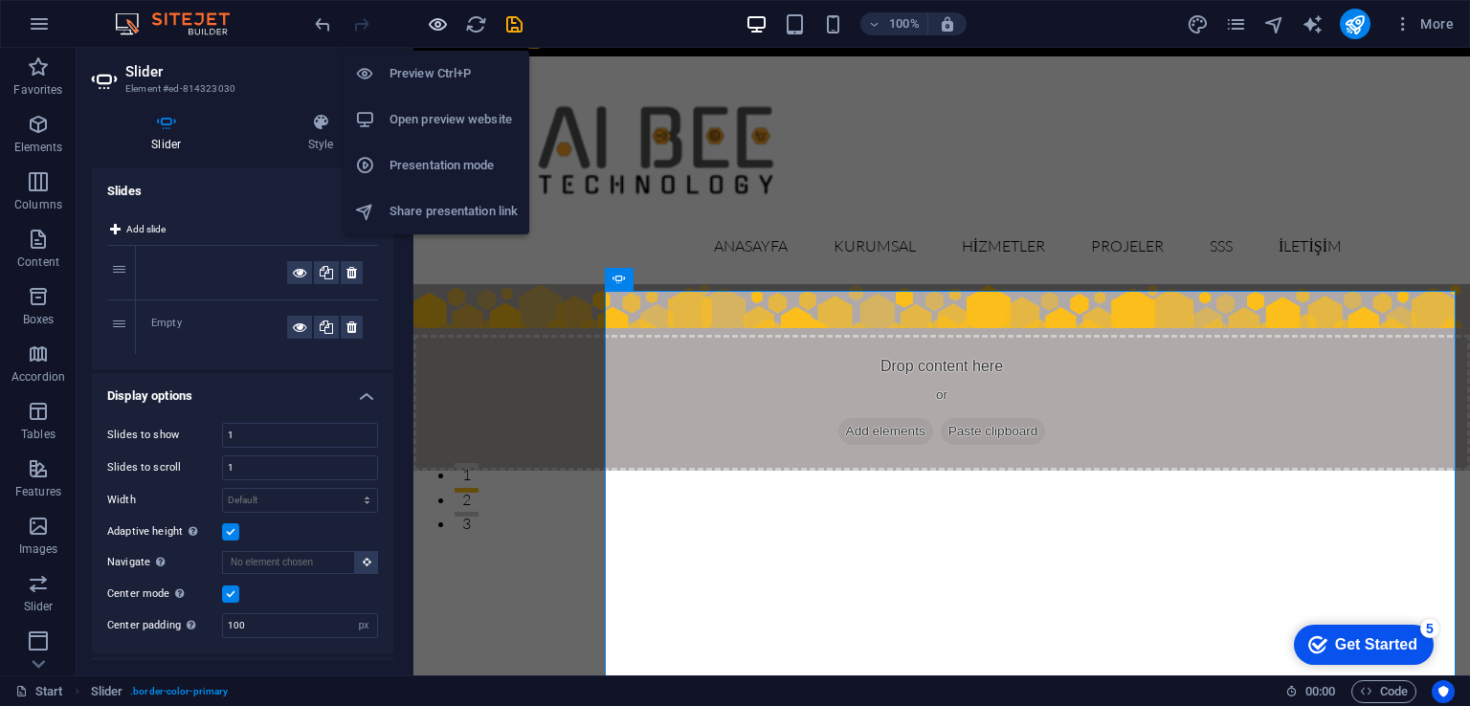
click at [436, 22] on icon "button" at bounding box center [438, 24] width 22 height 22
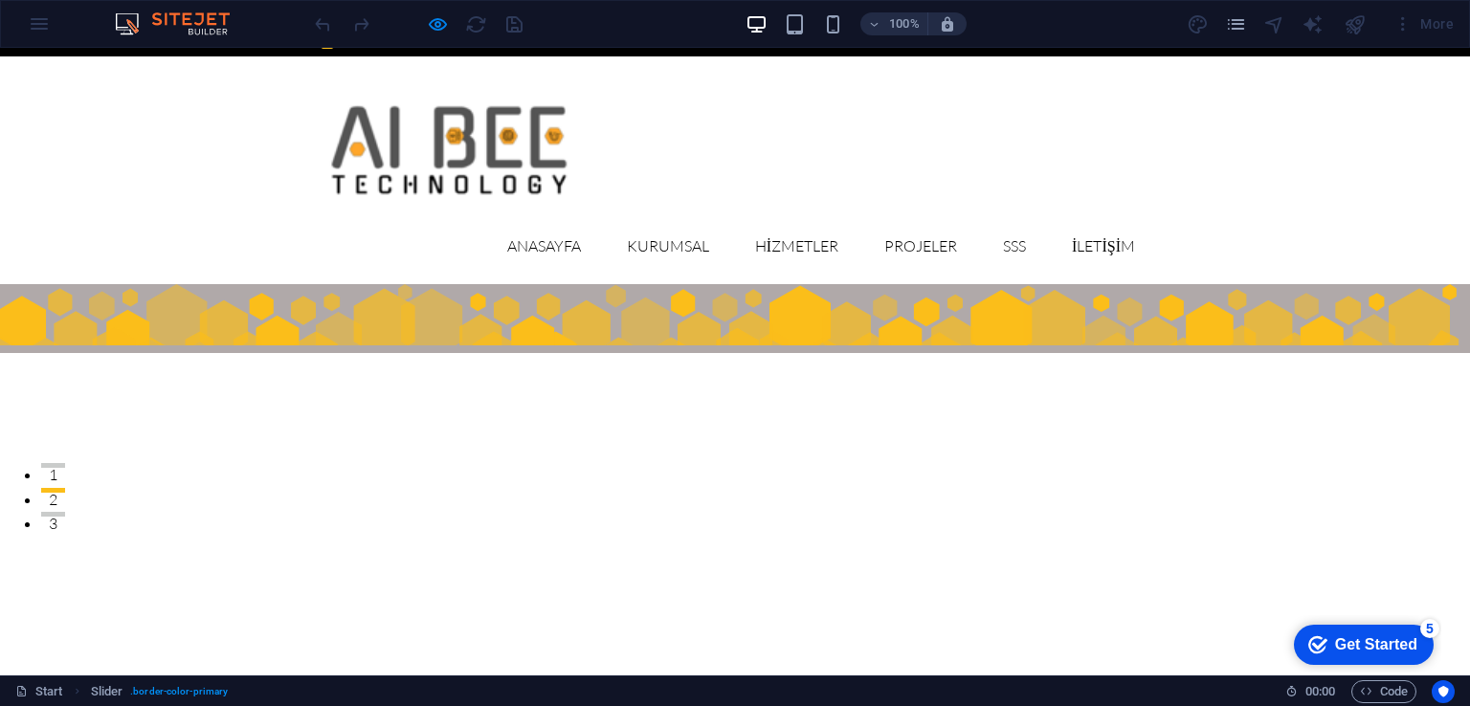
click at [578, 26] on div "100% More" at bounding box center [886, 24] width 1150 height 31
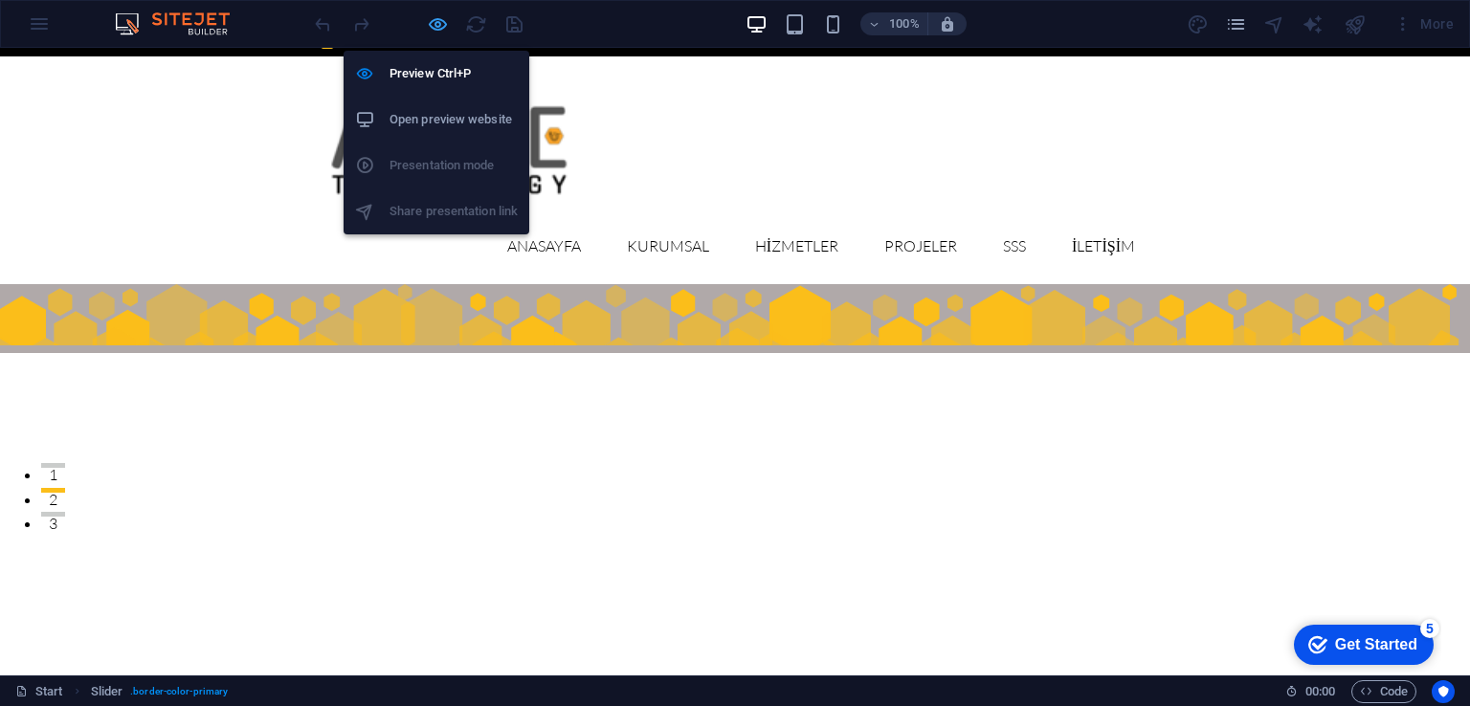
click at [439, 26] on icon "button" at bounding box center [438, 24] width 22 height 22
select select "px"
select select "ms"
select select "s"
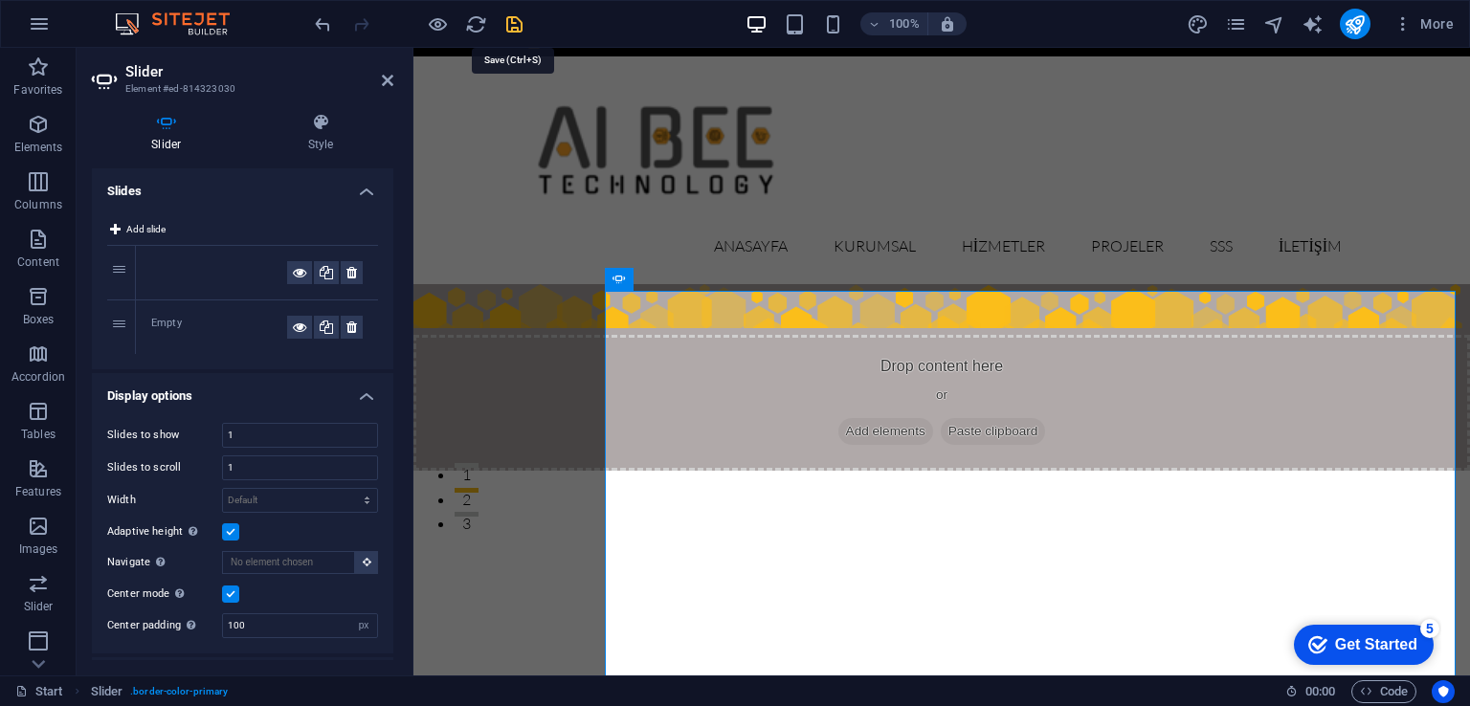
click at [510, 24] on icon "save" at bounding box center [514, 24] width 22 height 22
select select "px"
select select "ms"
select select "s"
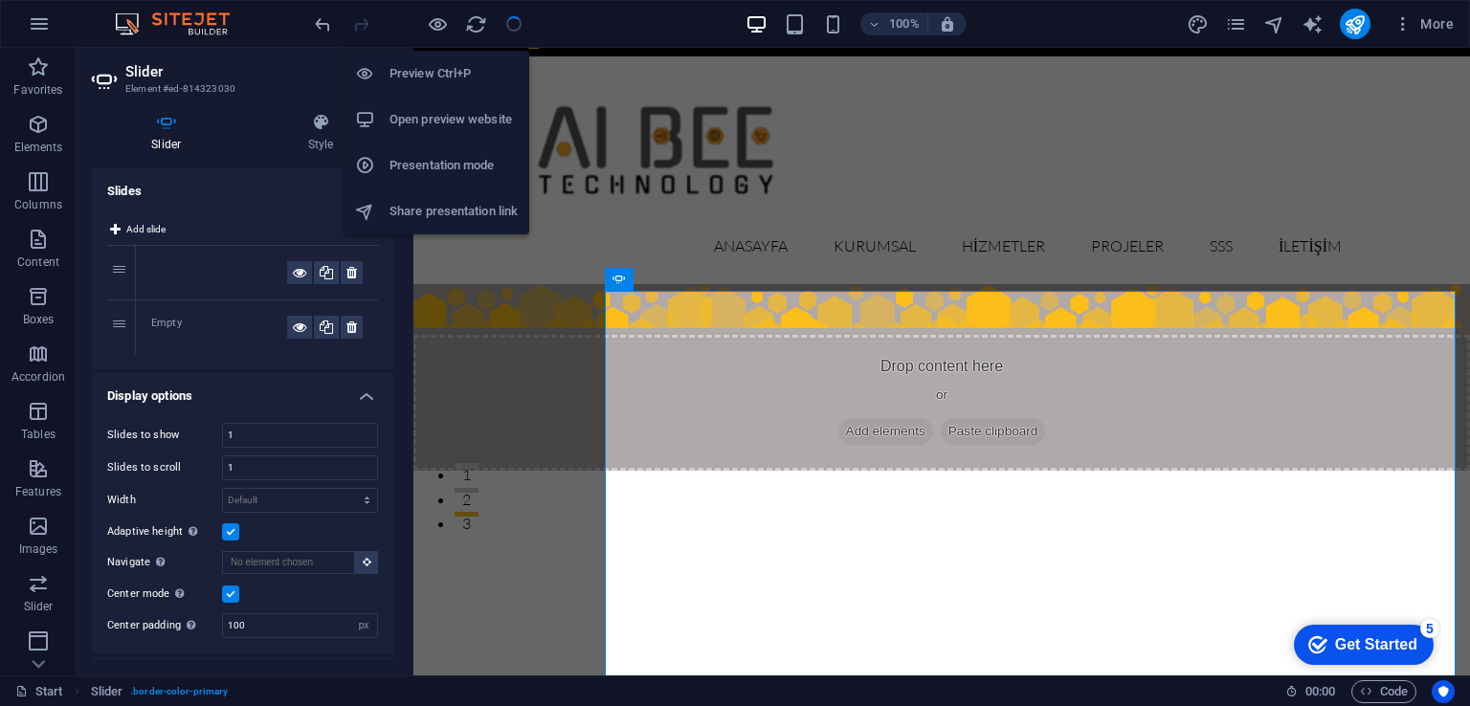
click at [474, 120] on h6 "Open preview website" at bounding box center [453, 119] width 128 height 23
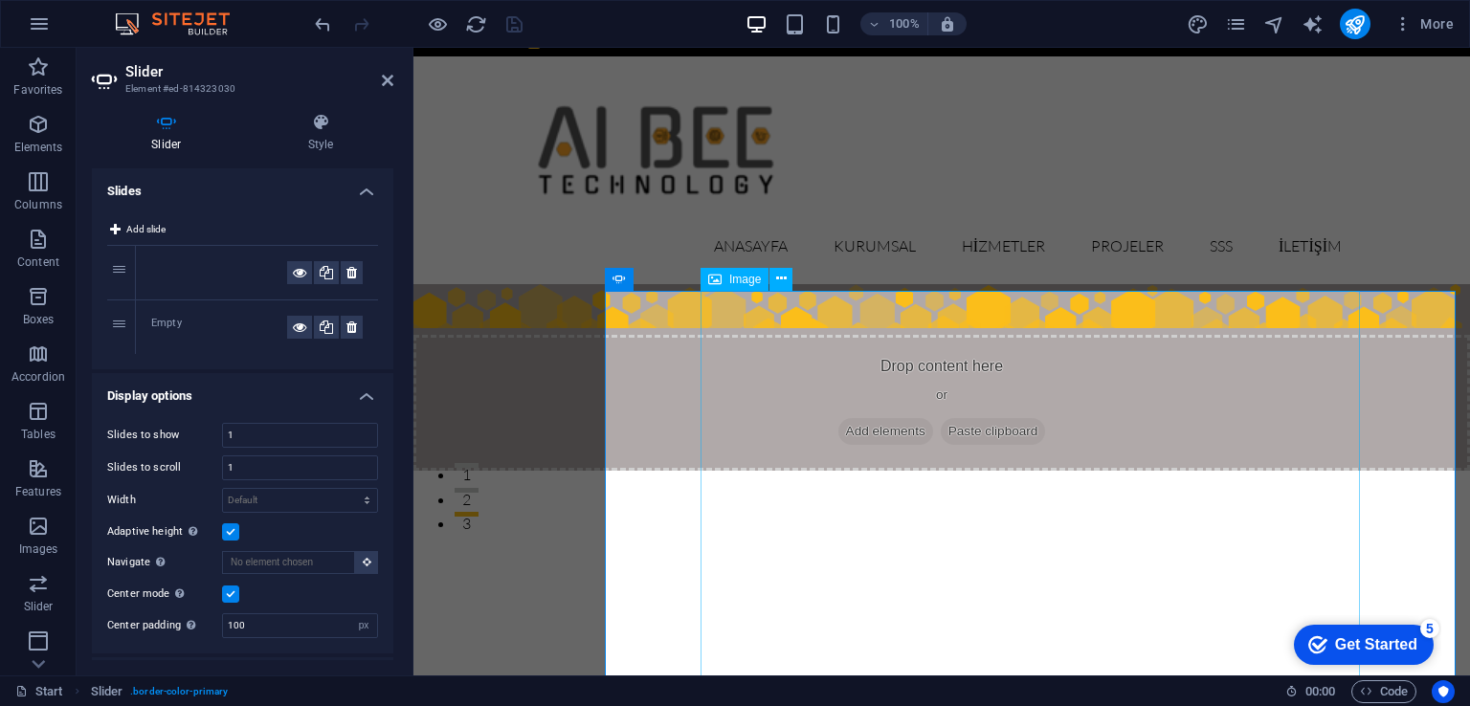
click at [748, 277] on span "Image" at bounding box center [745, 279] width 32 height 11
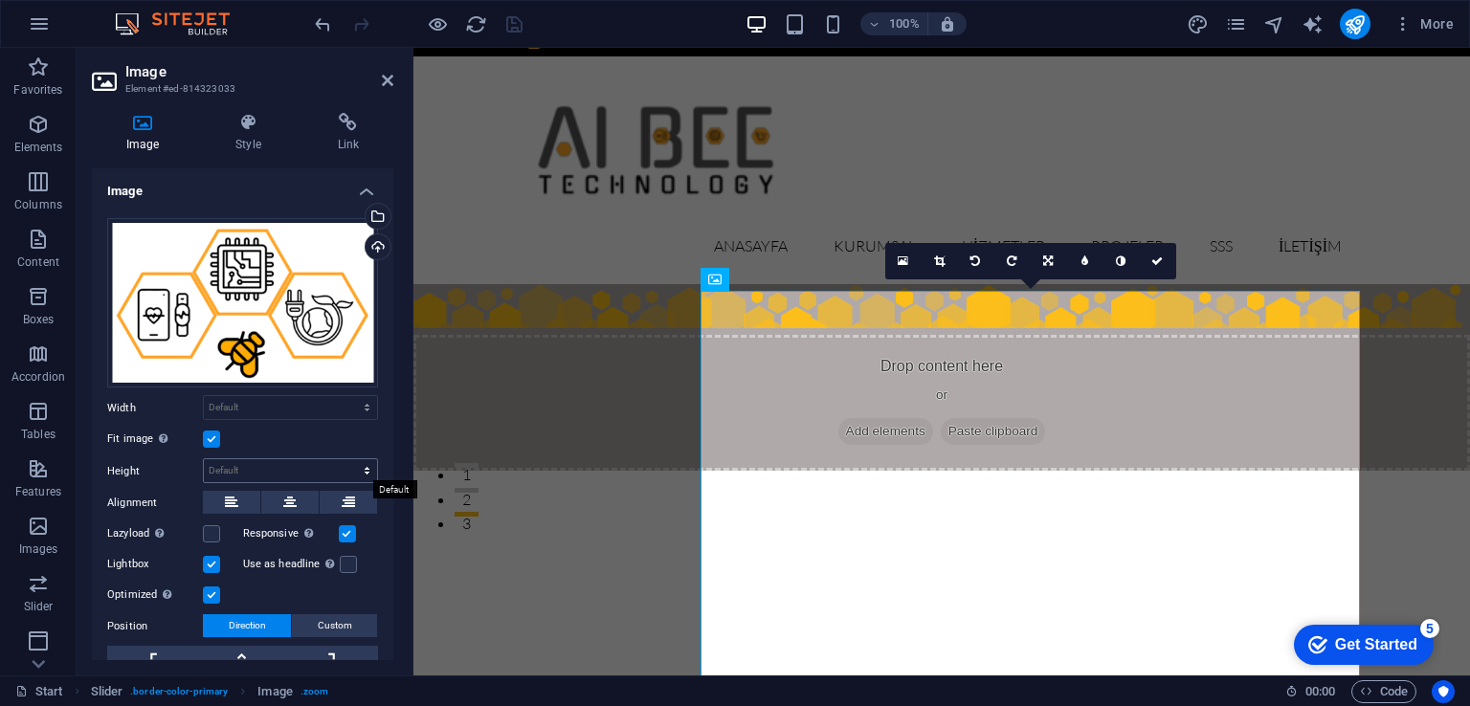
scroll to position [155, 0]
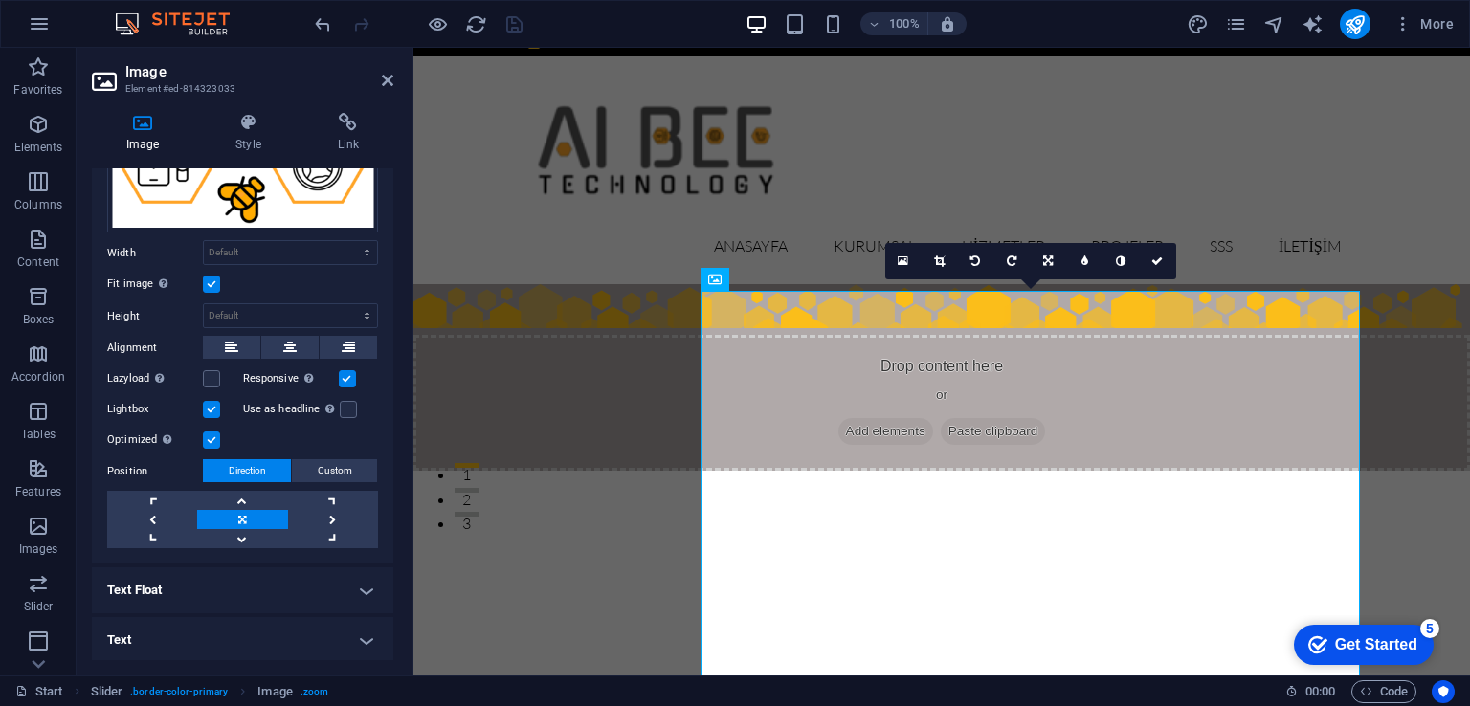
click at [211, 282] on label at bounding box center [211, 284] width 17 height 17
click at [0, 0] on input "Fit image Automatically fit image to a fixed width and height" at bounding box center [0, 0] width 0 height 0
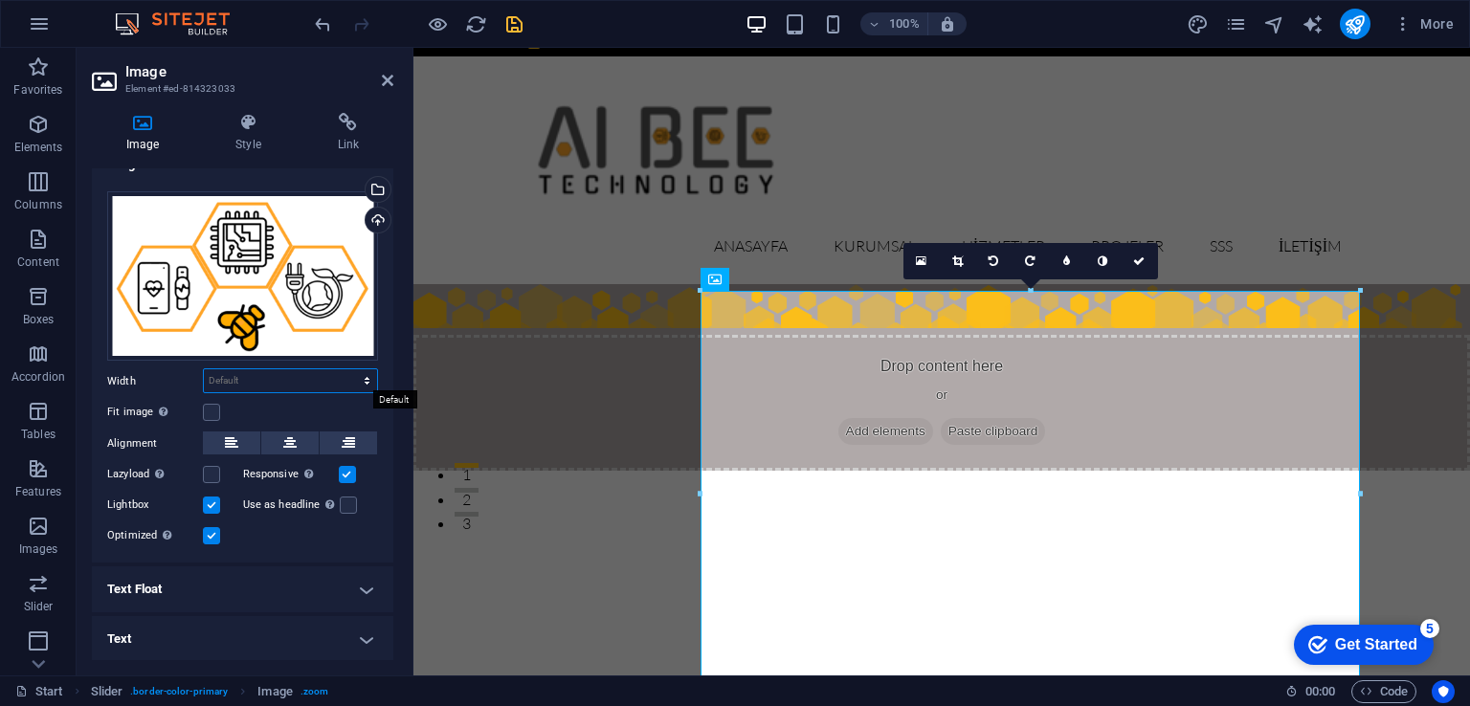
click at [363, 380] on select "Default auto px rem % em vh vw" at bounding box center [290, 380] width 173 height 23
select select "%"
click at [346, 369] on select "Default auto px rem % em vh vw" at bounding box center [290, 380] width 173 height 23
type input "65"
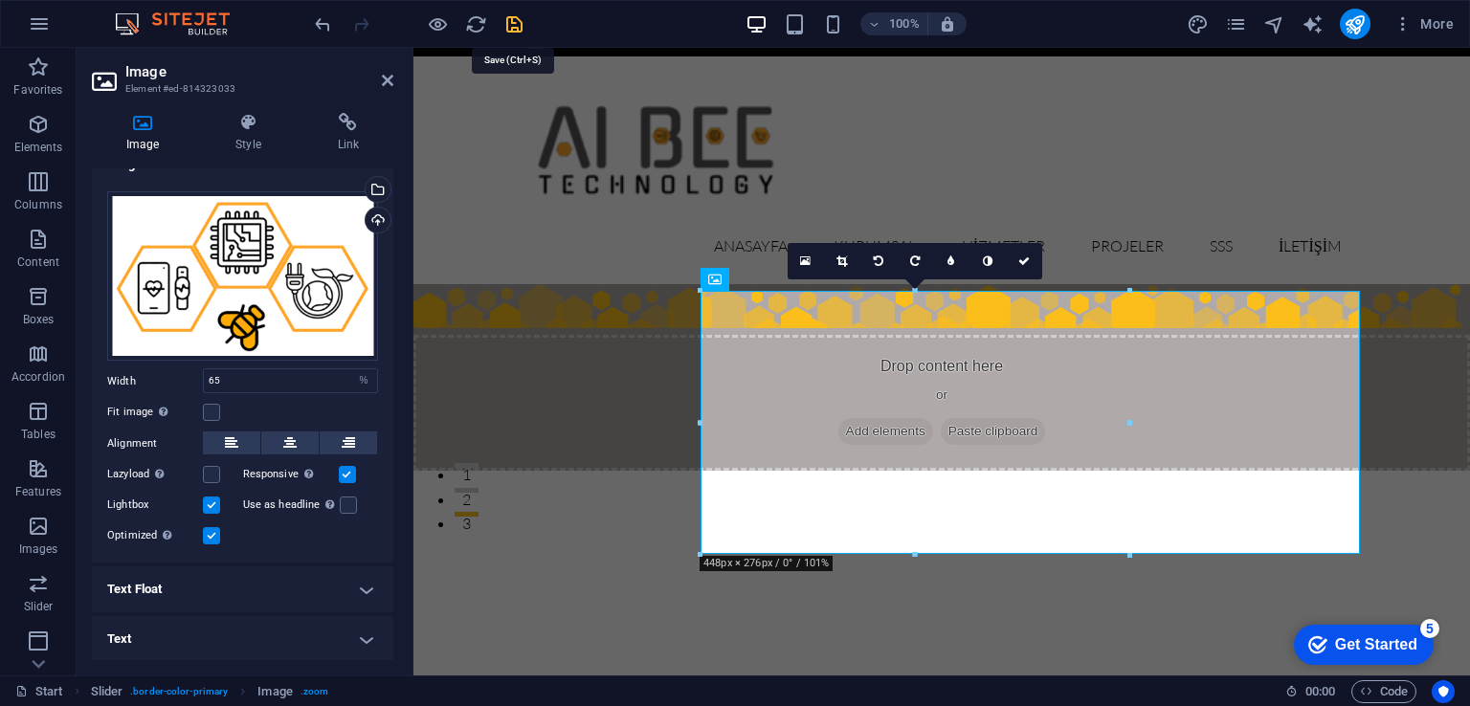
click at [509, 24] on icon "save" at bounding box center [514, 24] width 22 height 22
select select "px"
select select "ms"
select select "s"
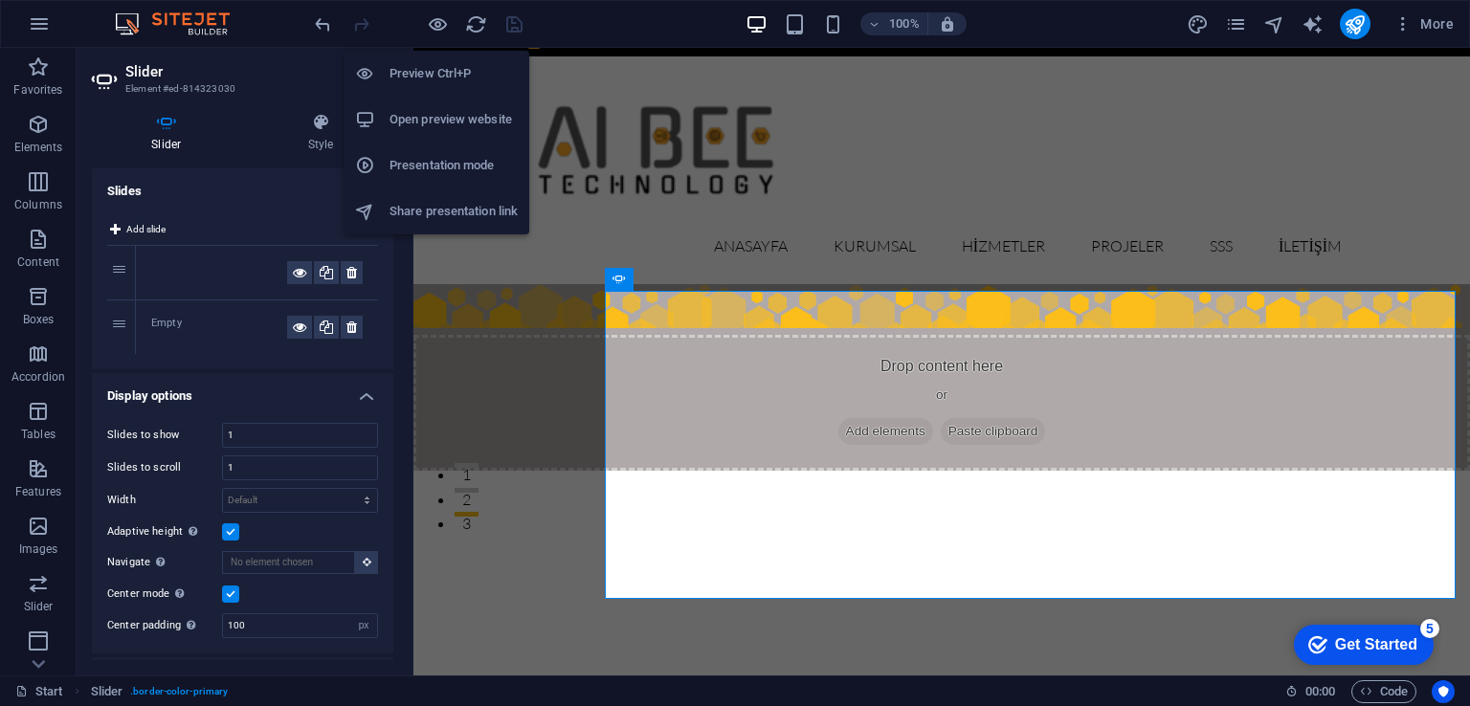
click at [443, 118] on h6 "Open preview website" at bounding box center [453, 119] width 128 height 23
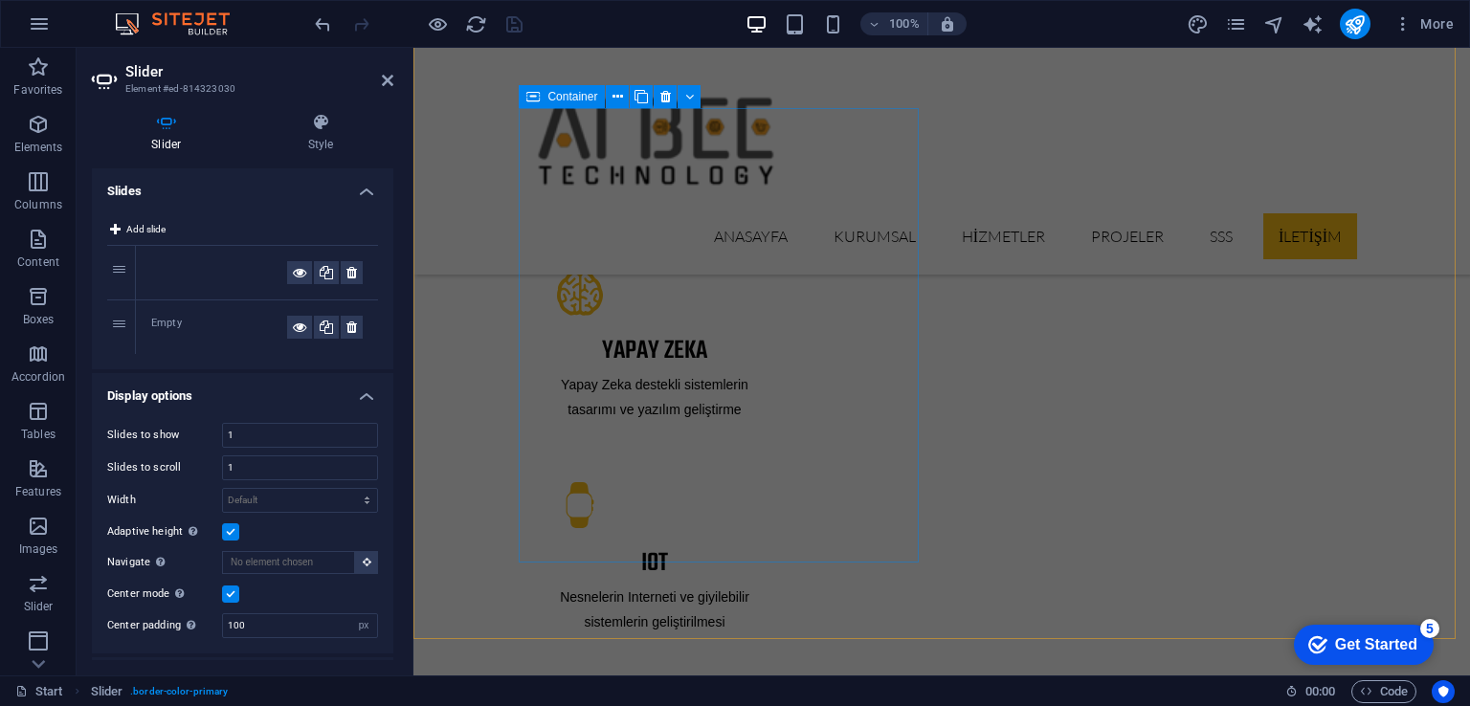
scroll to position [3190, 0]
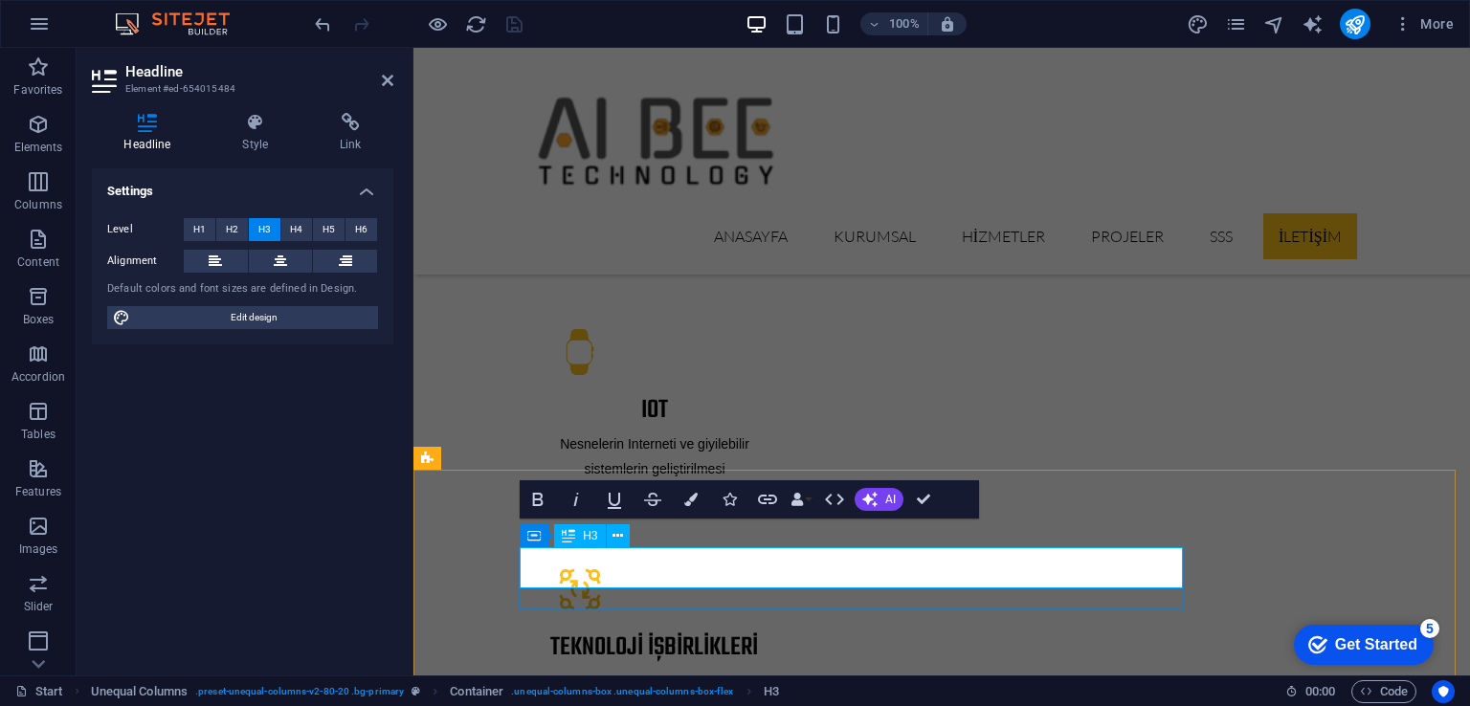
scroll to position [3060, 0]
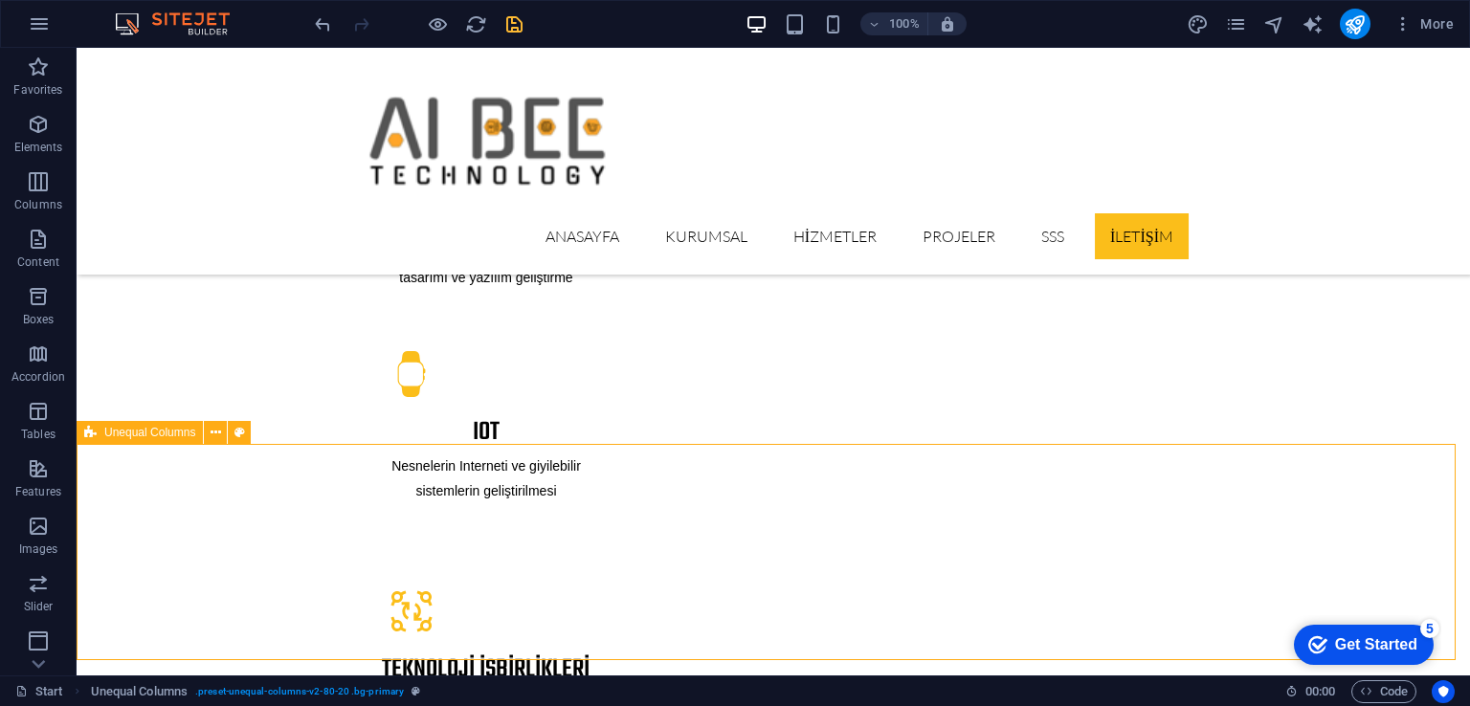
scroll to position [3356, 0]
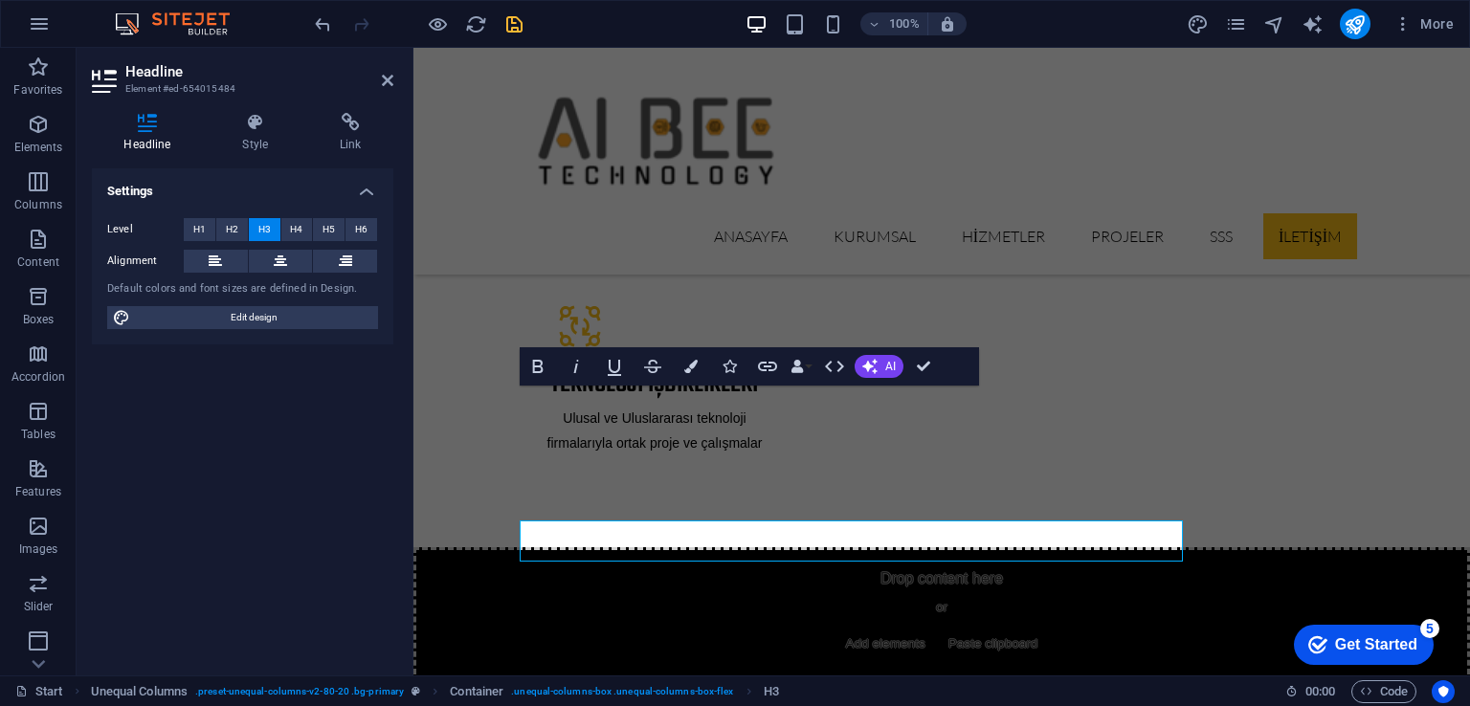
scroll to position [3326, 0]
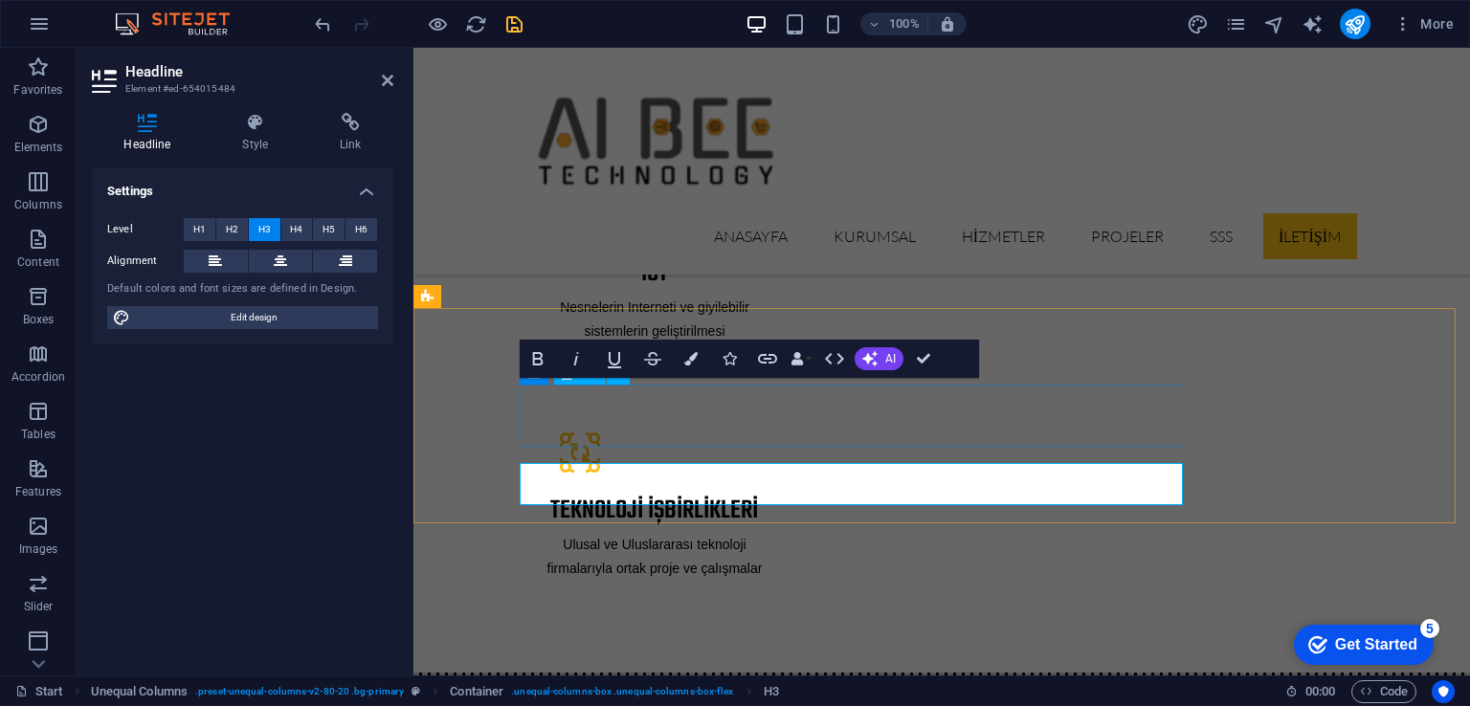
scroll to position [3196, 0]
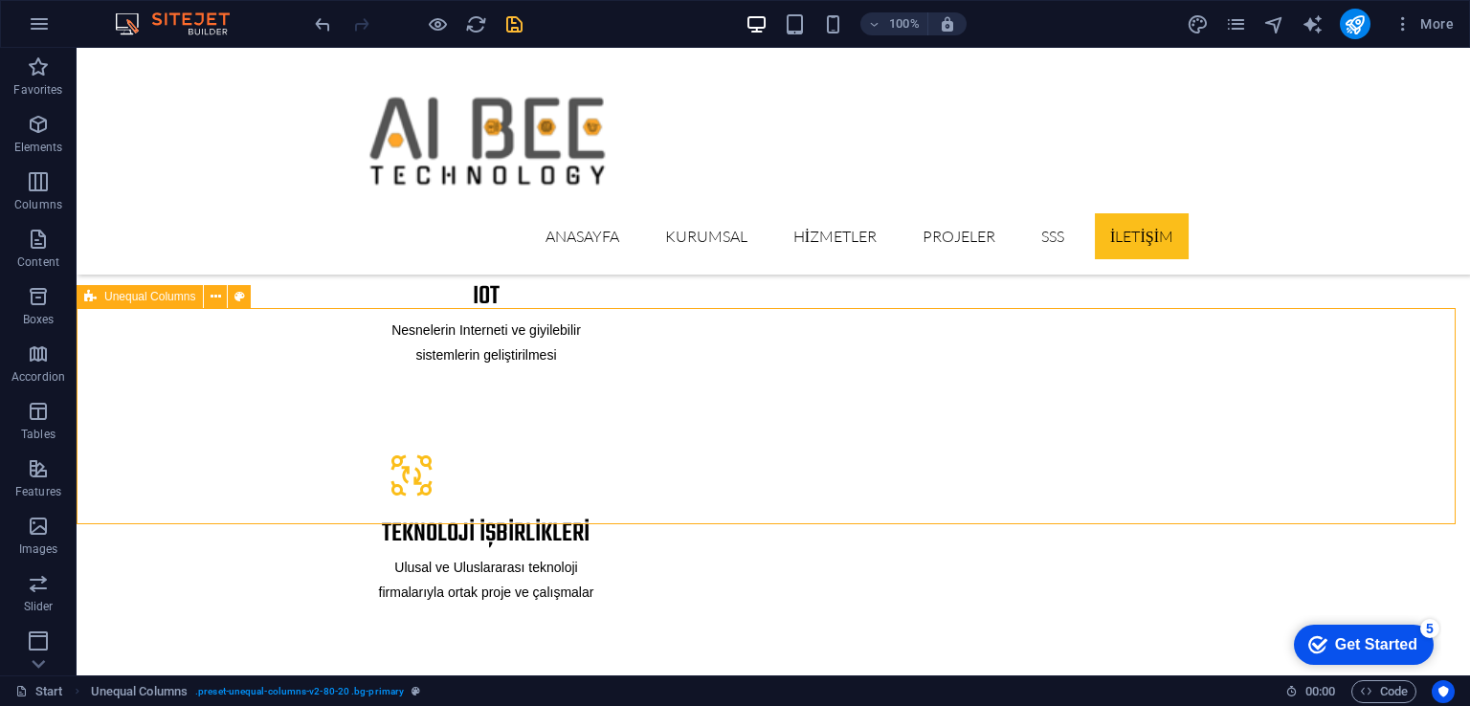
scroll to position [3356, 0]
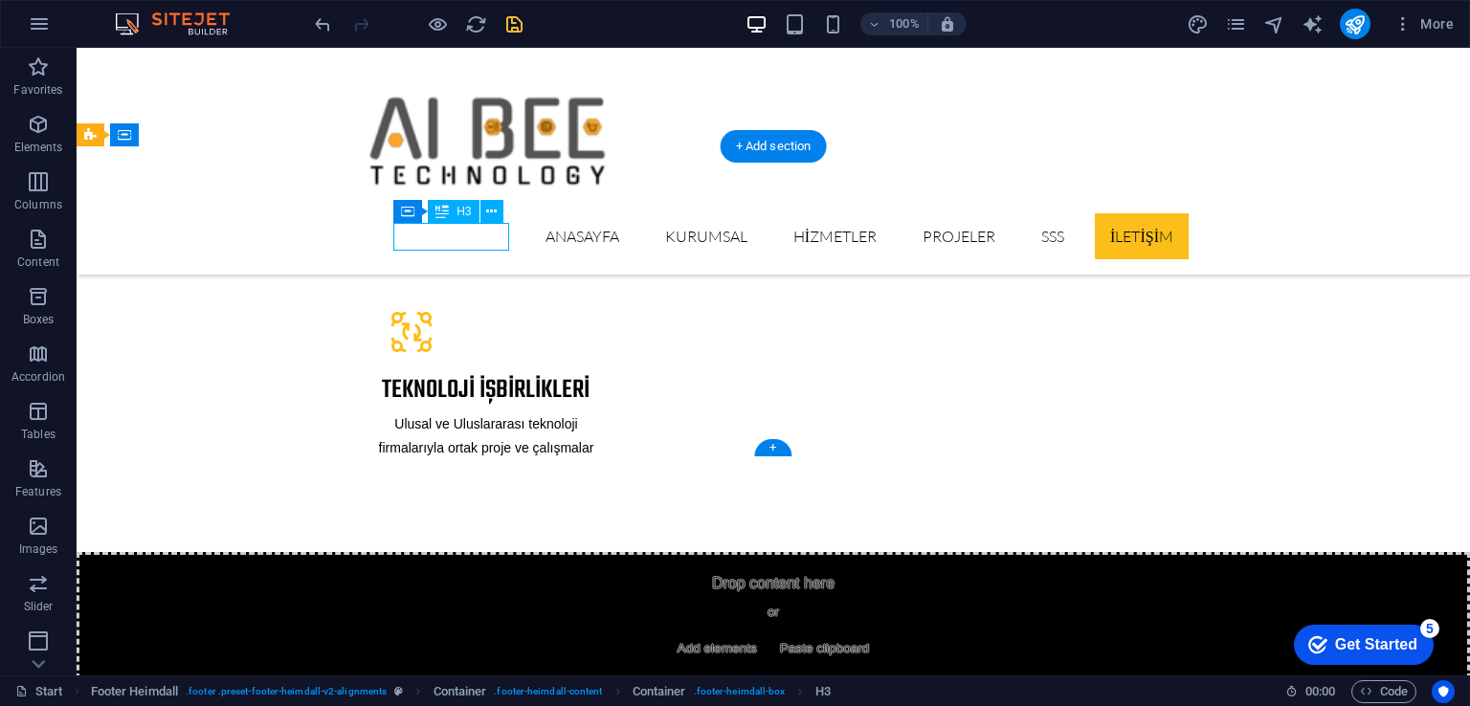
scroll to position [3620, 0]
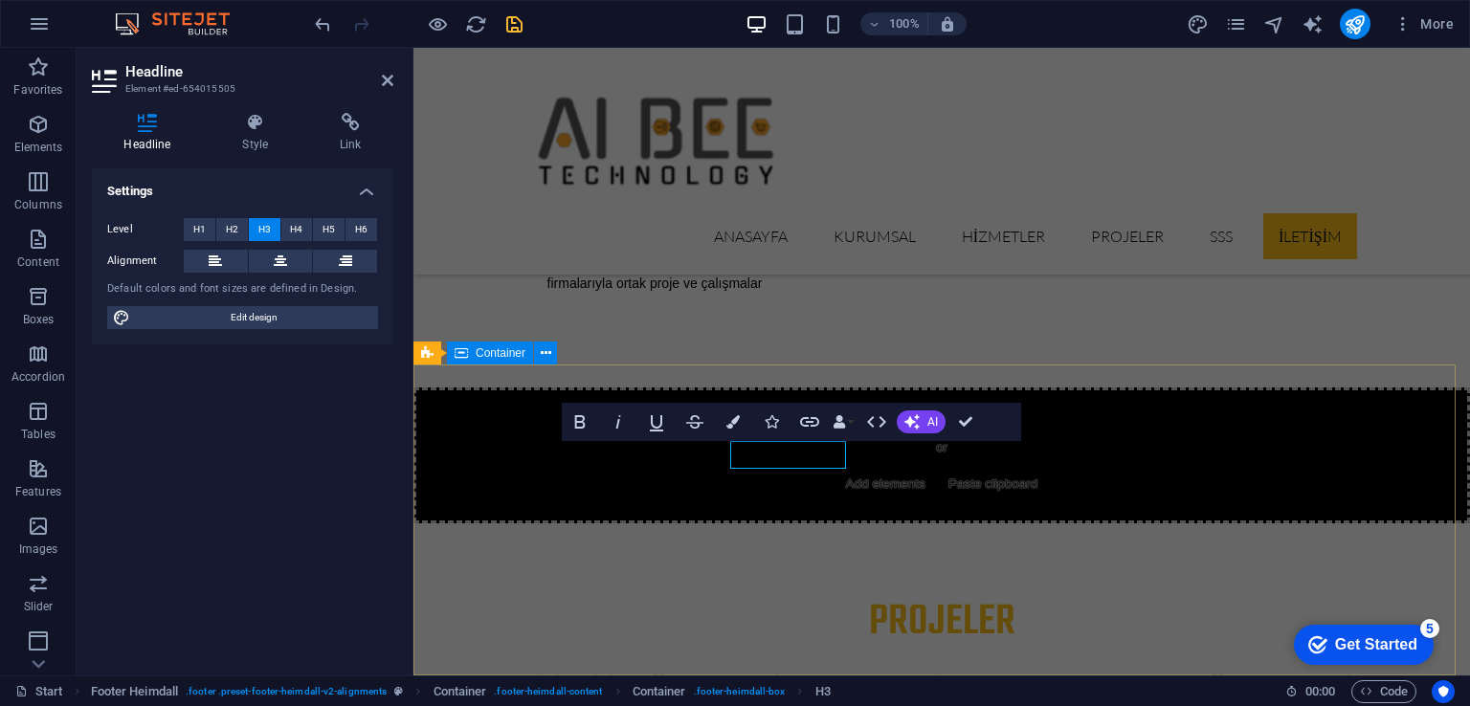
scroll to position [3485, 0]
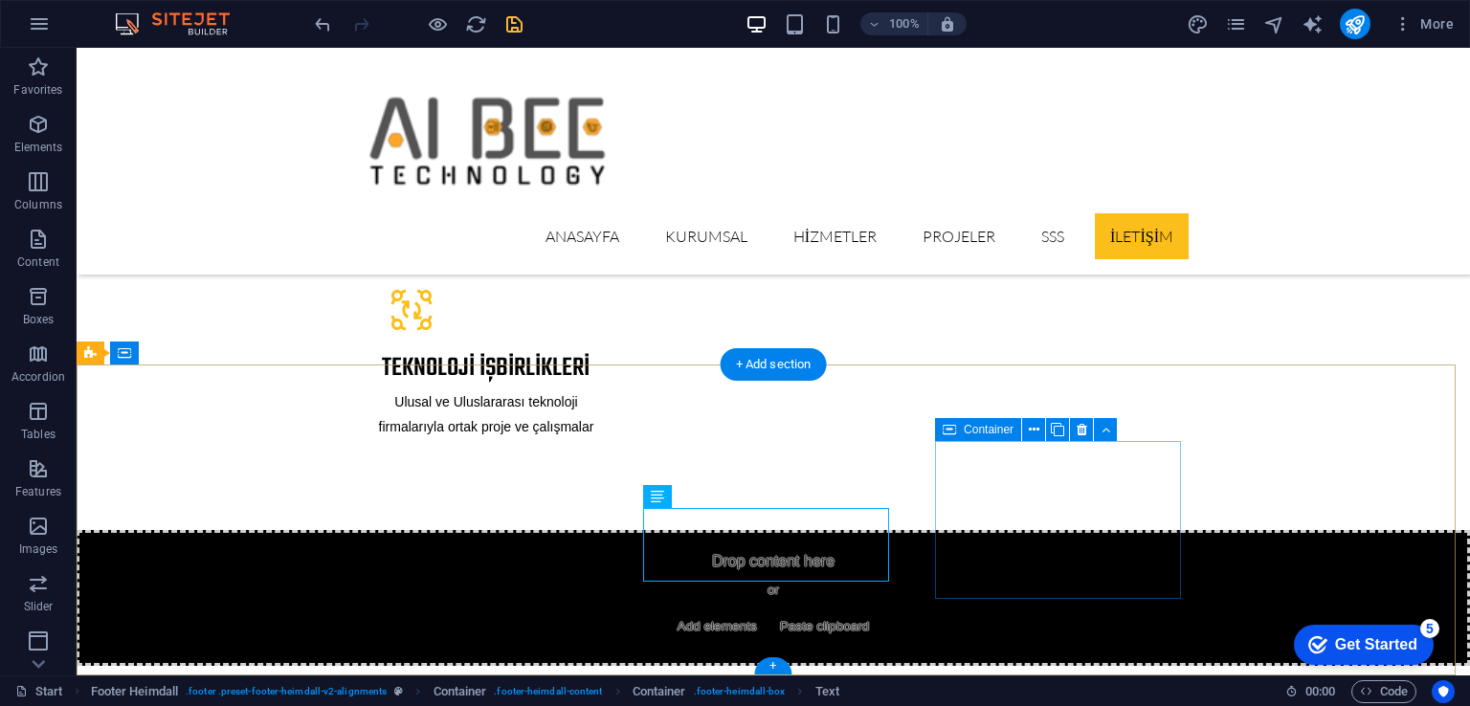
scroll to position [3356, 0]
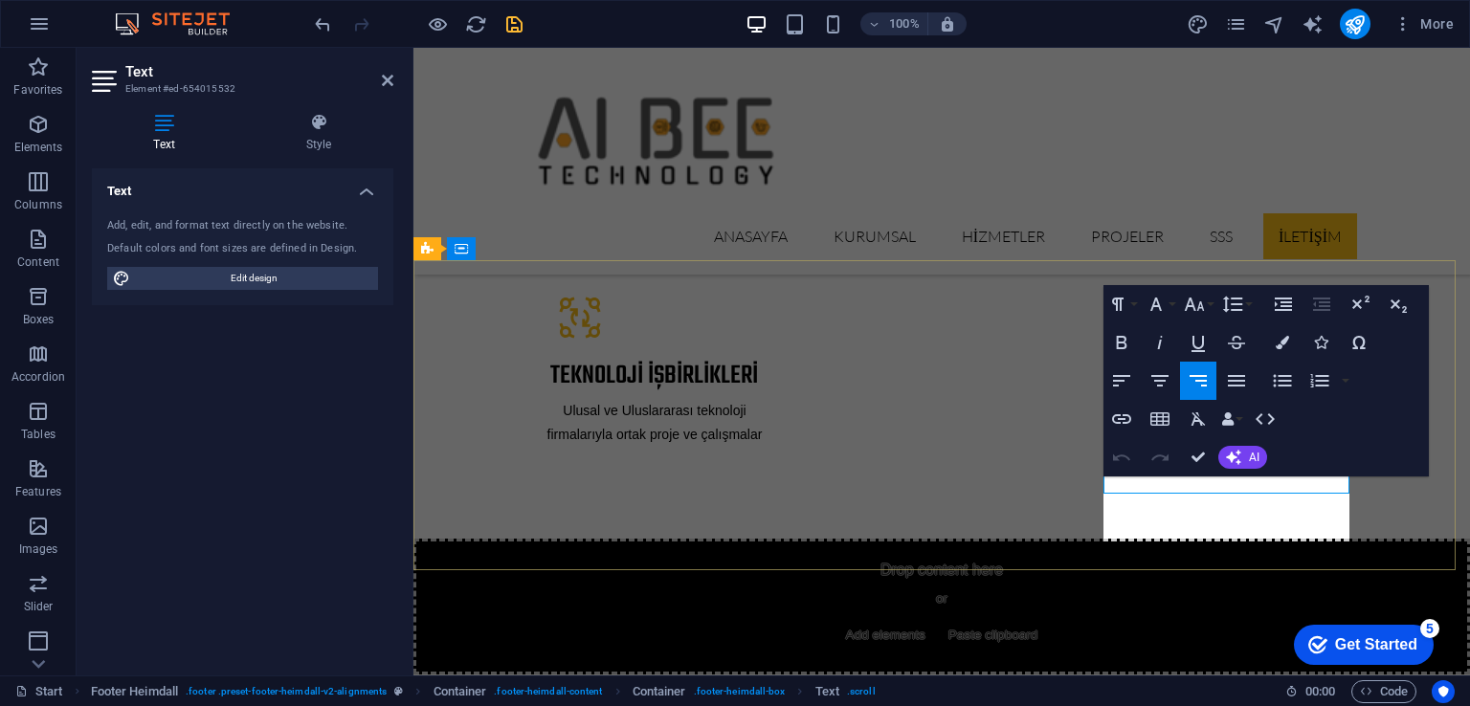
scroll to position [3485, 0]
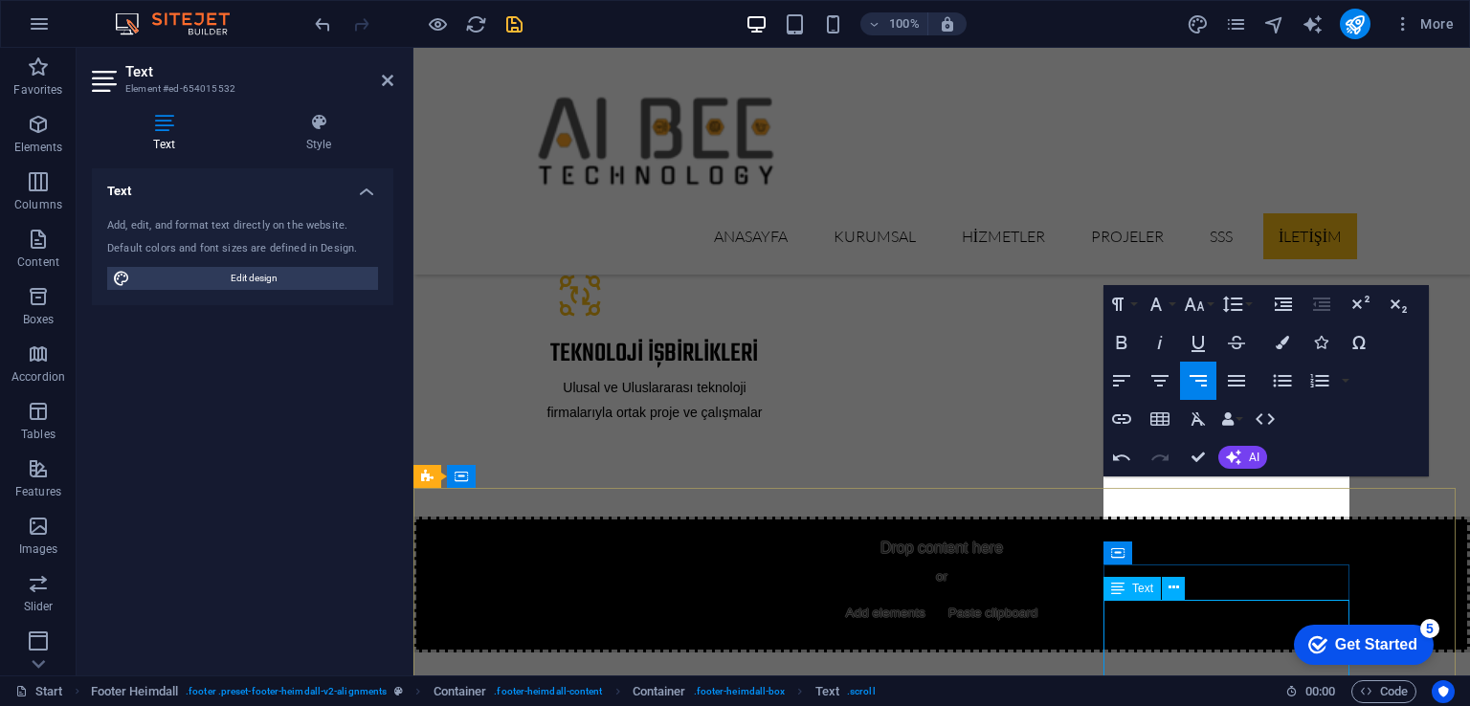
scroll to position [3356, 0]
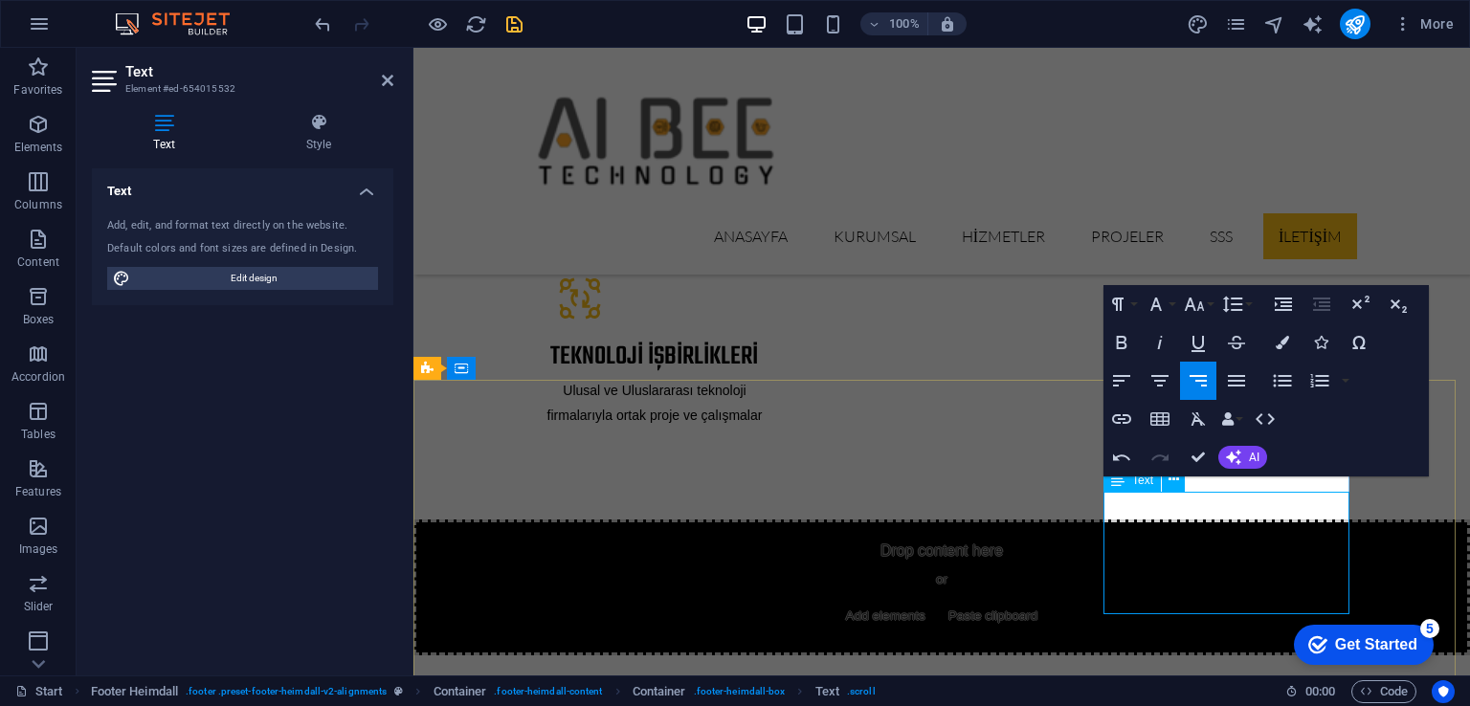
scroll to position [3356, 0]
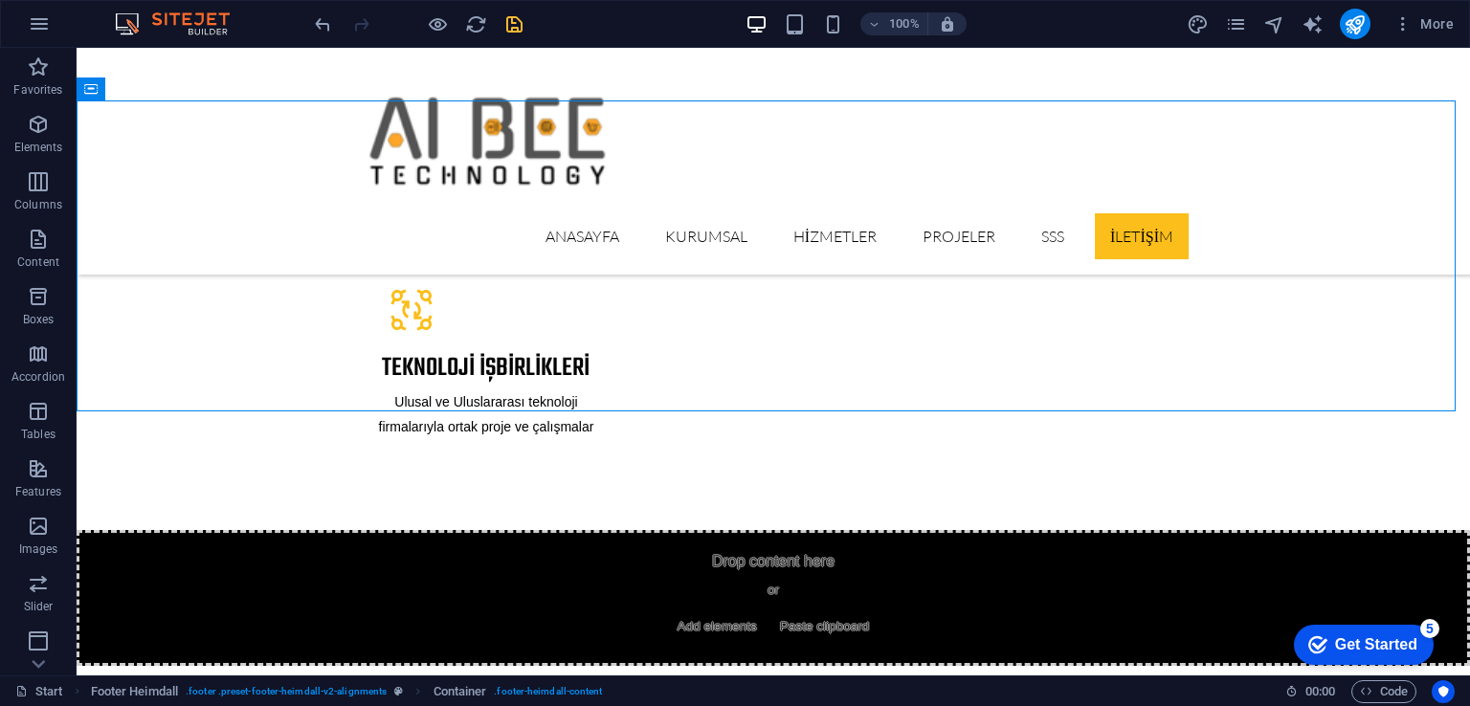
scroll to position [3620, 0]
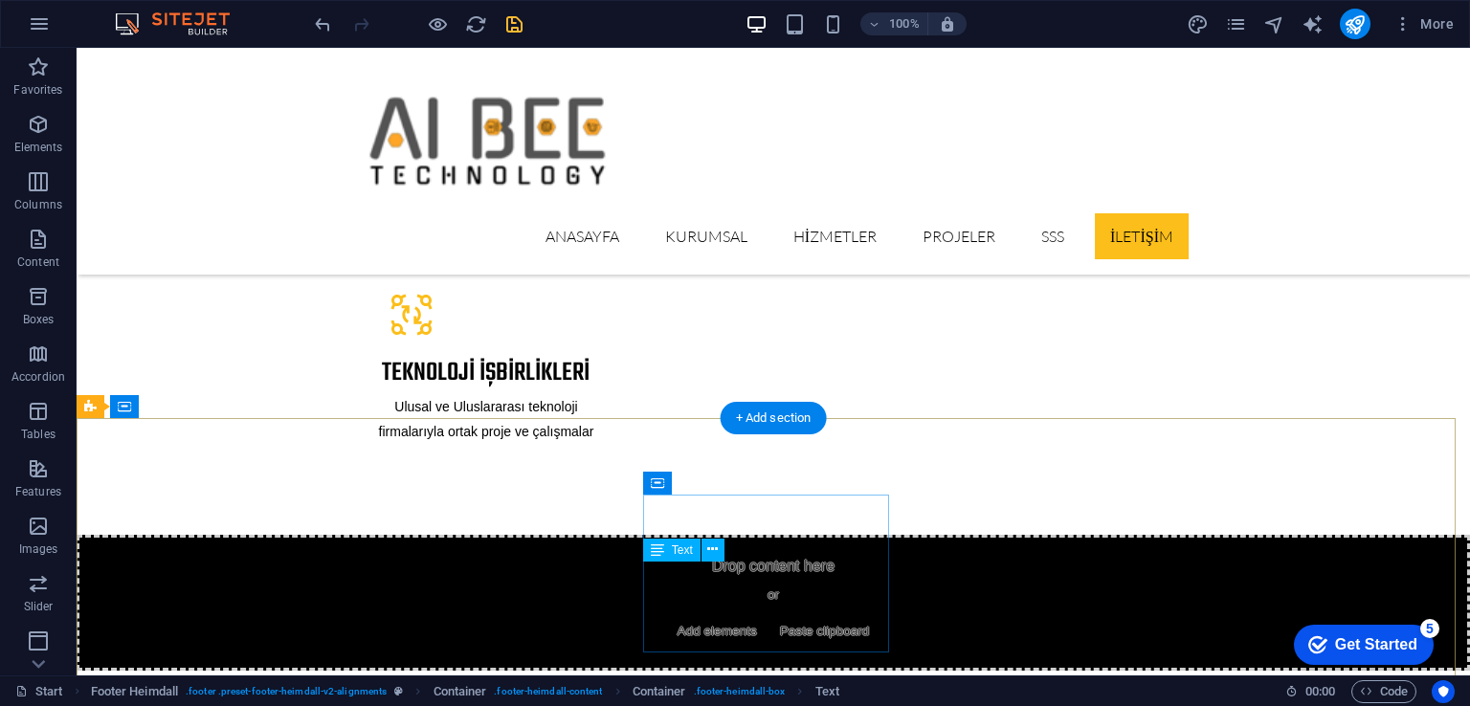
scroll to position [3356, 0]
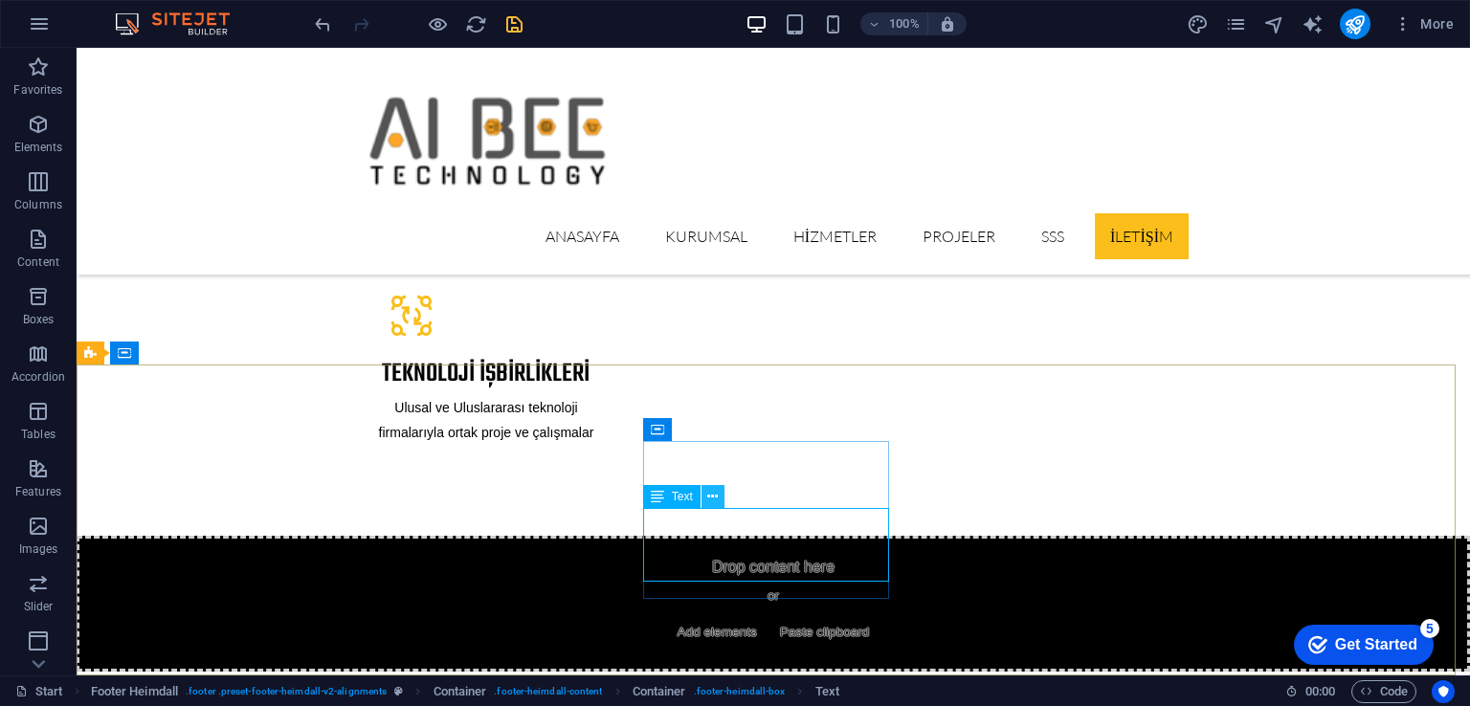
click at [718, 496] on button at bounding box center [712, 496] width 23 height 23
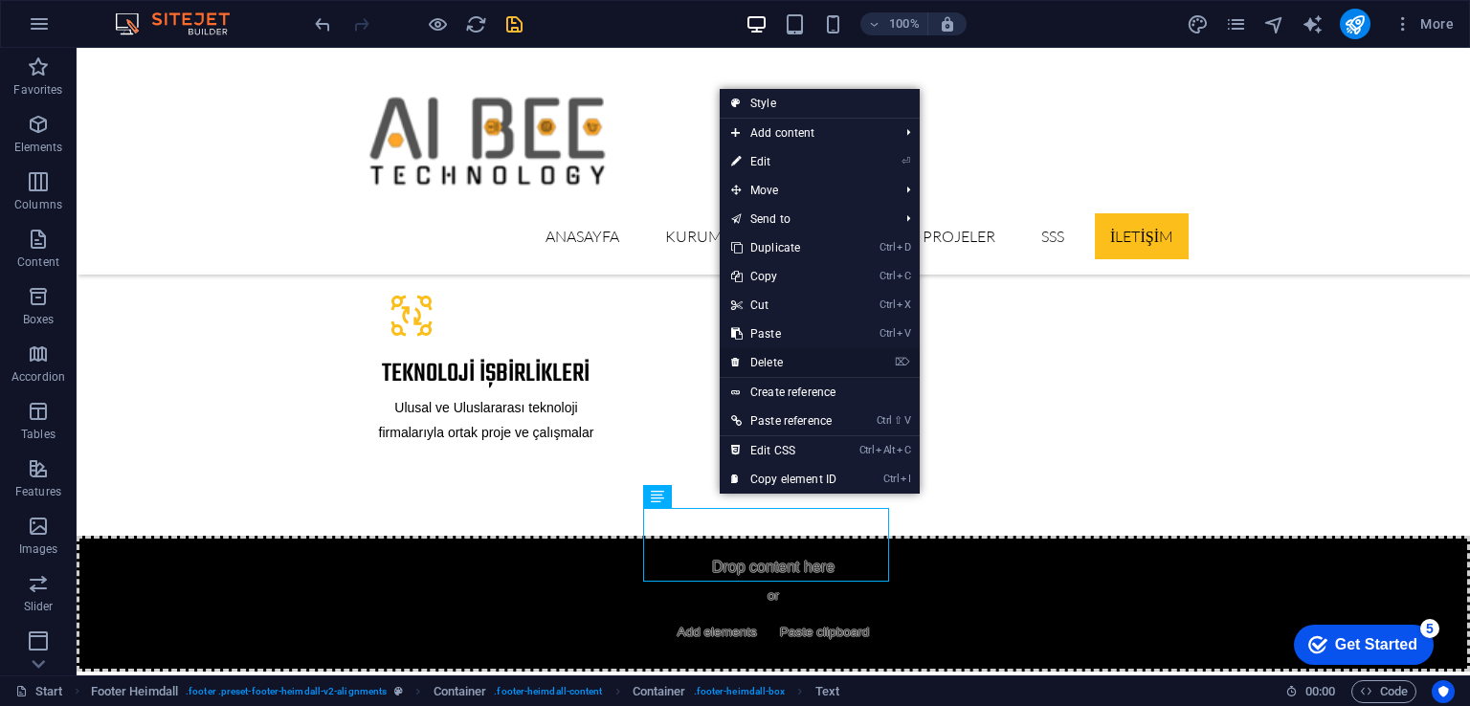
click at [783, 358] on link "⌦ Delete" at bounding box center [784, 362] width 128 height 29
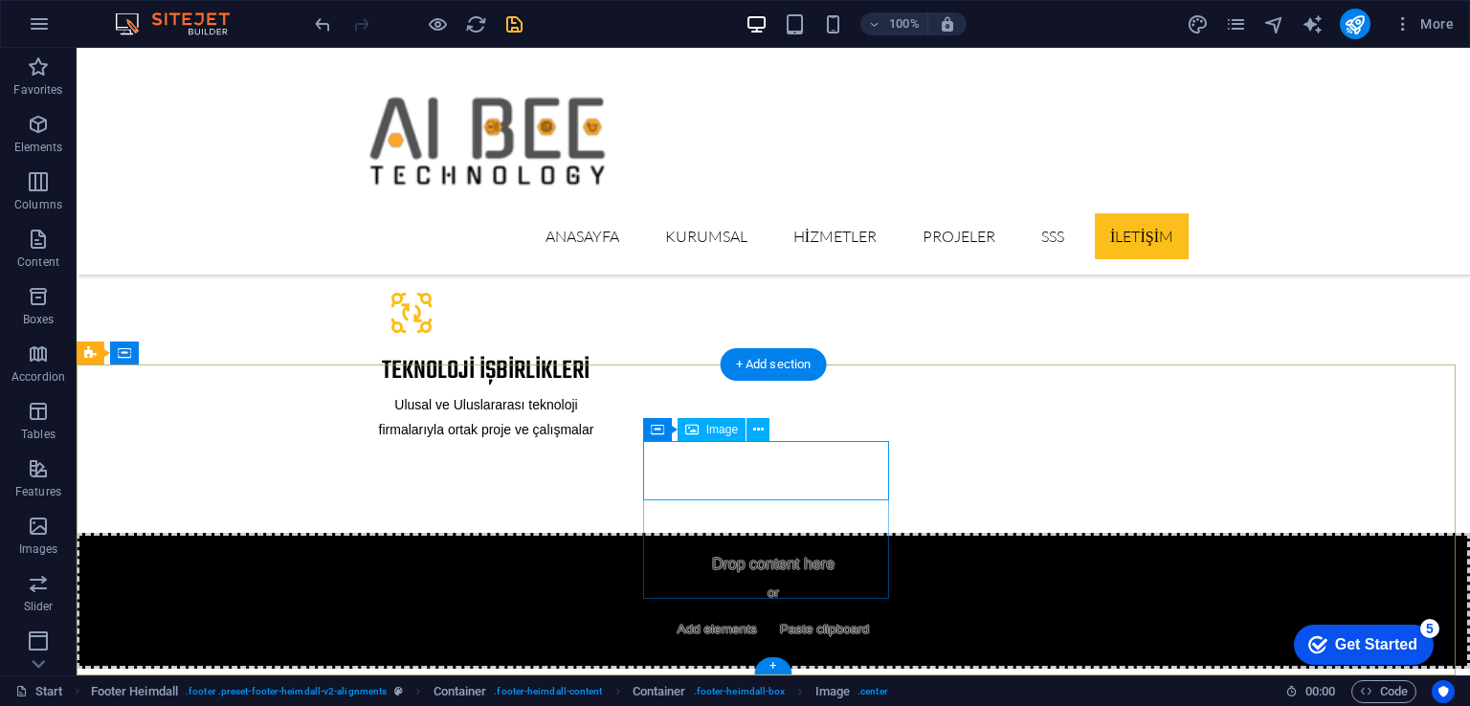
scroll to position [3620, 0]
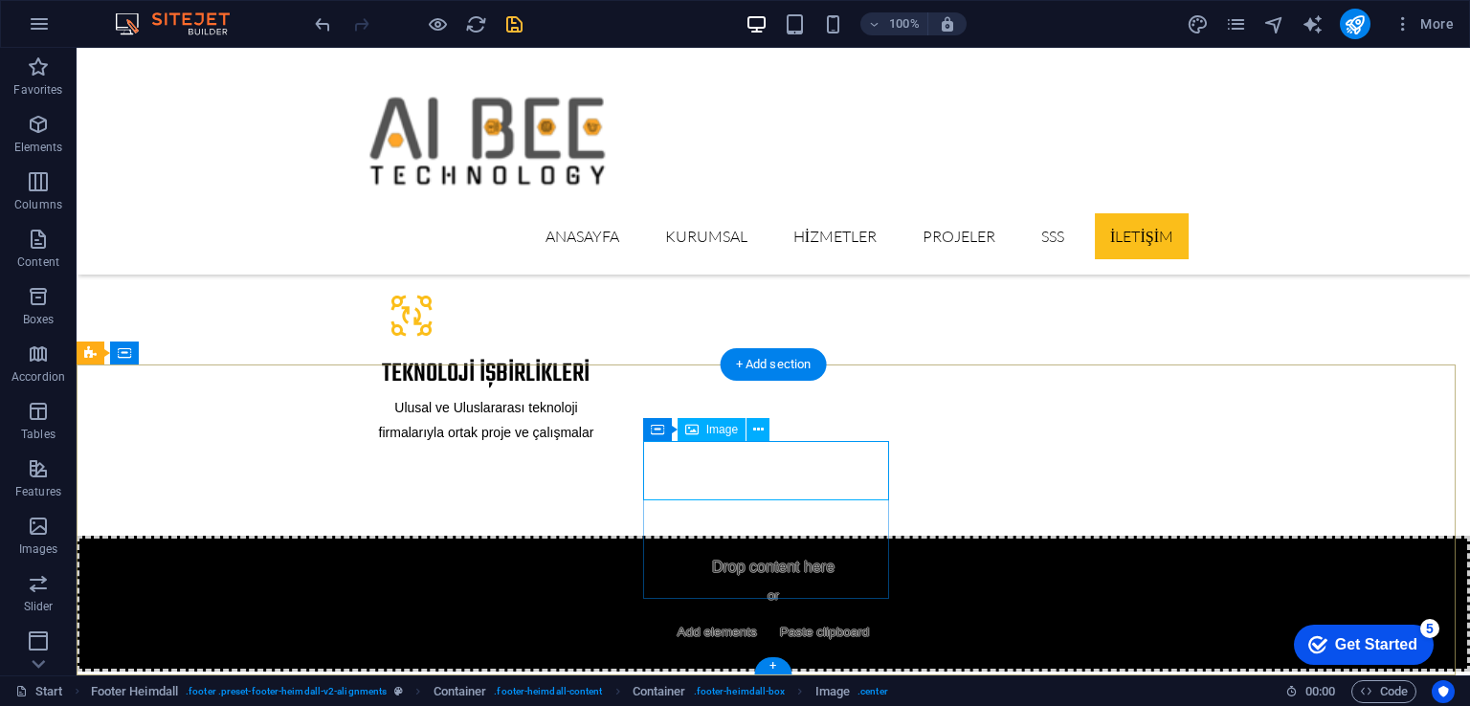
click at [758, 429] on icon at bounding box center [758, 430] width 11 height 20
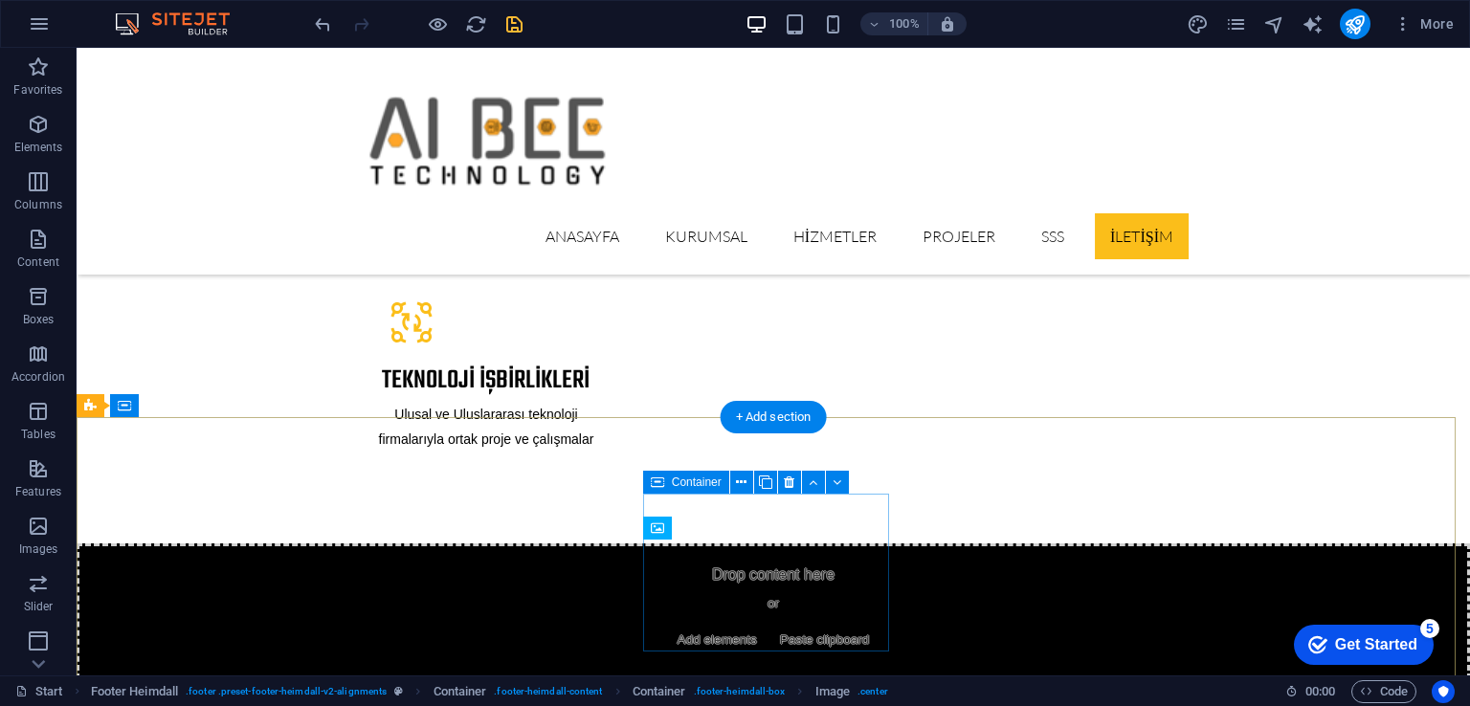
scroll to position [3356, 0]
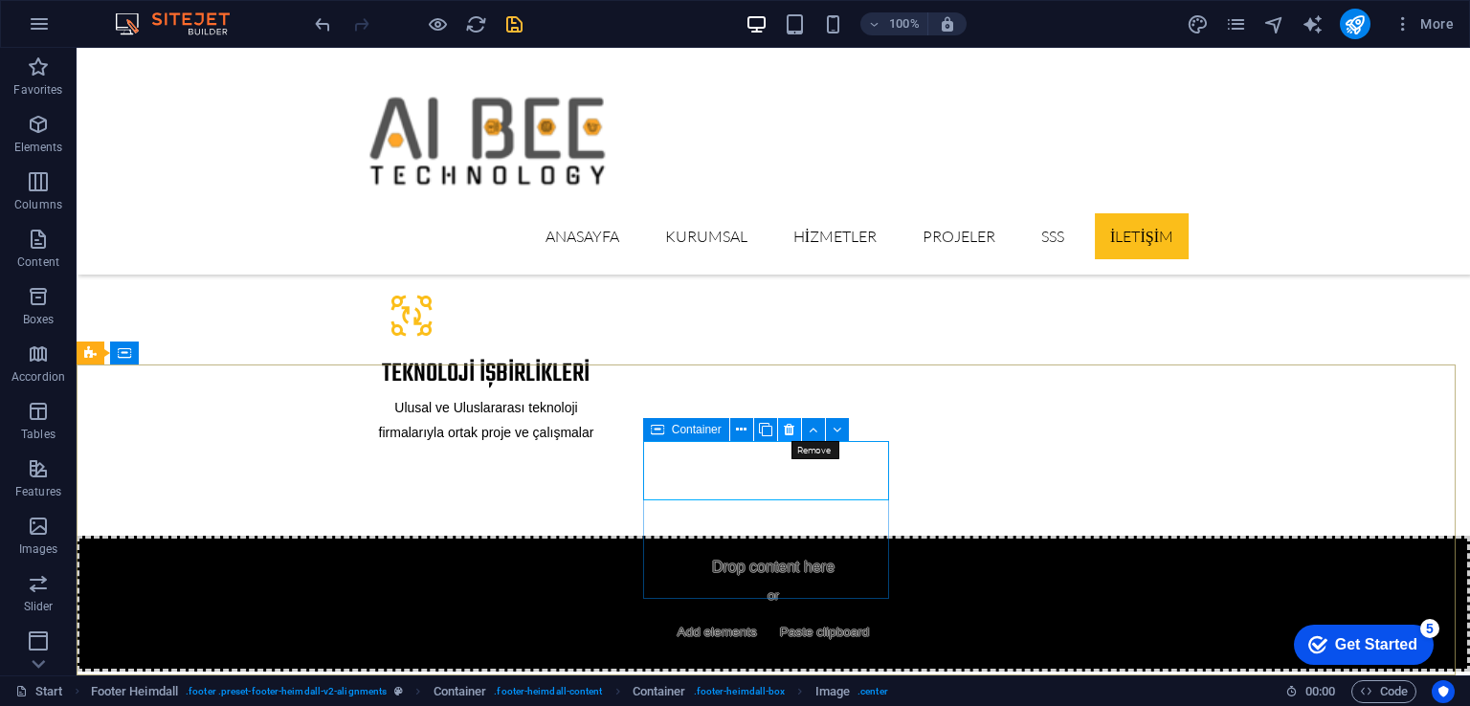
click at [790, 440] on button at bounding box center [789, 429] width 23 height 23
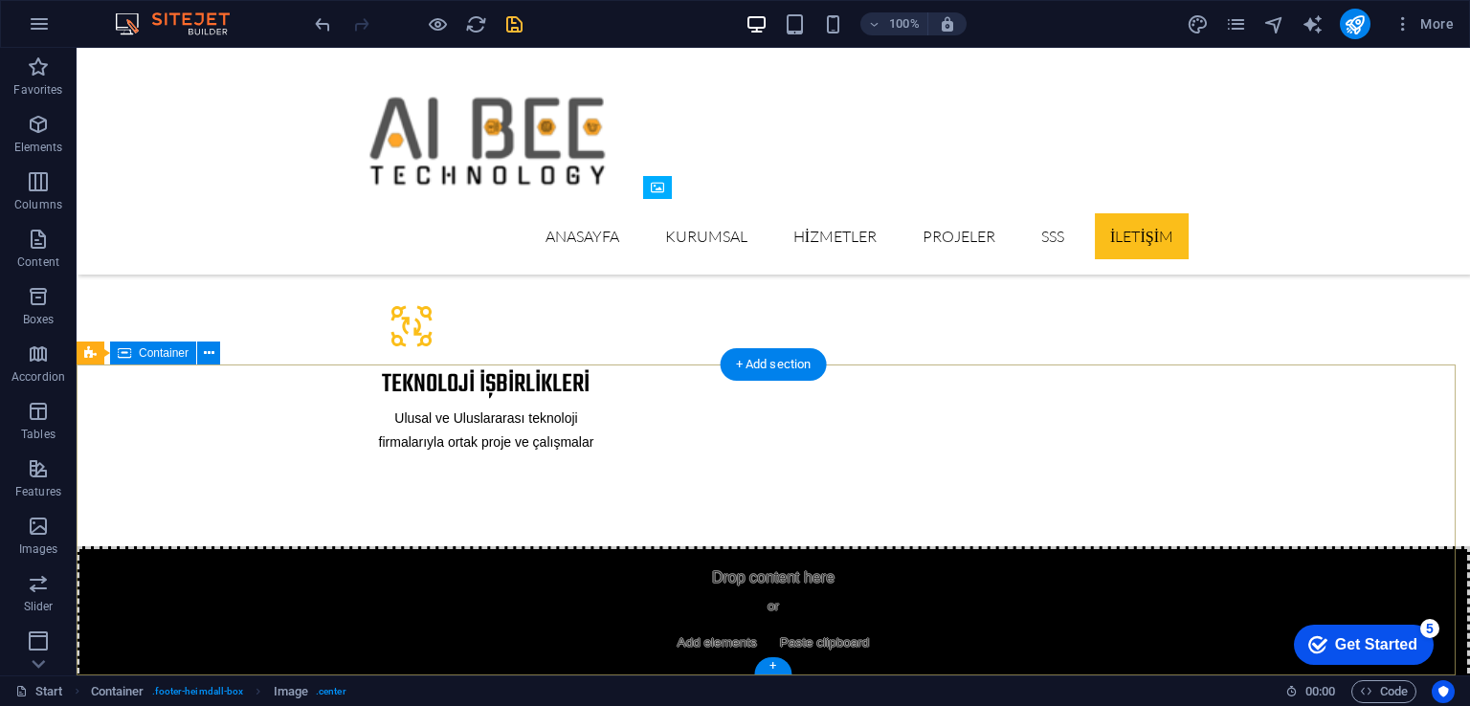
scroll to position [3620, 0]
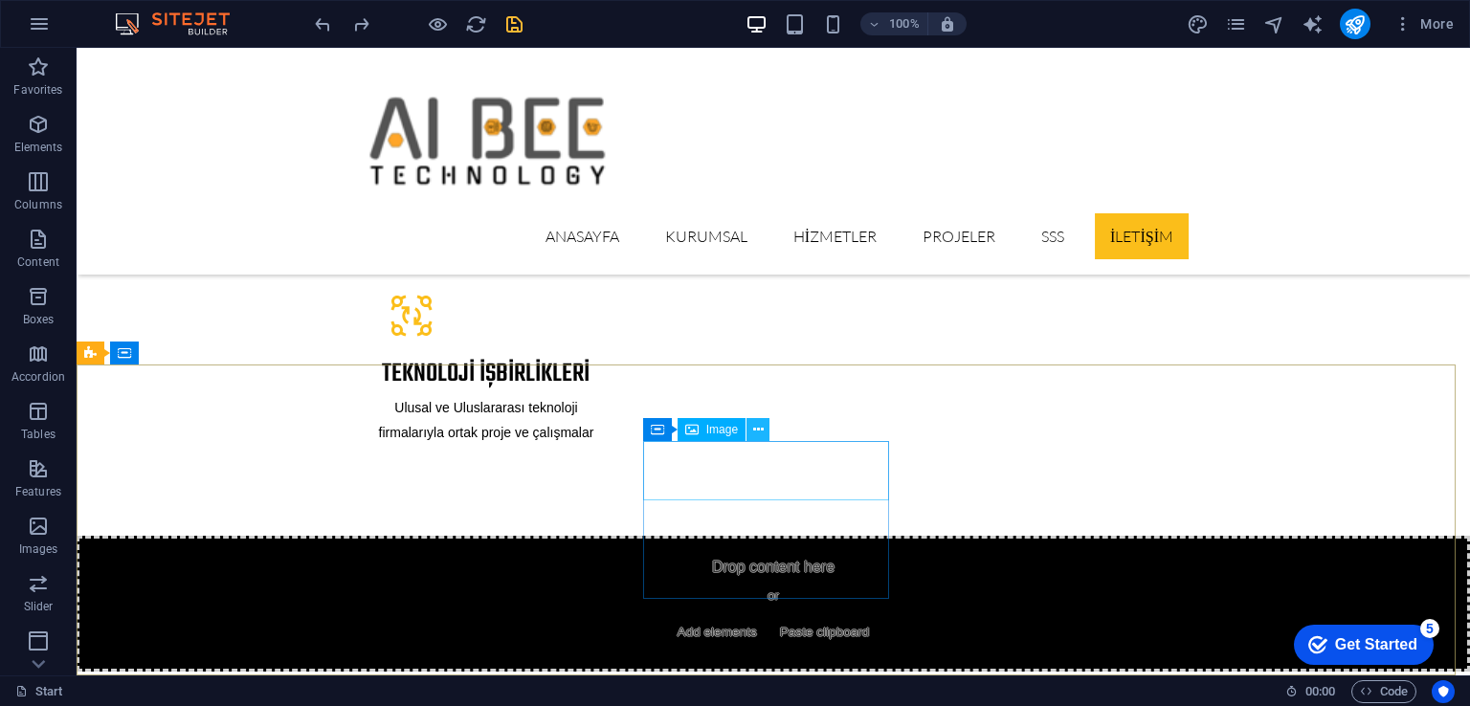
click at [762, 429] on icon at bounding box center [758, 430] width 11 height 20
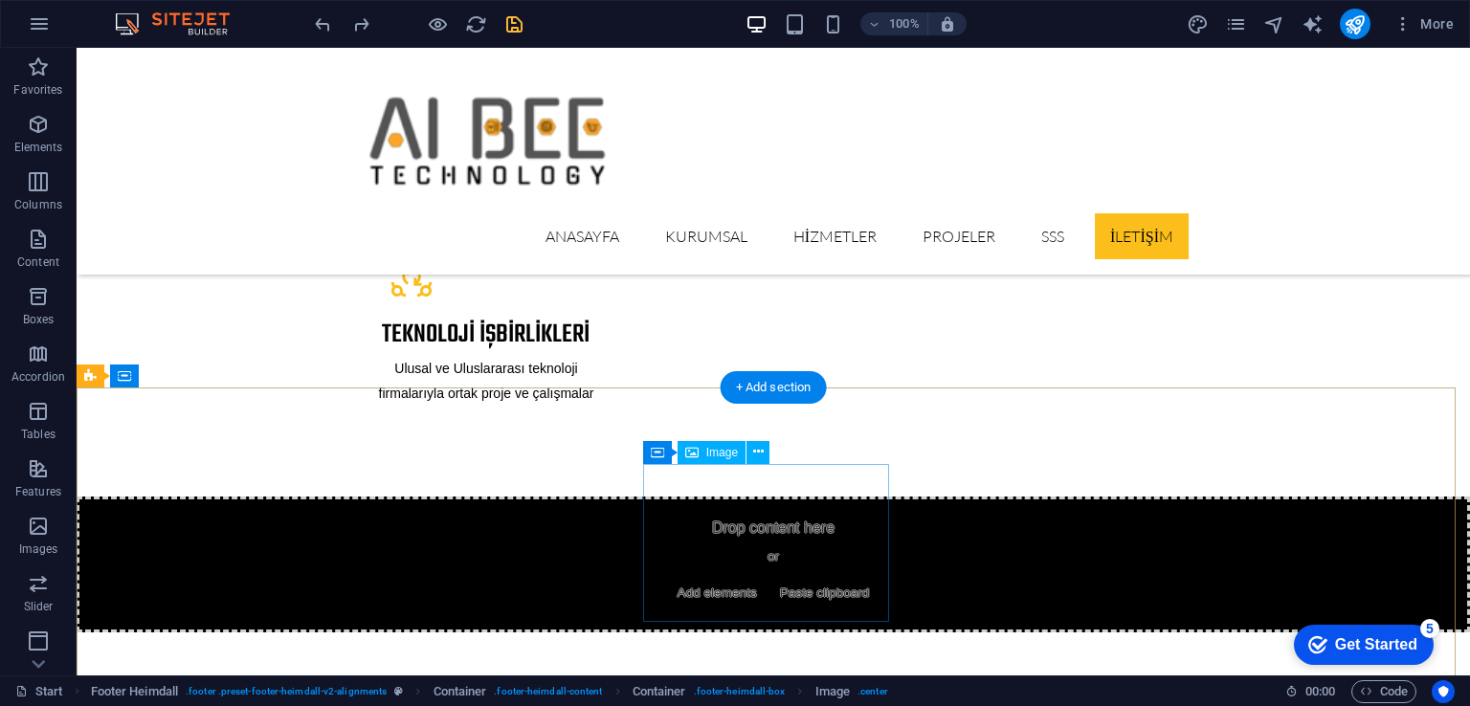
scroll to position [3356, 0]
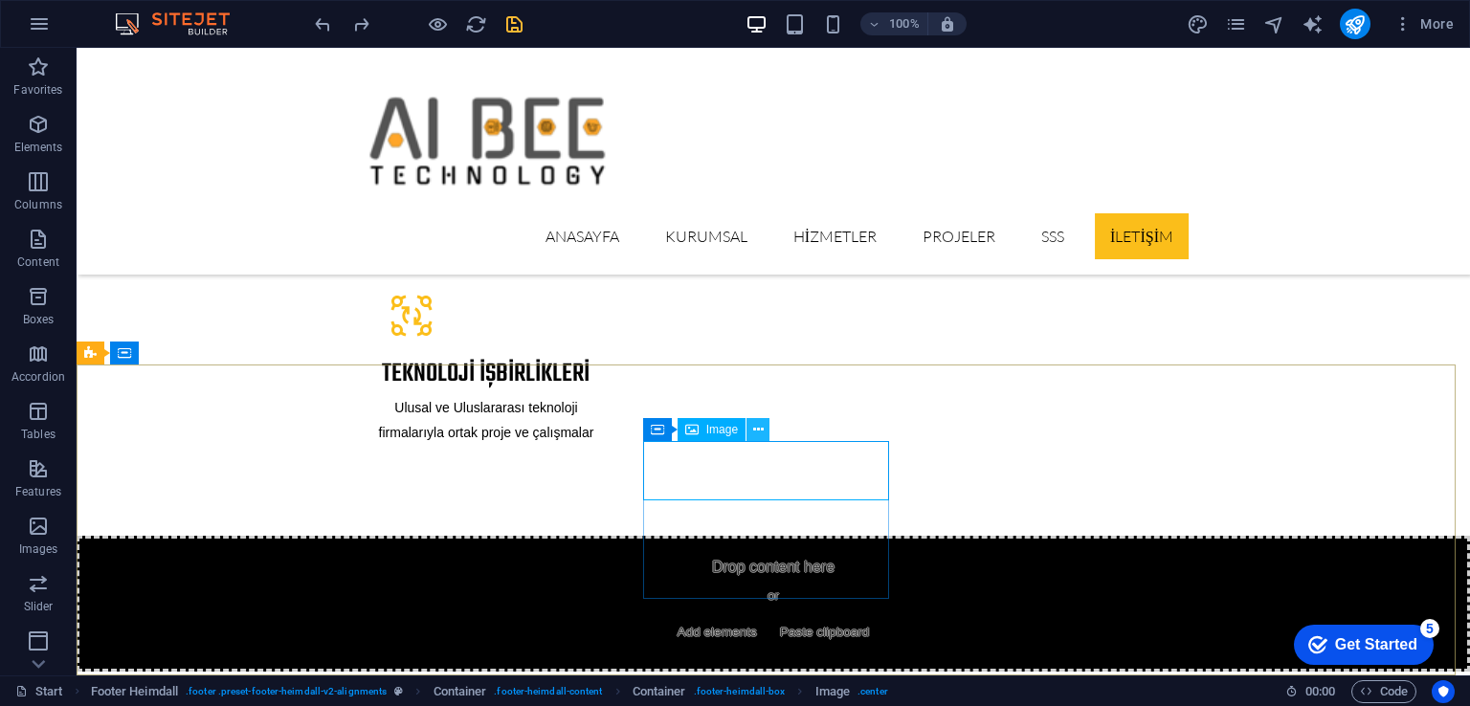
click at [761, 430] on icon at bounding box center [758, 430] width 11 height 20
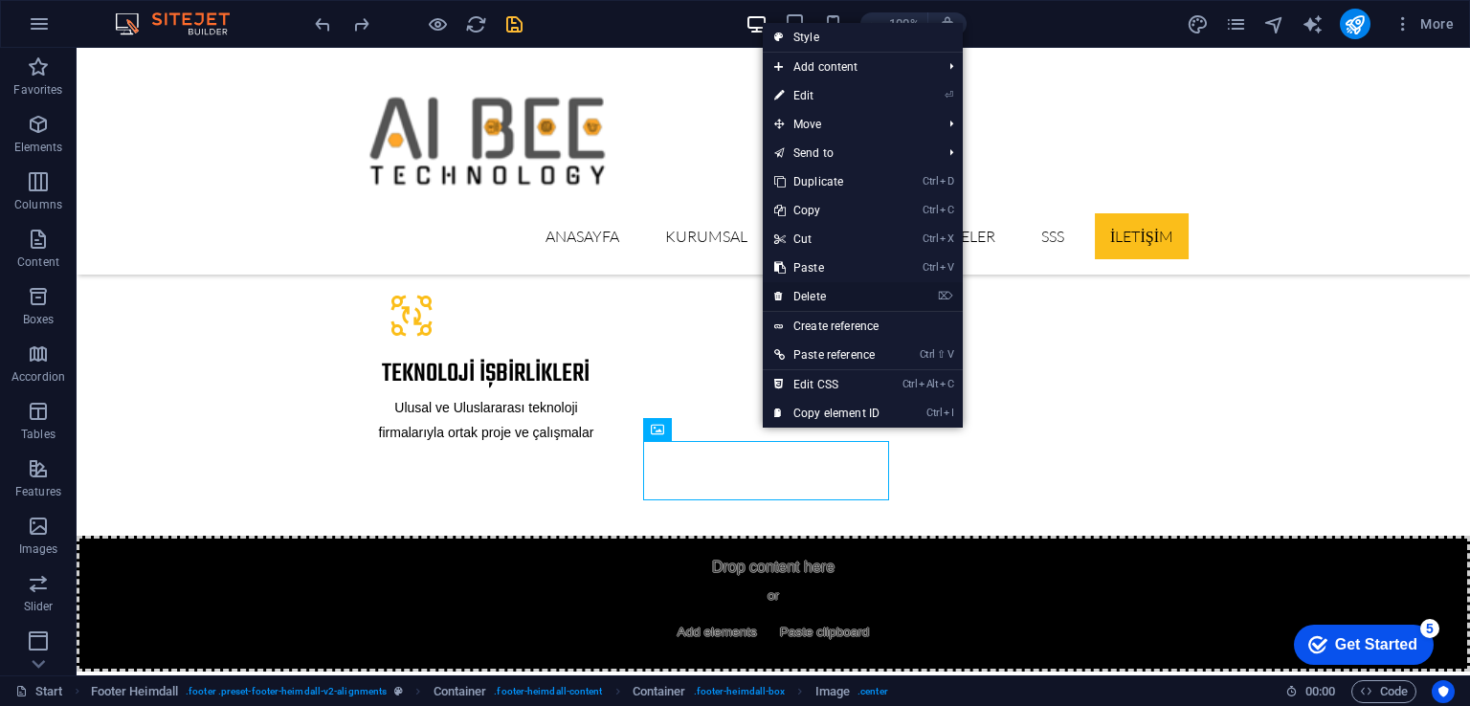
click at [817, 292] on link "⌦ Delete" at bounding box center [827, 296] width 128 height 29
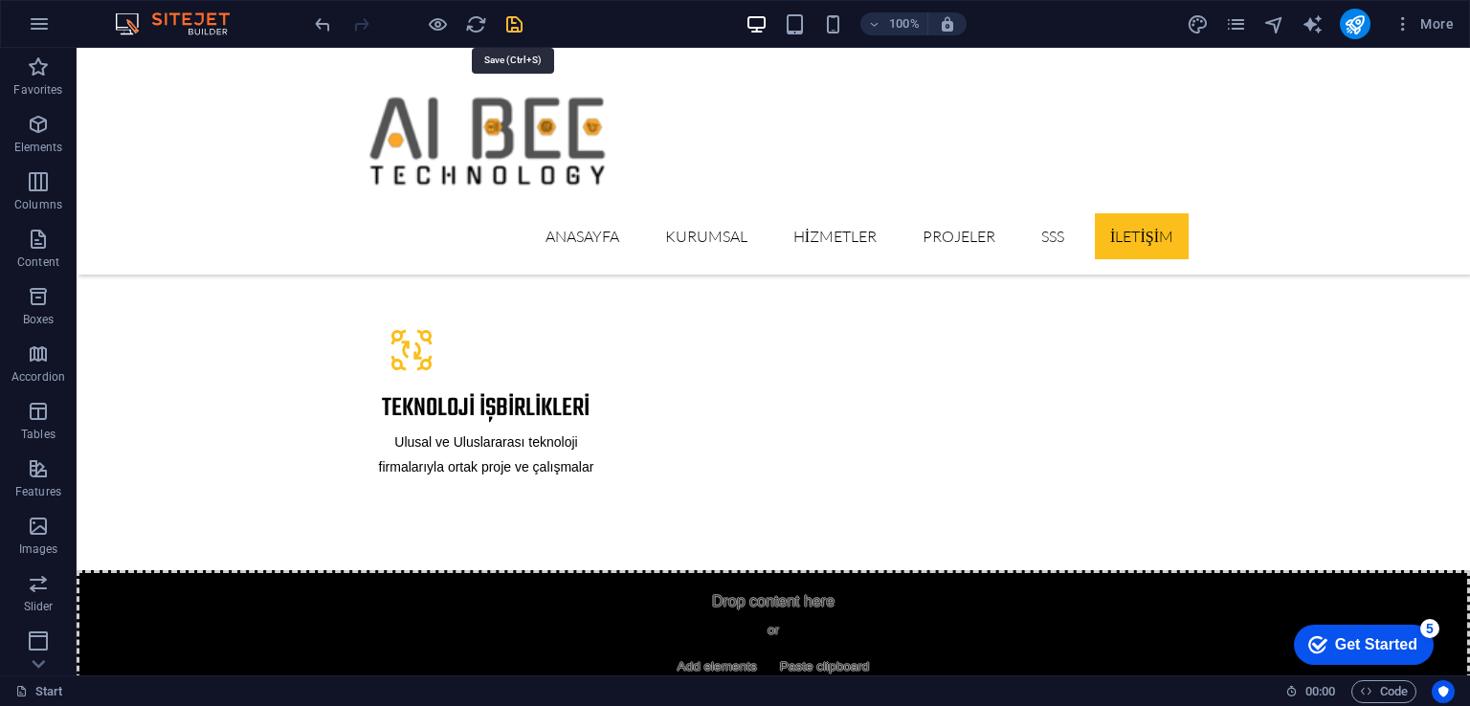
click at [516, 28] on icon "save" at bounding box center [514, 24] width 22 height 22
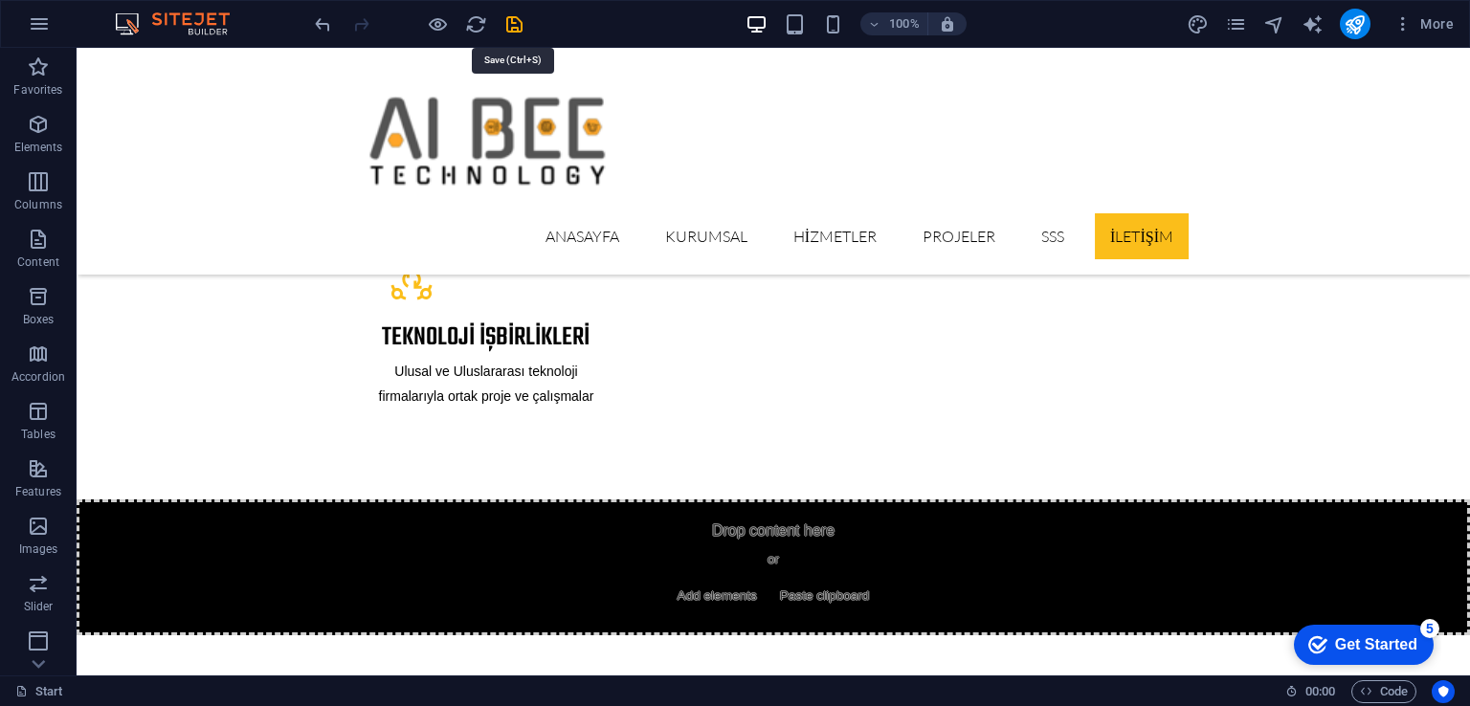
select select "px"
select select "ms"
select select "s"
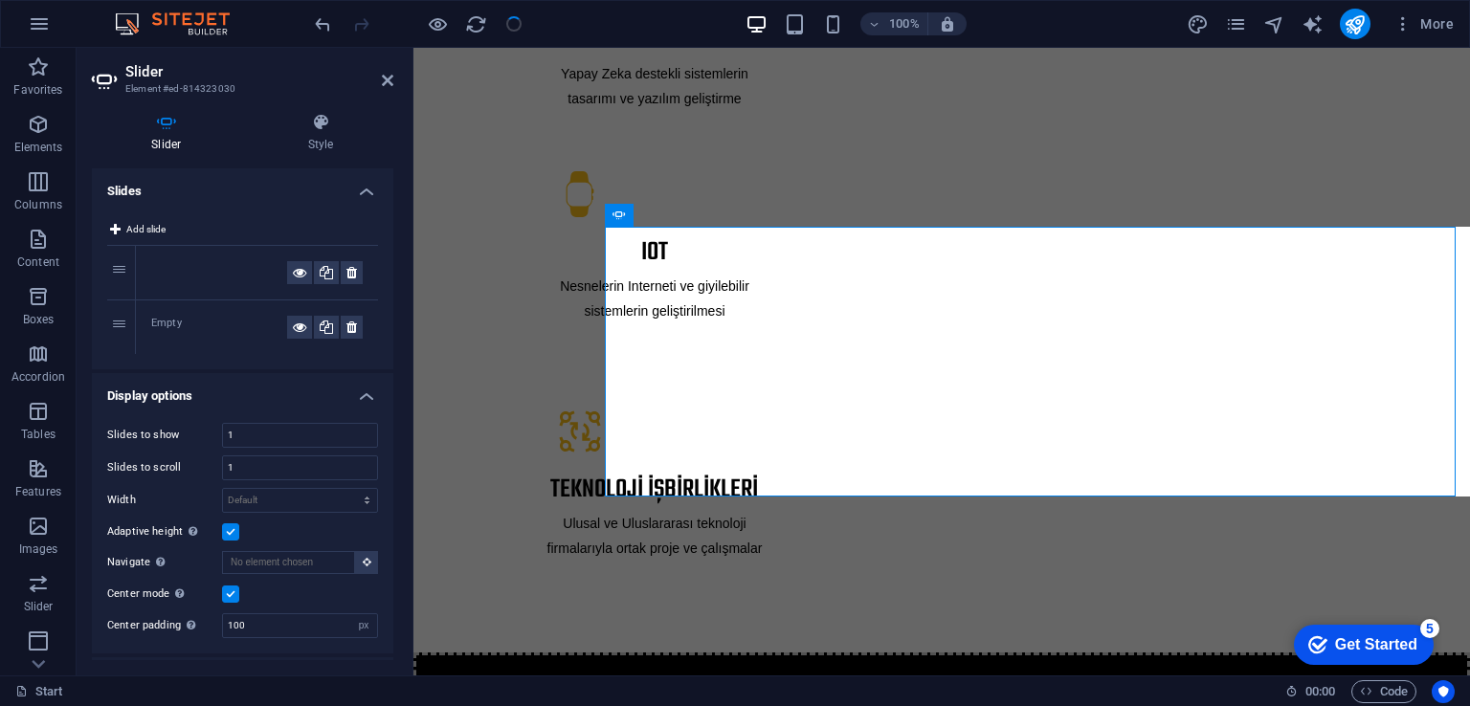
scroll to position [223, 0]
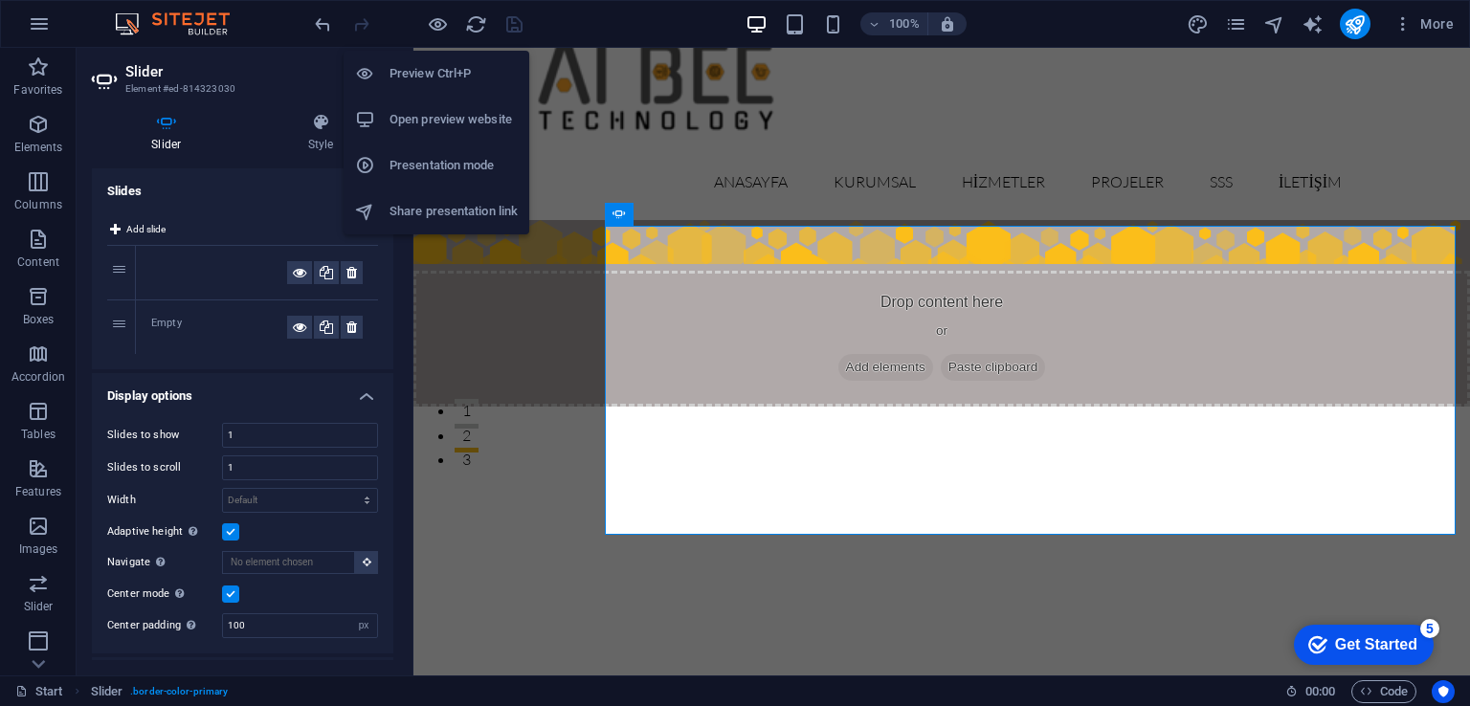
click at [440, 114] on h6 "Open preview website" at bounding box center [453, 119] width 128 height 23
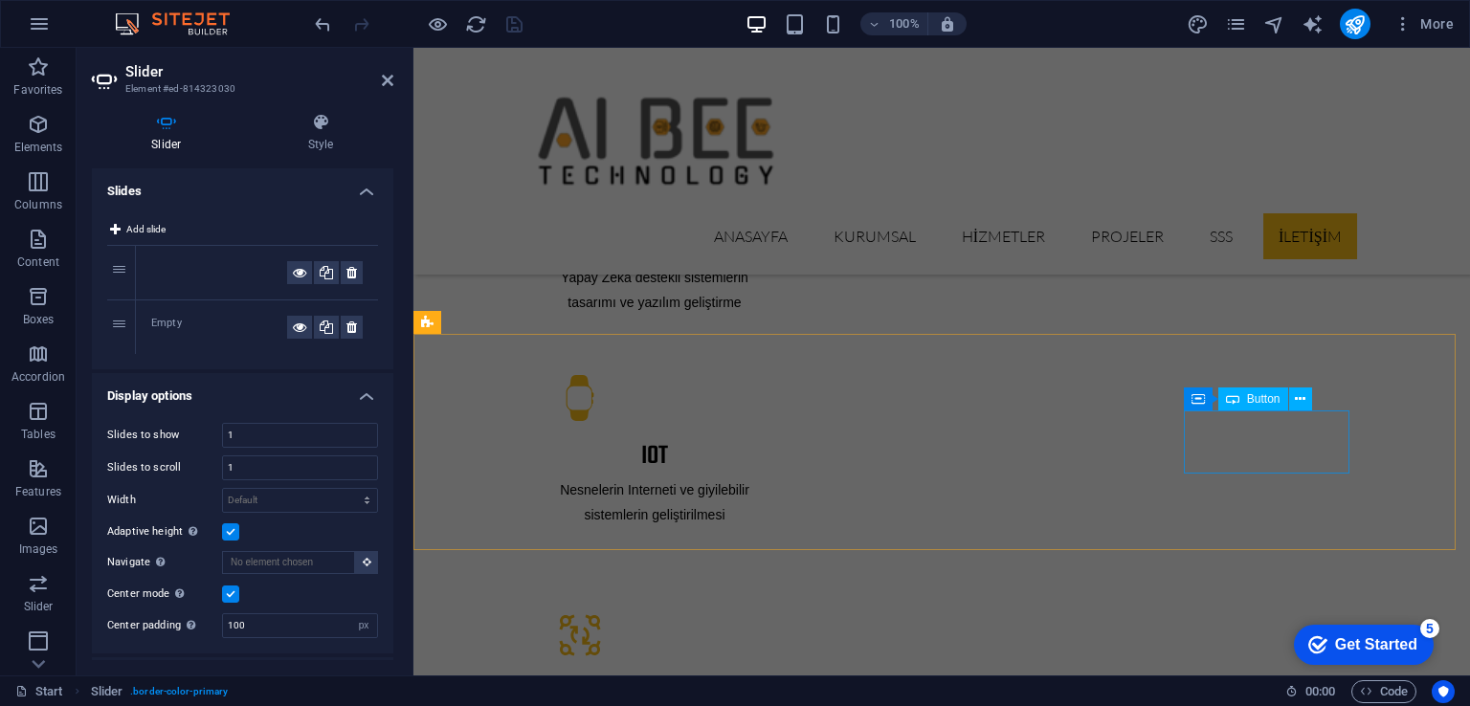
scroll to position [3485, 0]
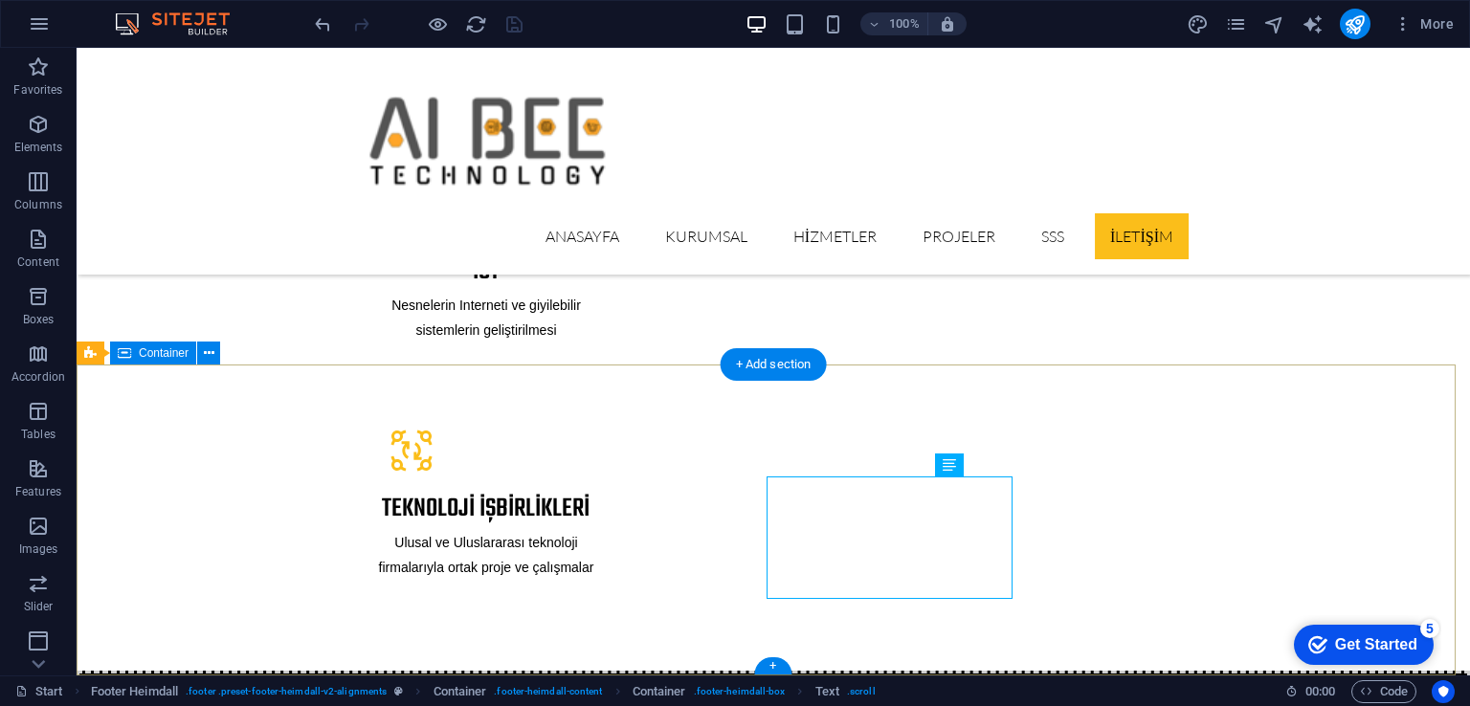
scroll to position [3620, 0]
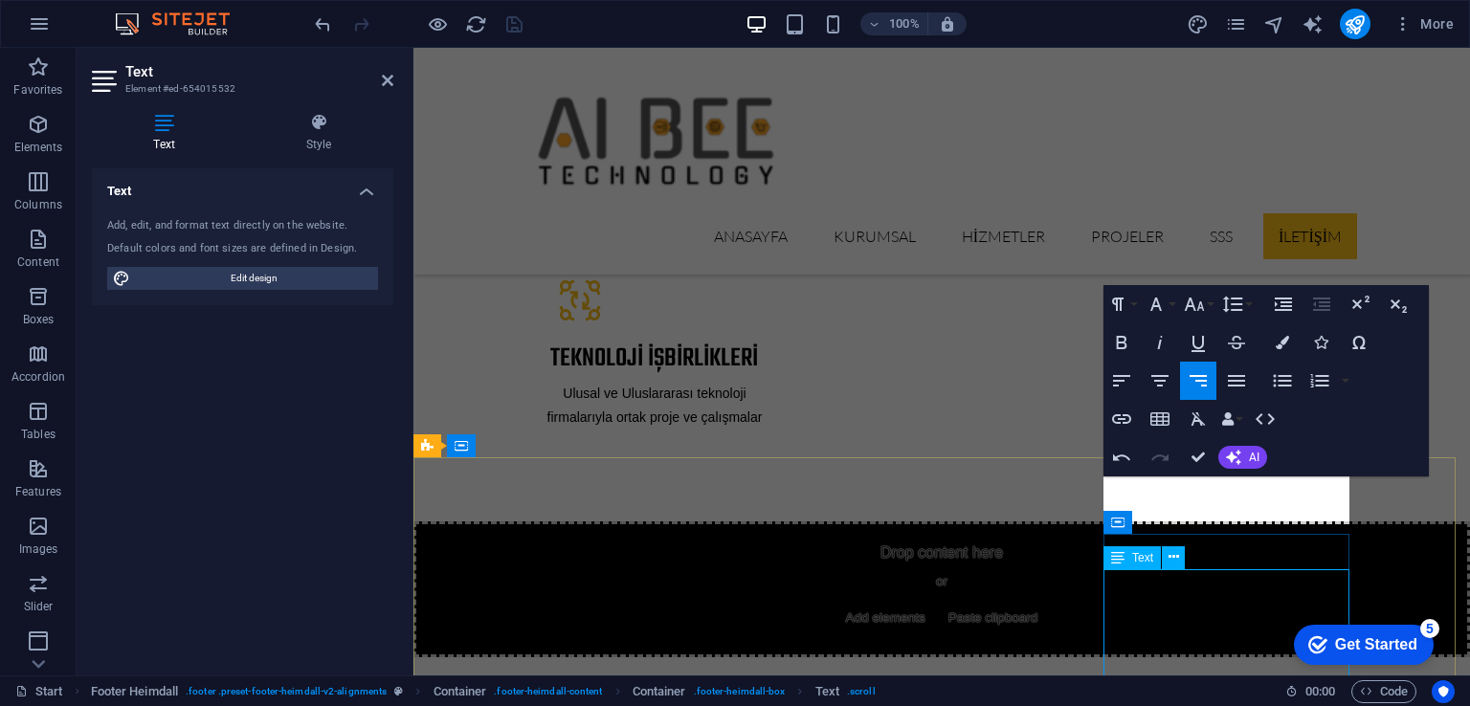
scroll to position [3356, 0]
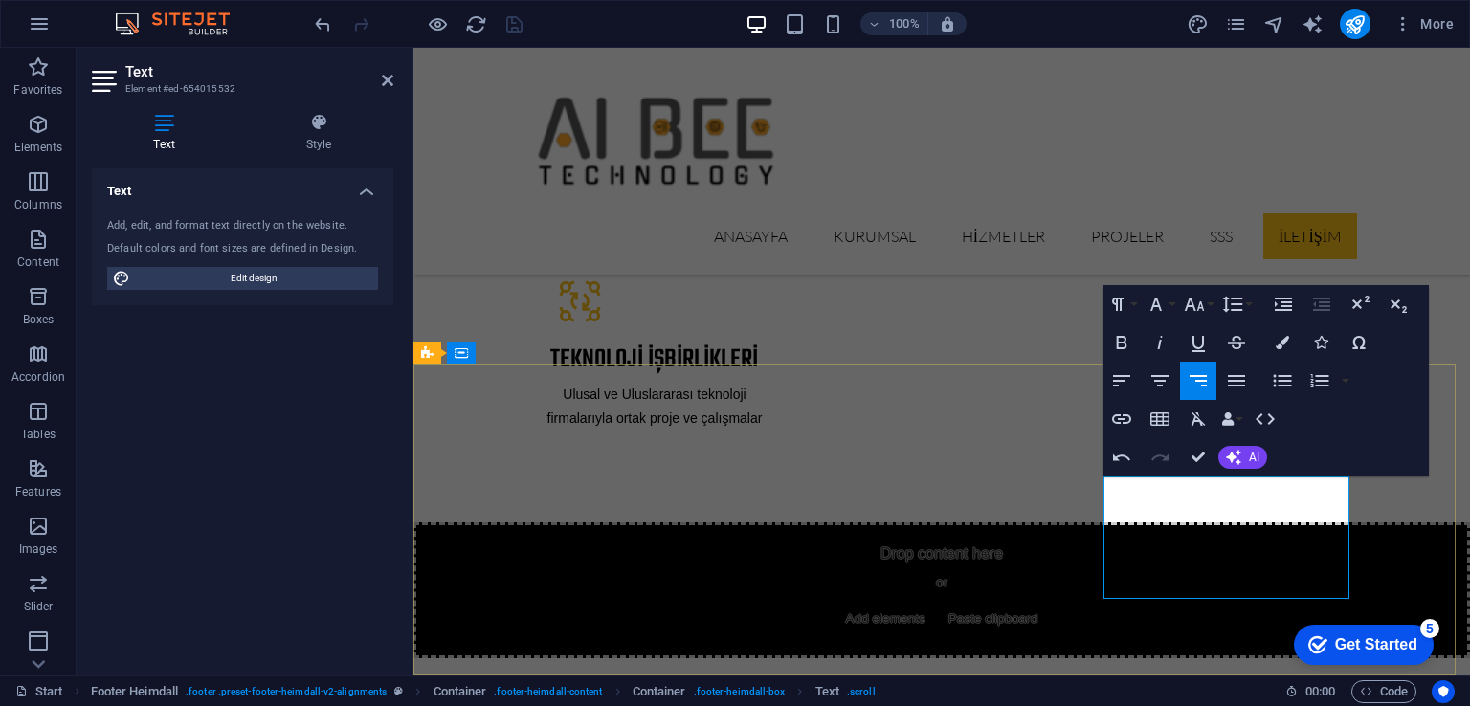
drag, startPoint x: 1289, startPoint y: 487, endPoint x: 1225, endPoint y: 487, distance: 64.1
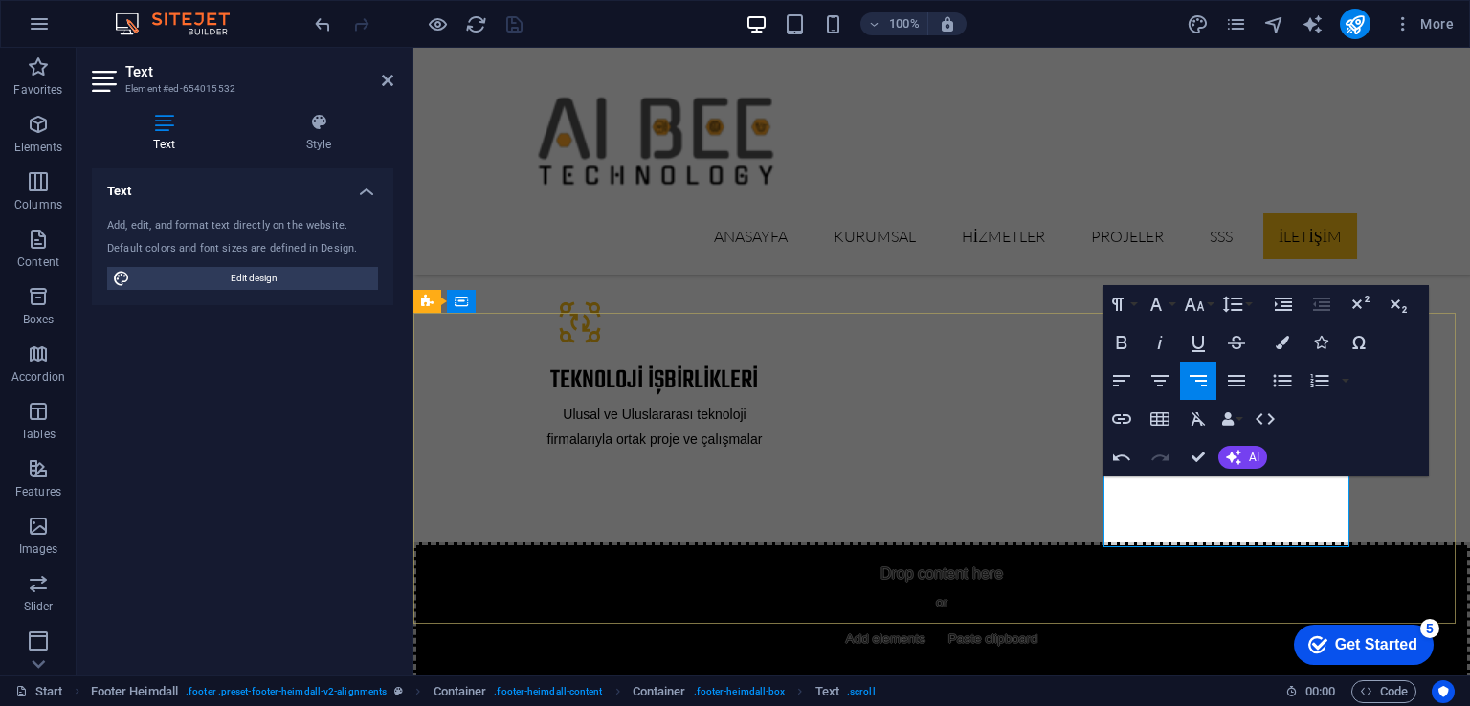
scroll to position [3485, 0]
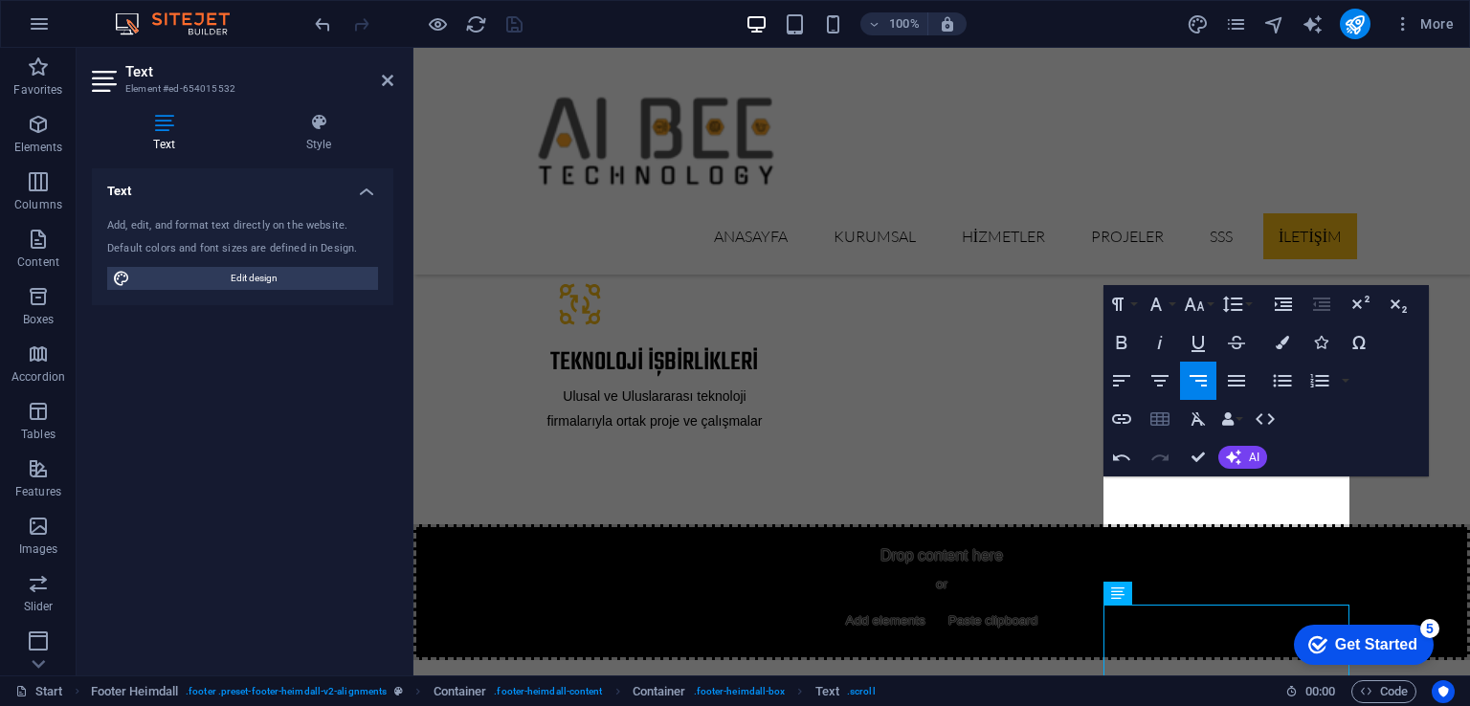
scroll to position [3356, 0]
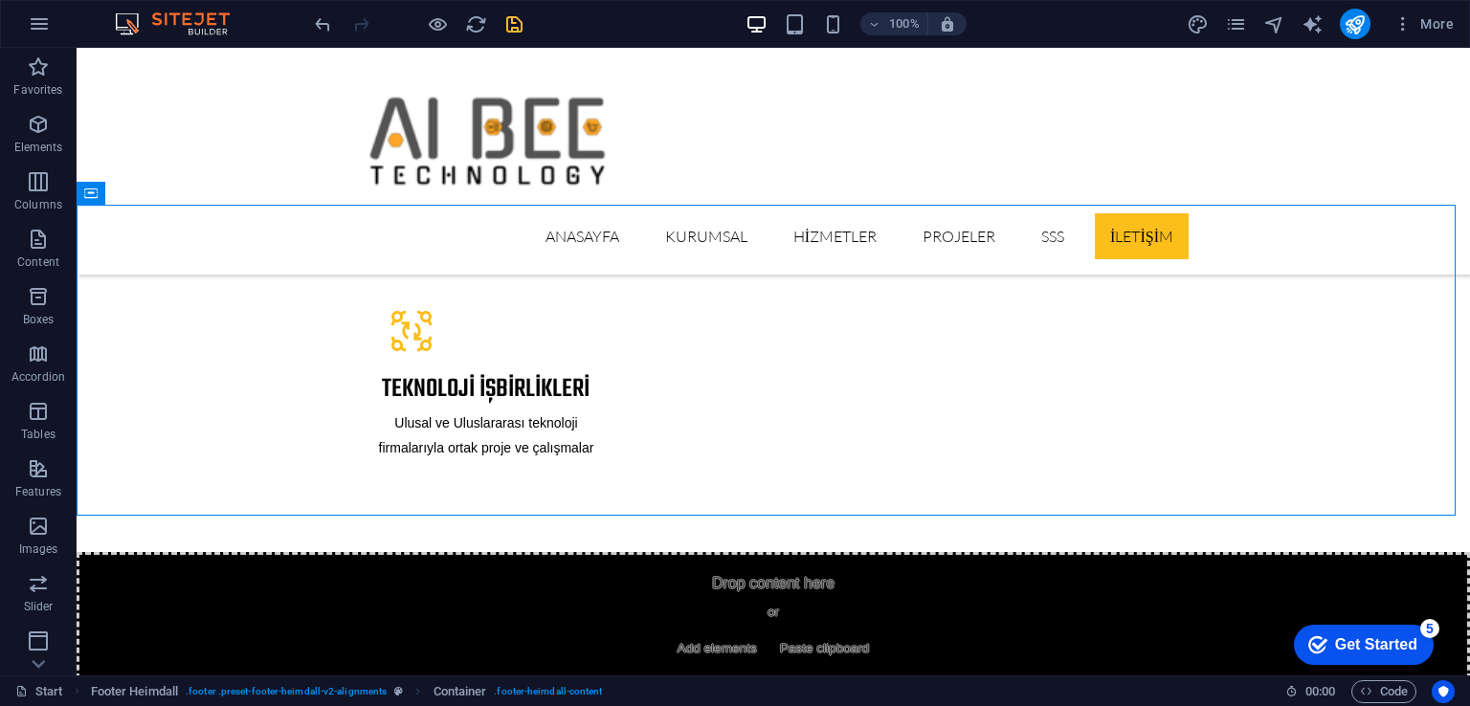
scroll to position [3620, 0]
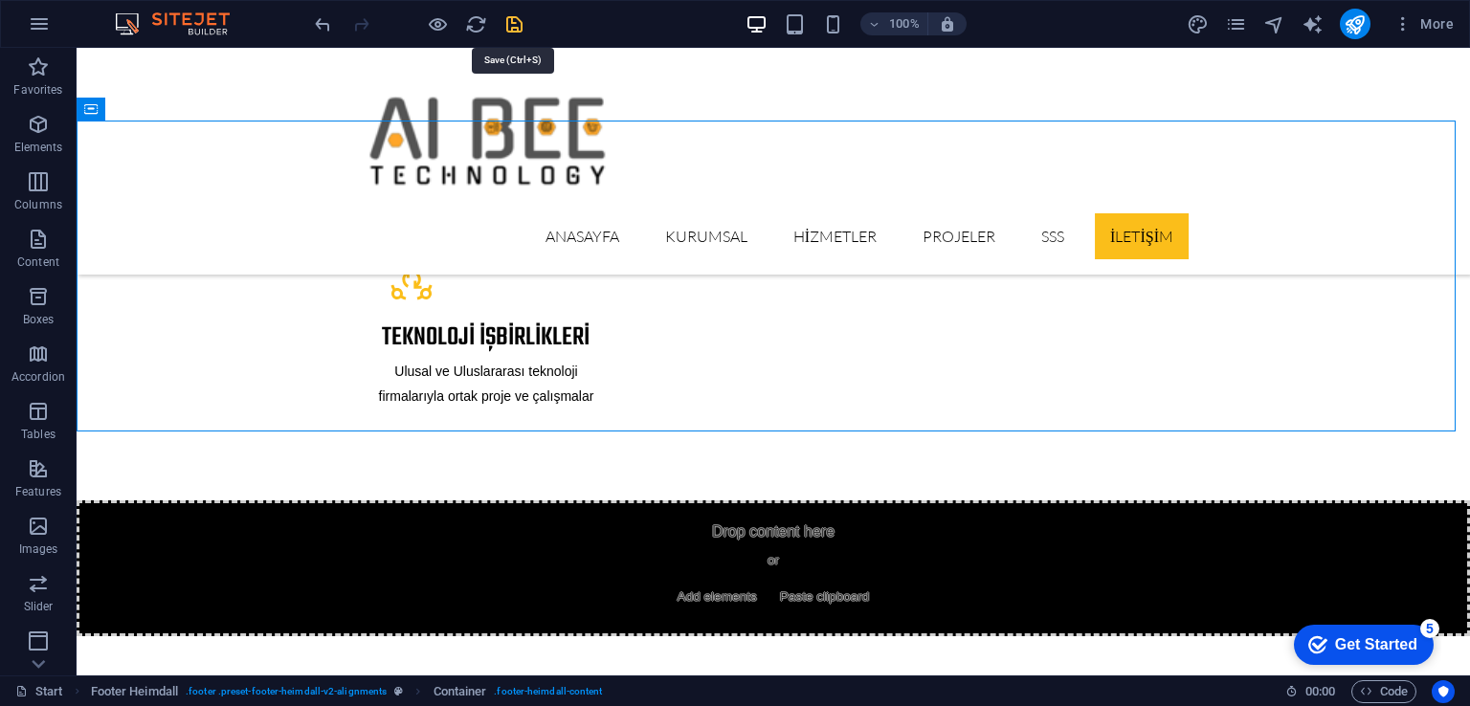
click at [509, 32] on icon "save" at bounding box center [514, 24] width 22 height 22
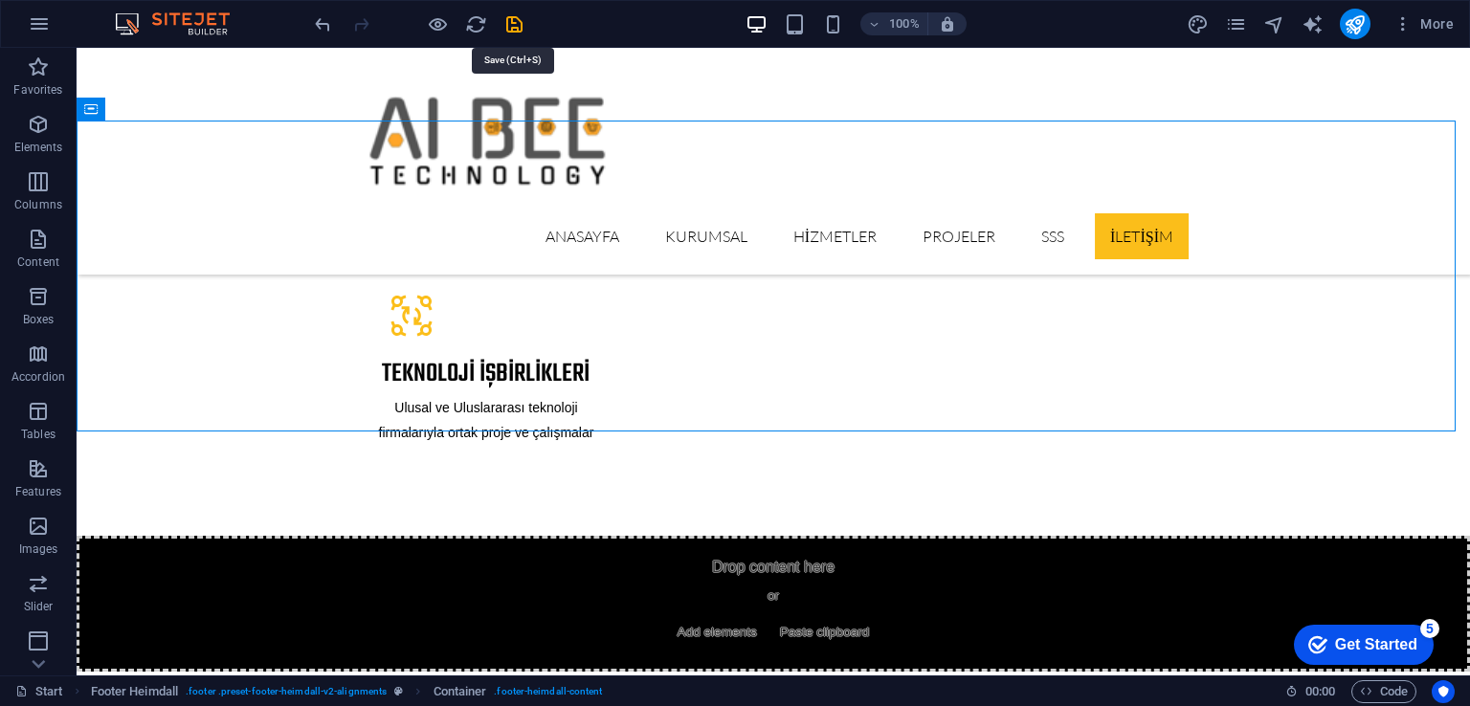
select select "px"
select select "ms"
select select "s"
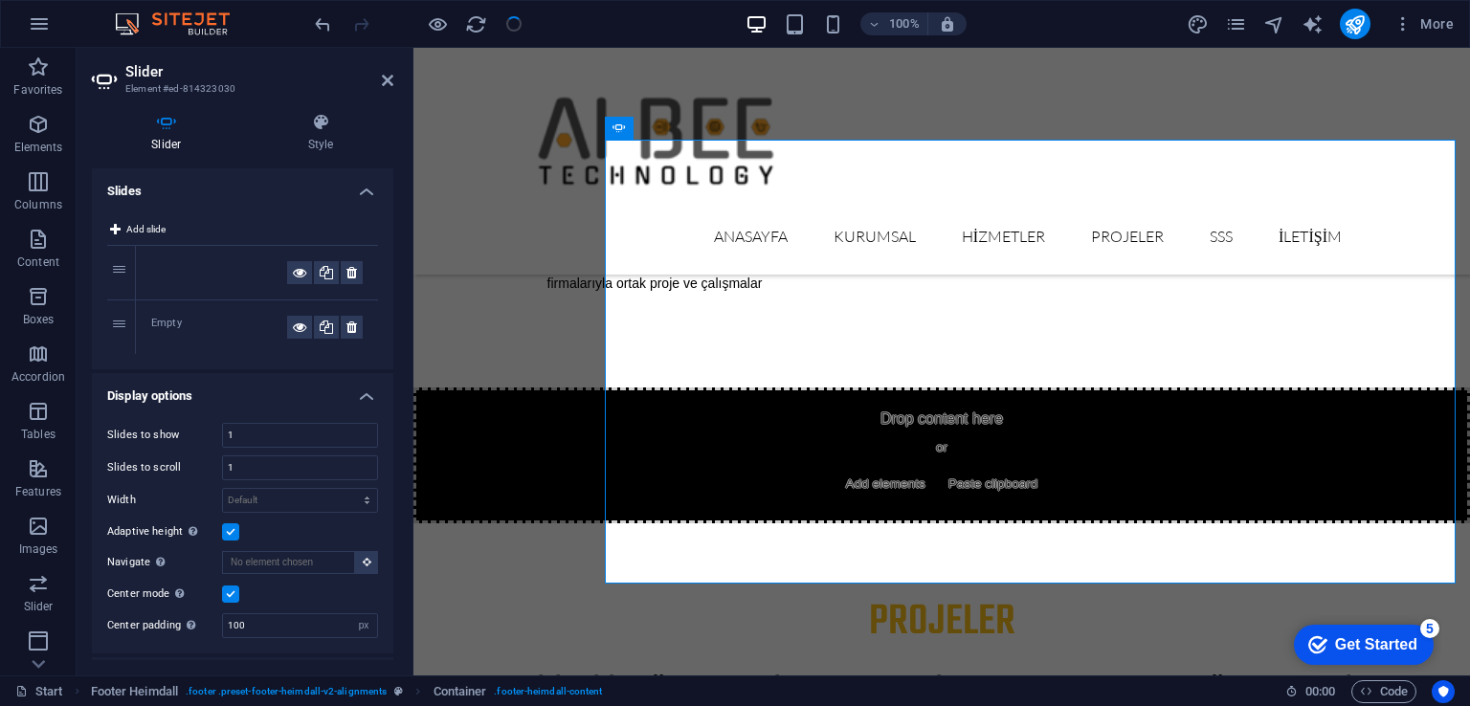
scroll to position [310, 0]
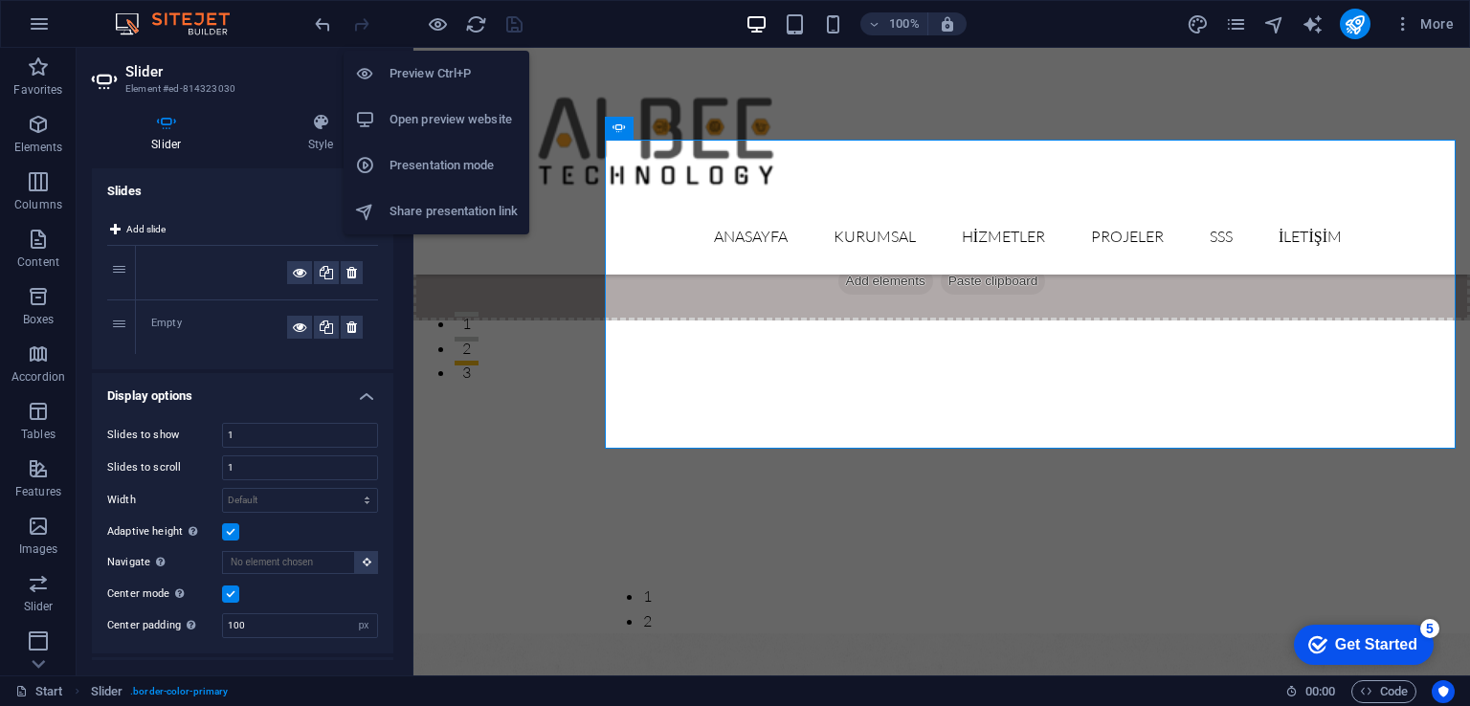
click at [440, 114] on h6 "Open preview website" at bounding box center [453, 119] width 128 height 23
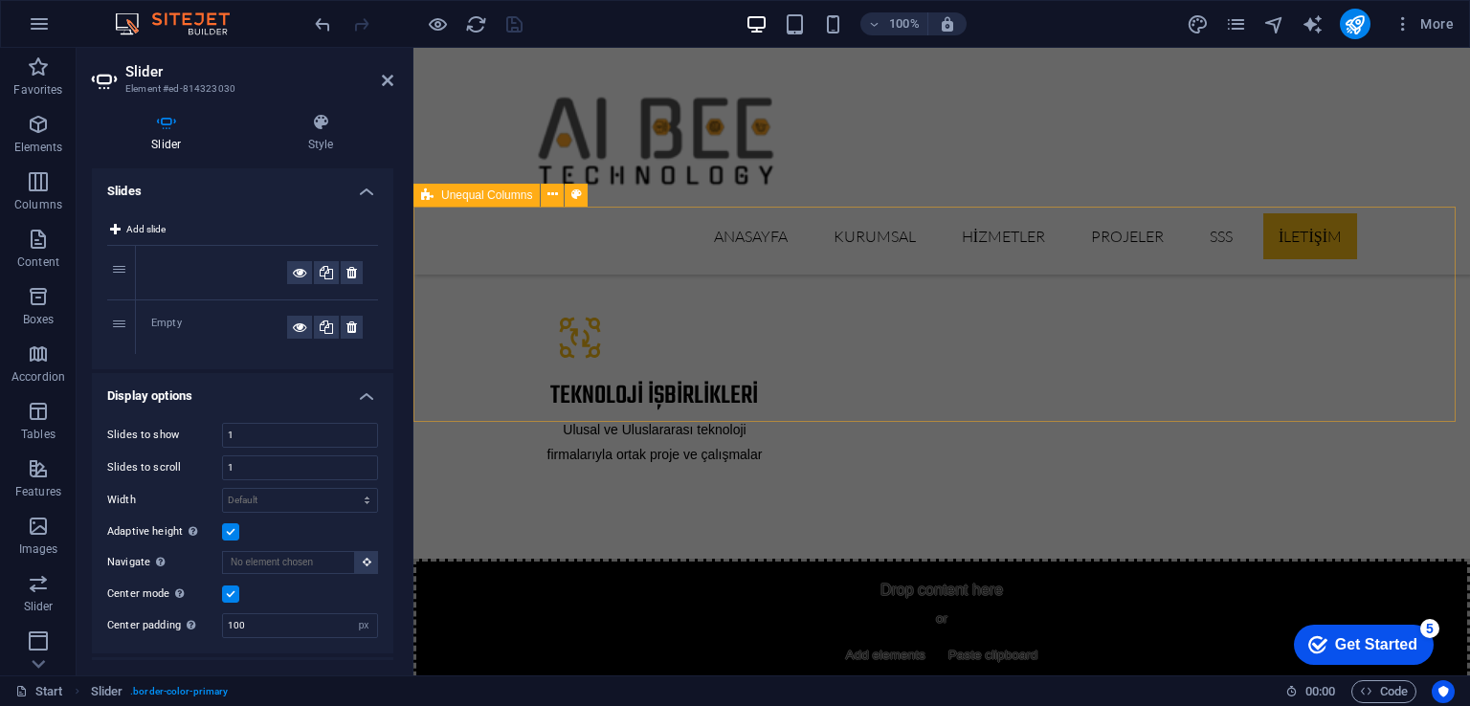
scroll to position [3485, 0]
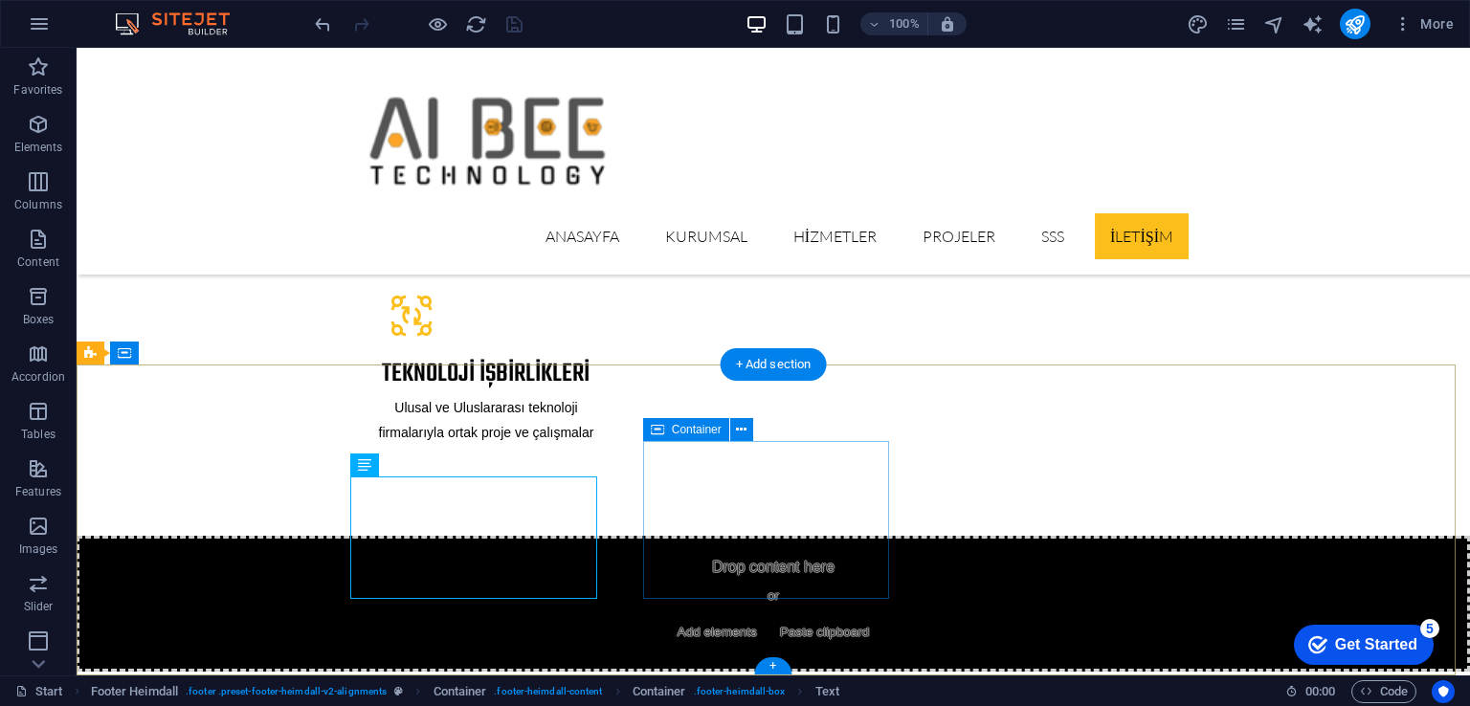
scroll to position [3620, 0]
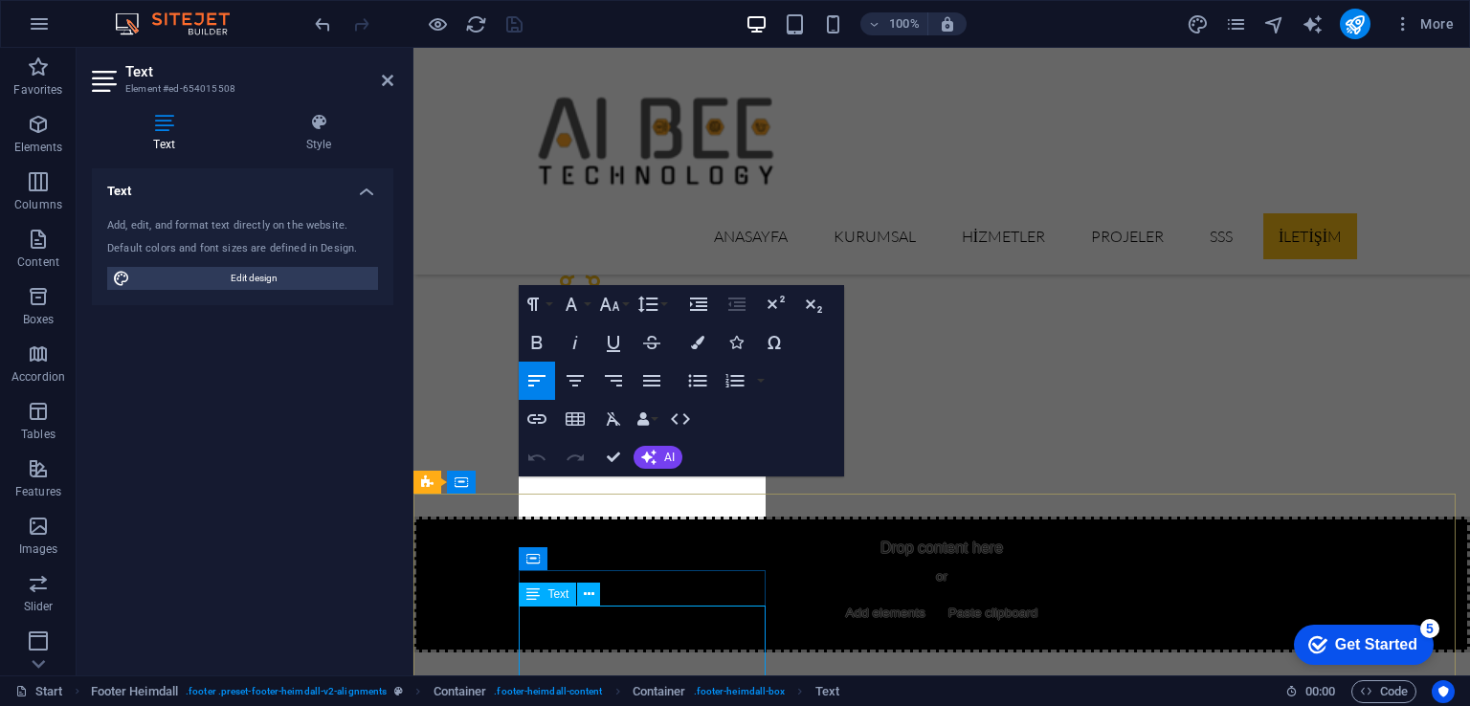
scroll to position [3356, 0]
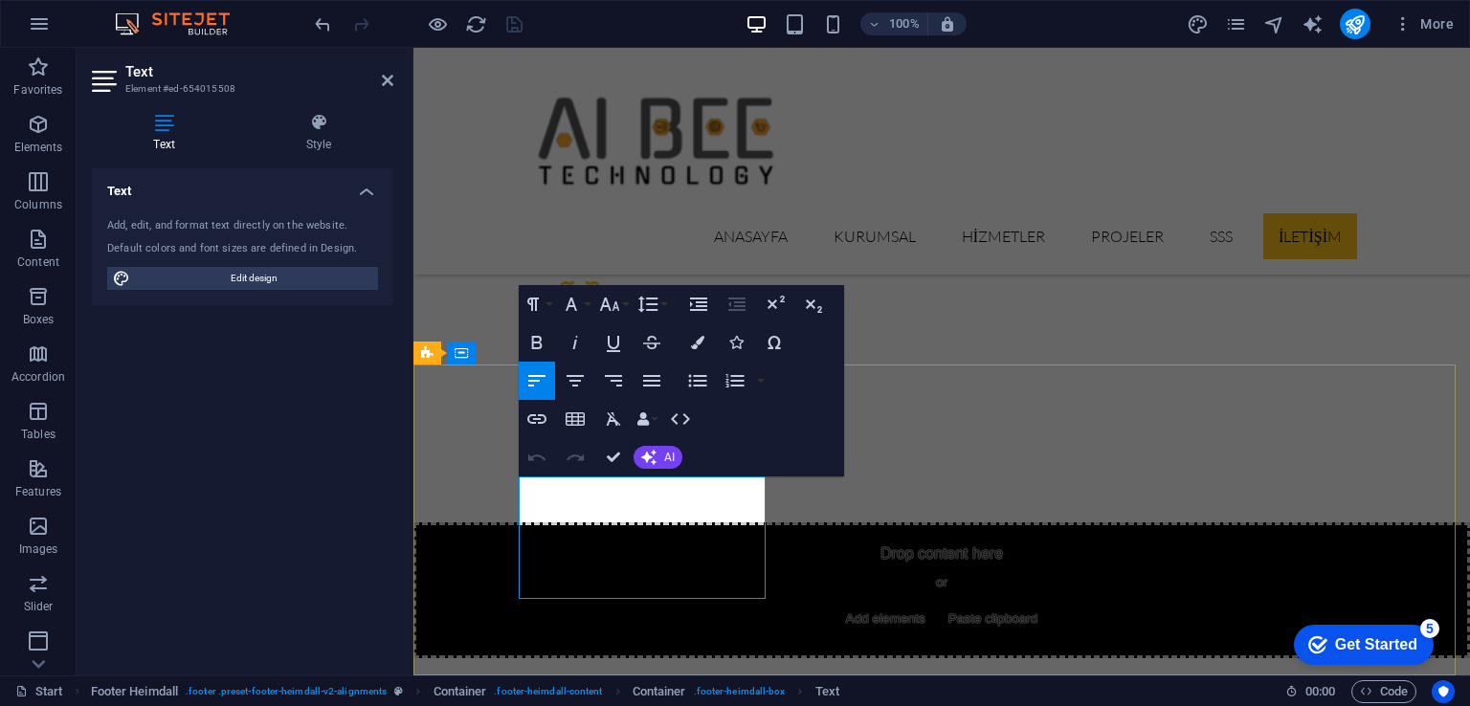
drag, startPoint x: 521, startPoint y: 589, endPoint x: 597, endPoint y: 589, distance: 76.6
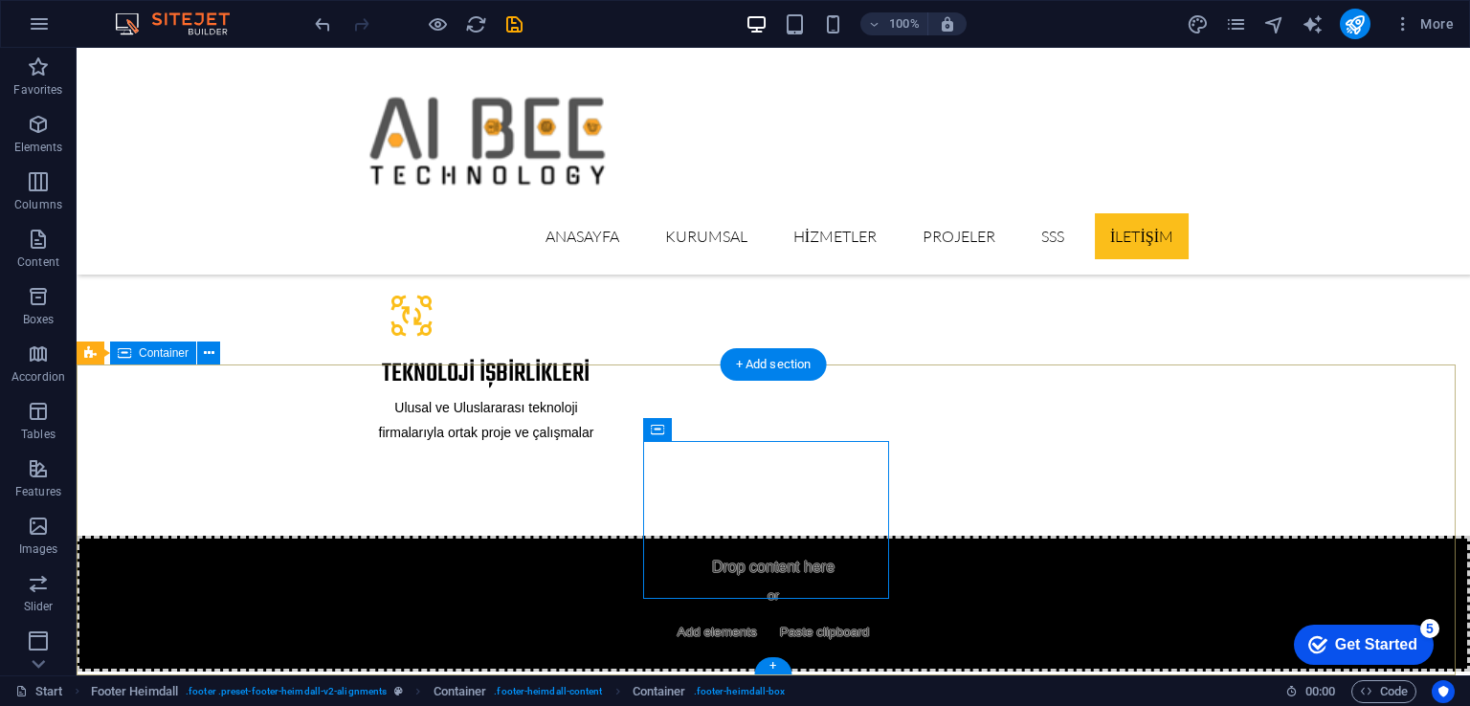
scroll to position [3620, 0]
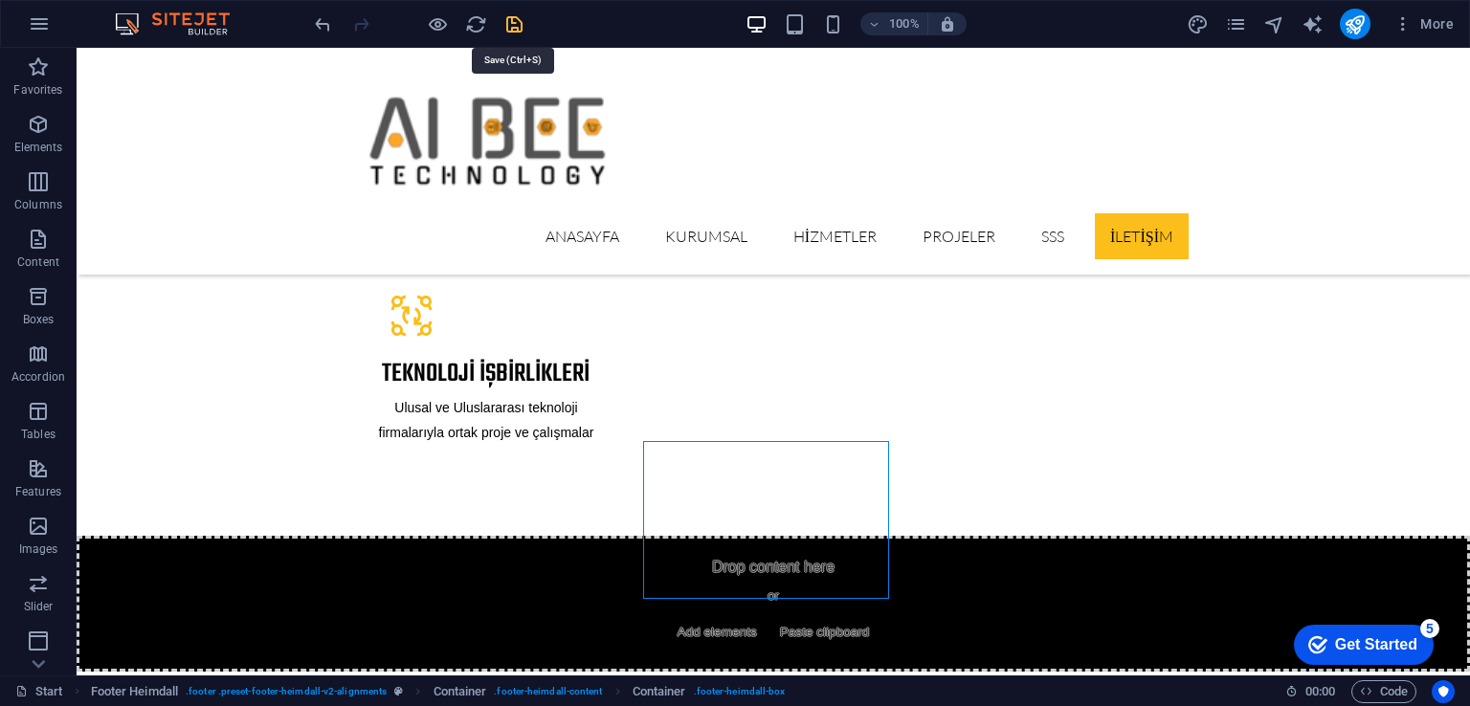
click at [509, 24] on icon "save" at bounding box center [514, 24] width 22 height 22
select select "px"
select select "ms"
select select "s"
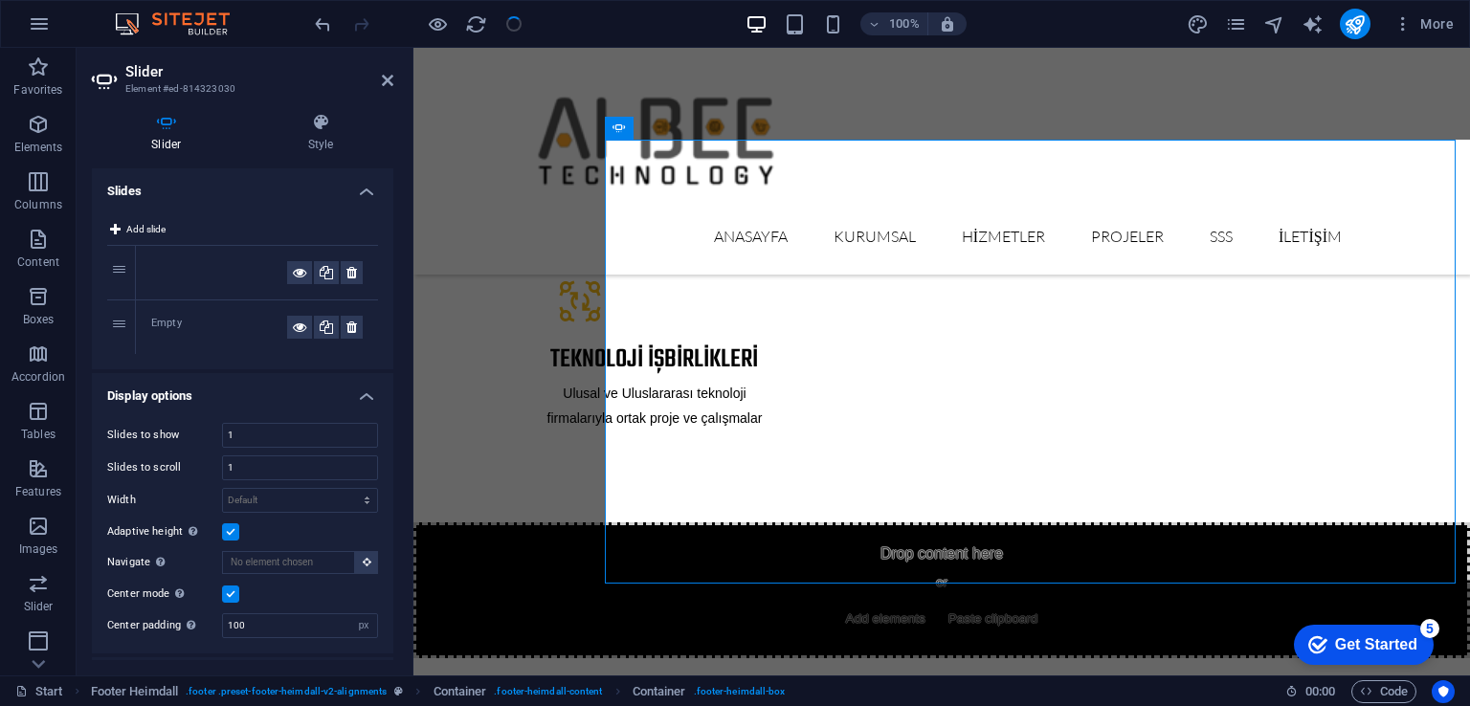
scroll to position [310, 0]
